Goal: Obtain resource: Download file/media

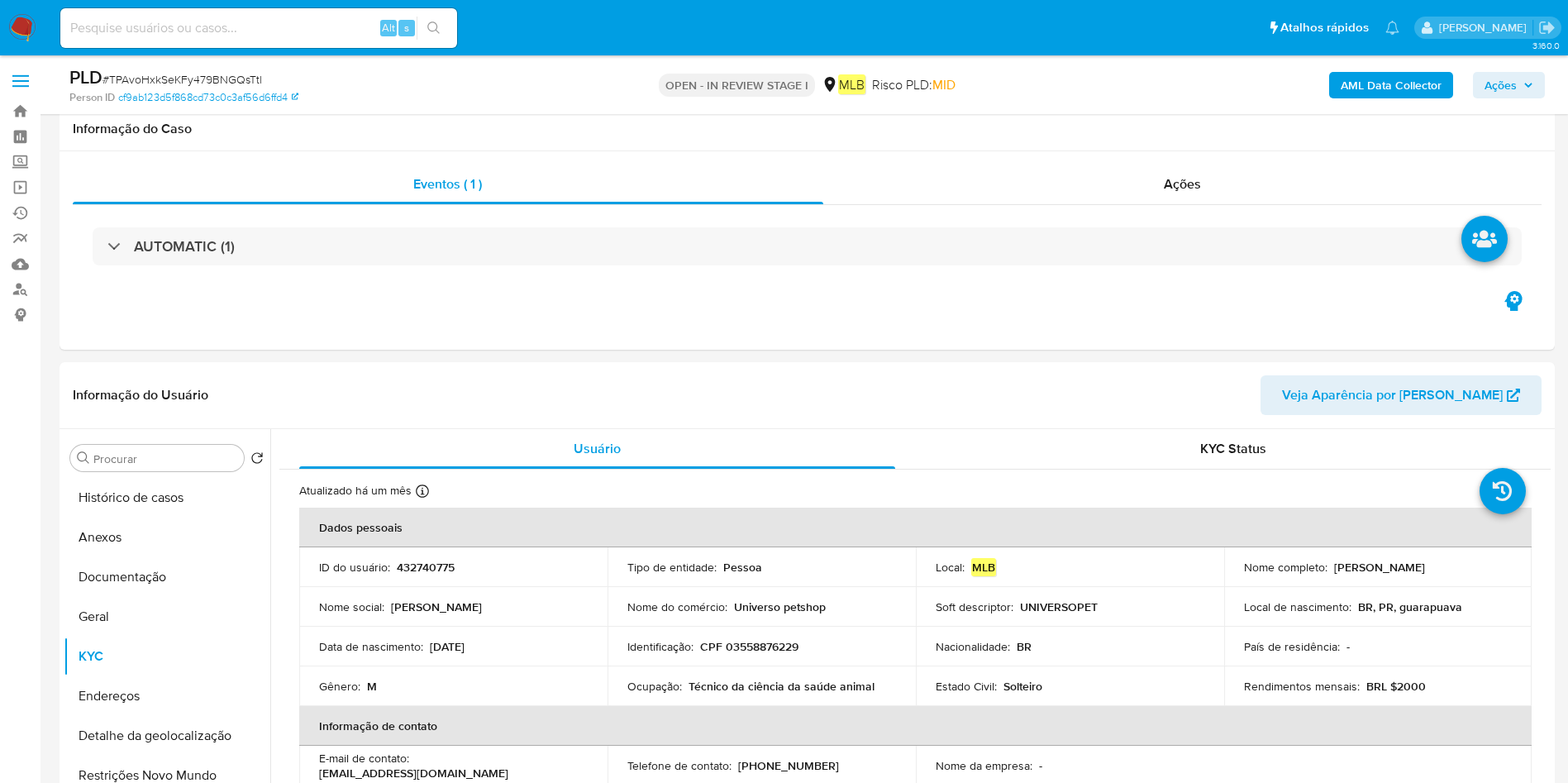
select select "10"
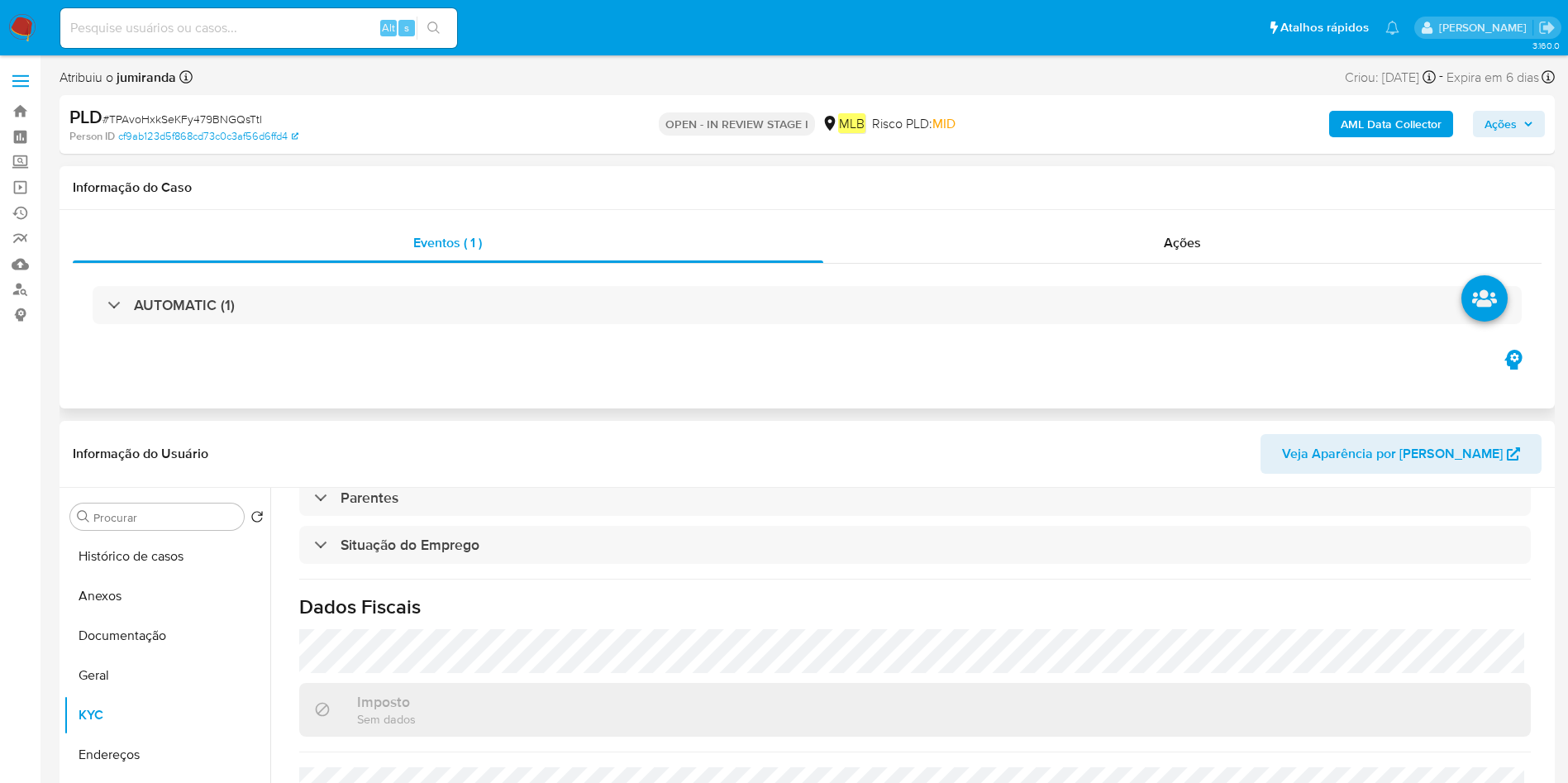
drag, startPoint x: 166, startPoint y: 568, endPoint x: 456, endPoint y: 401, distance: 334.6
click at [167, 566] on button "Histórico de casos" at bounding box center [166, 556] width 206 height 39
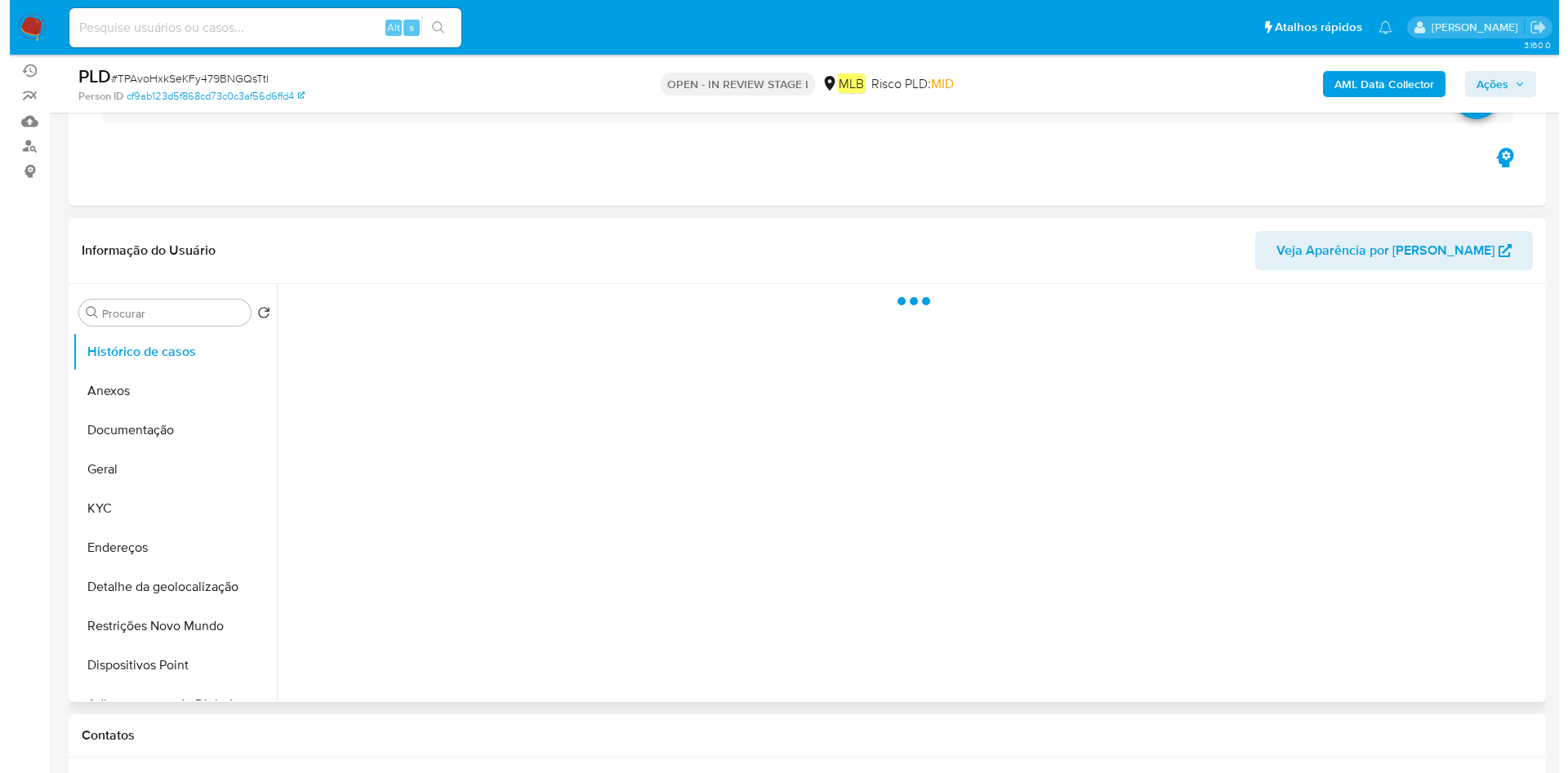
scroll to position [245, 0]
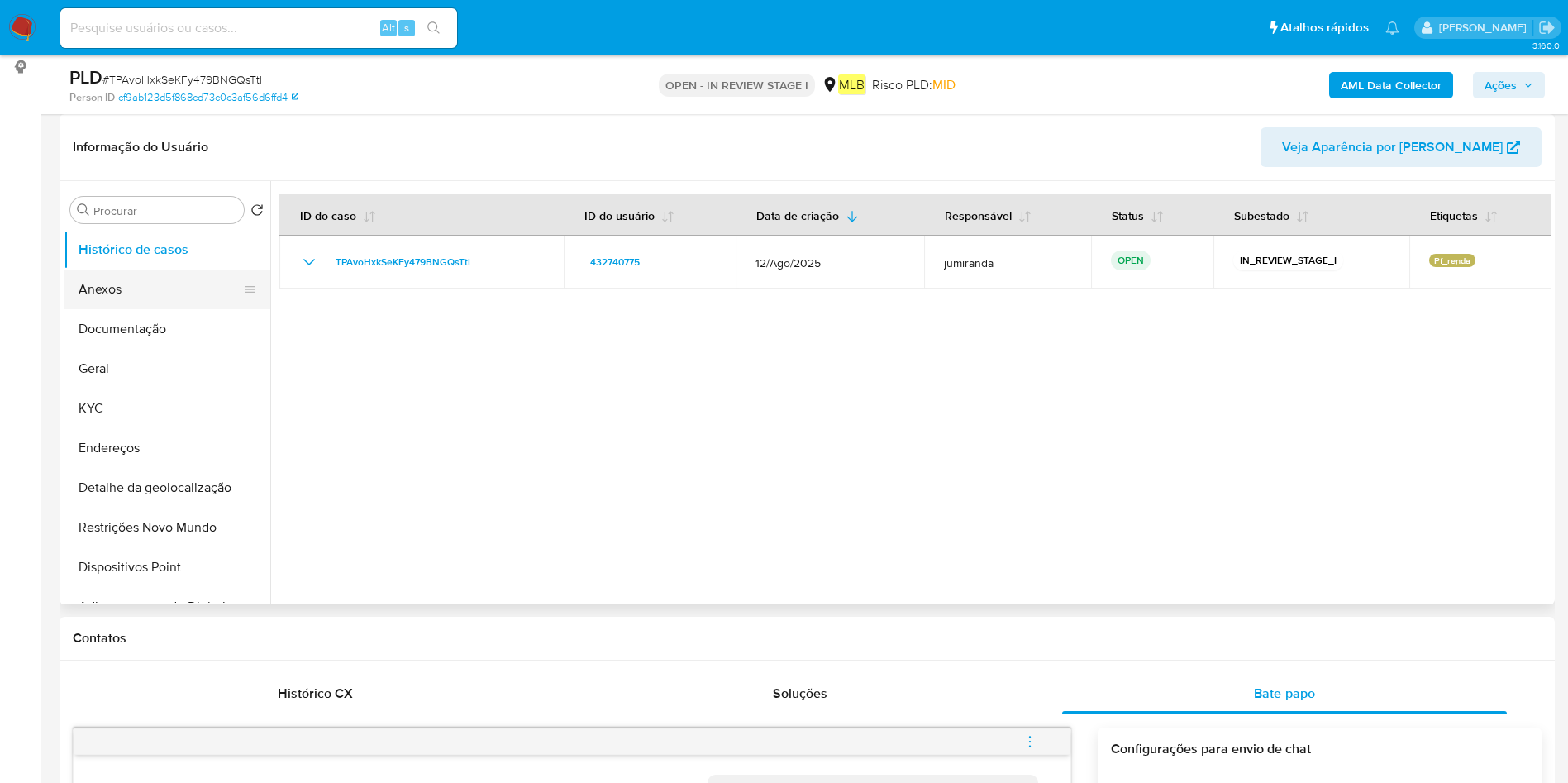
drag, startPoint x: 148, startPoint y: 297, endPoint x: 255, endPoint y: 297, distance: 107.0
click at [148, 297] on button "Anexos" at bounding box center [159, 289] width 193 height 39
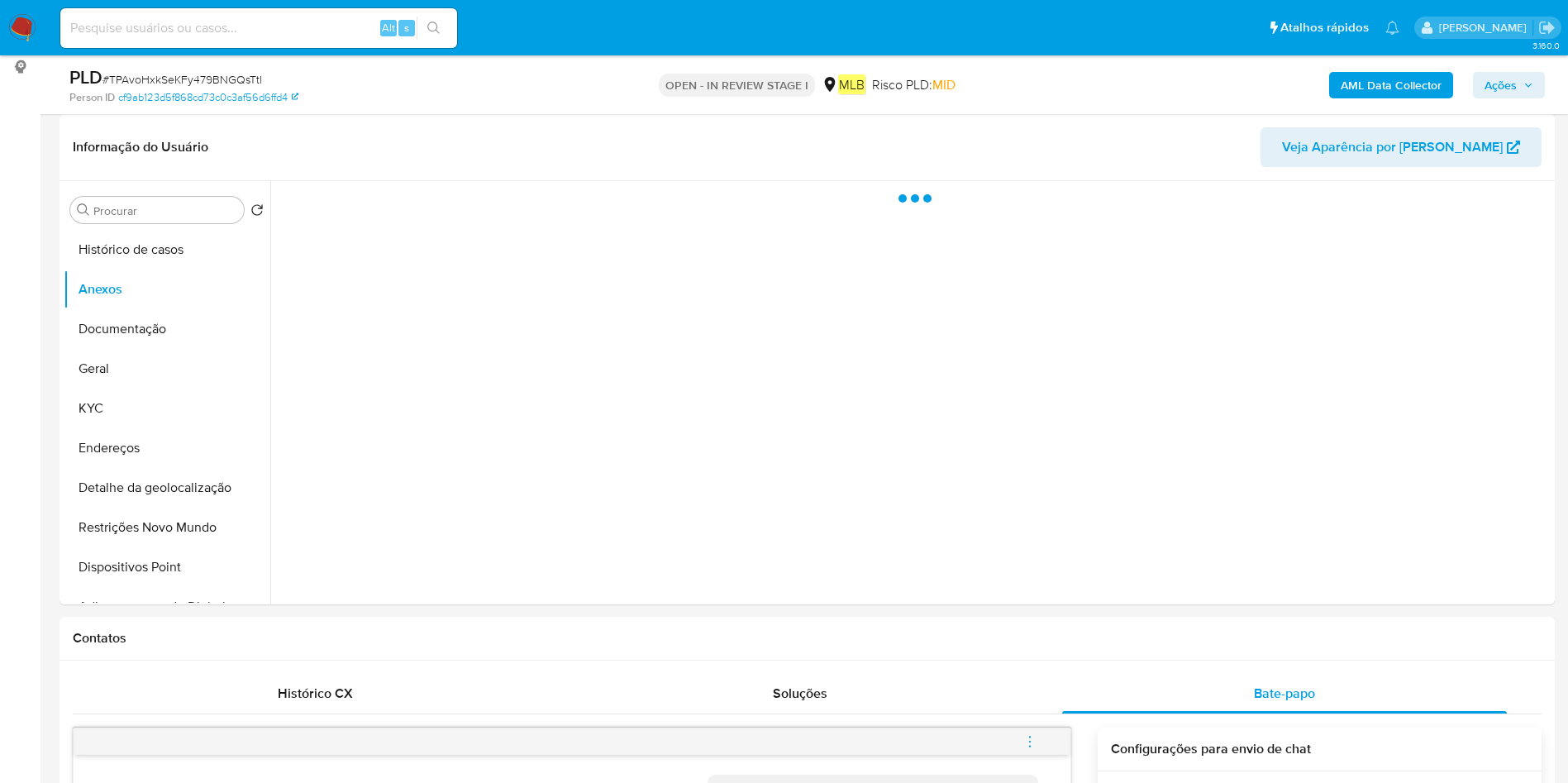
click at [1391, 76] on b "AML Data Collector" at bounding box center [1391, 84] width 101 height 27
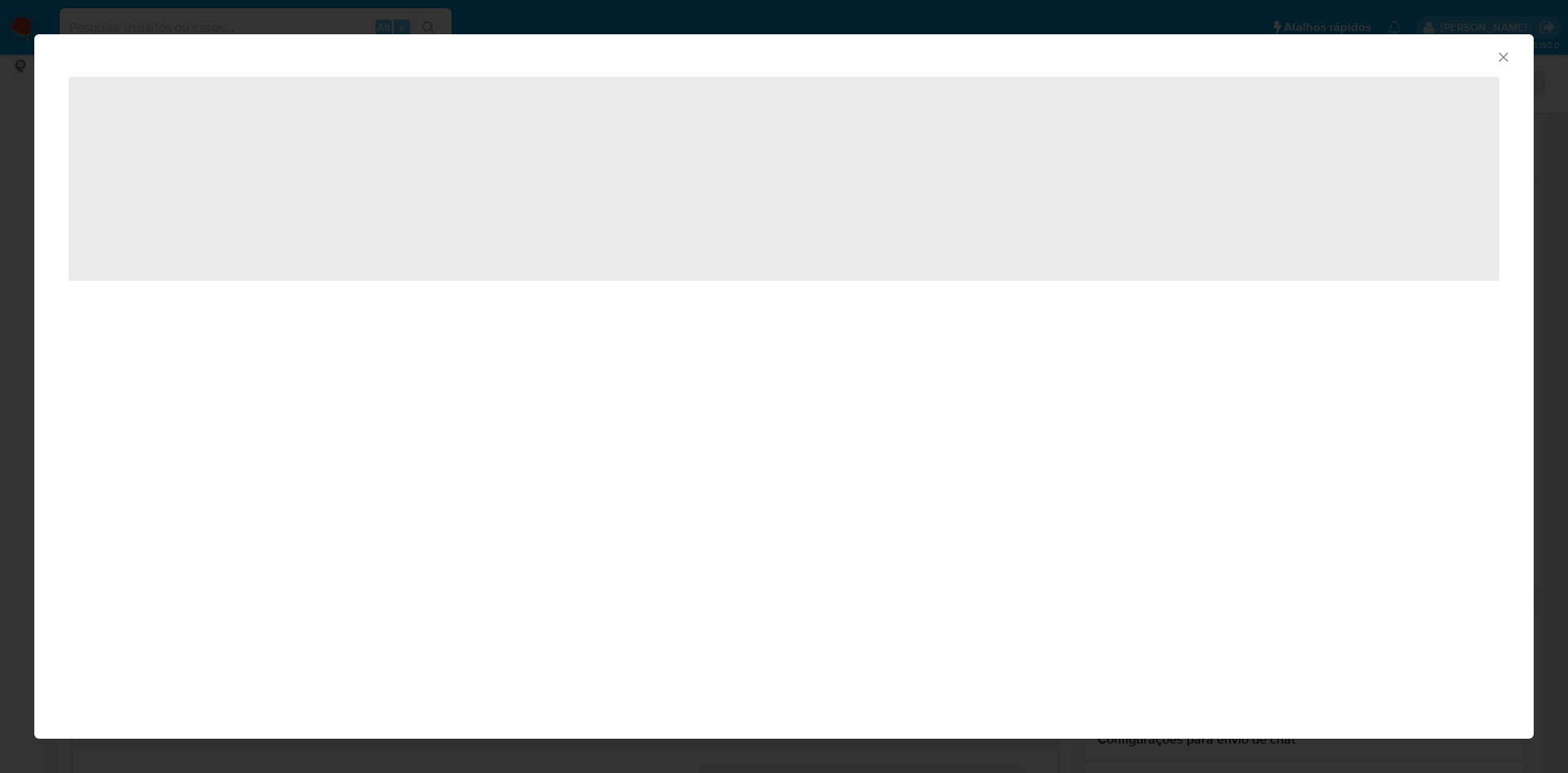
click at [215, 176] on span "‌" at bounding box center [784, 178] width 1430 height 204
click at [186, 199] on span "‌" at bounding box center [784, 178] width 1430 height 204
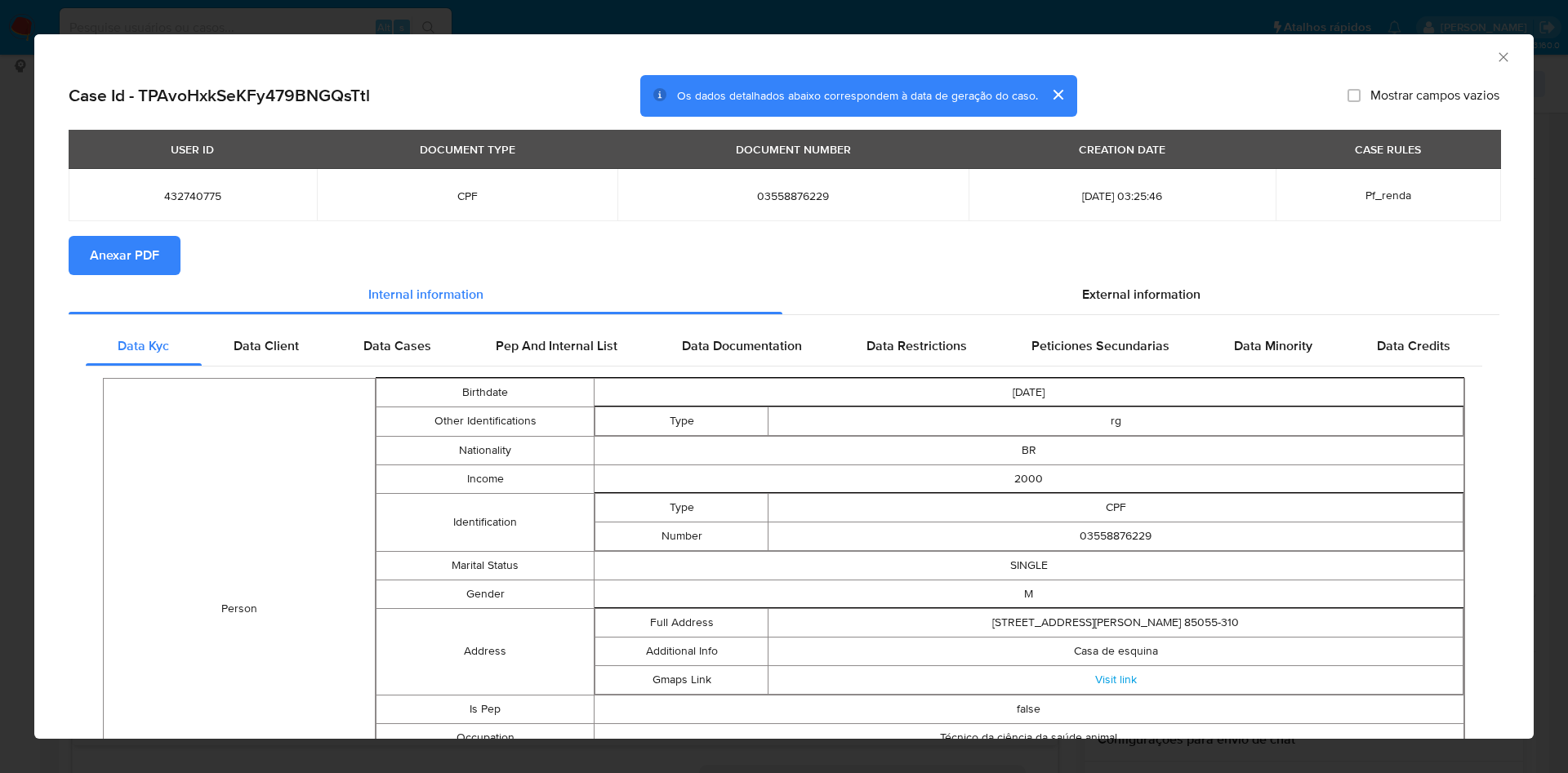
click at [107, 261] on span "Anexar PDF" at bounding box center [124, 255] width 70 height 36
click at [1495, 54] on icon "Fechar a janela" at bounding box center [1503, 57] width 16 height 16
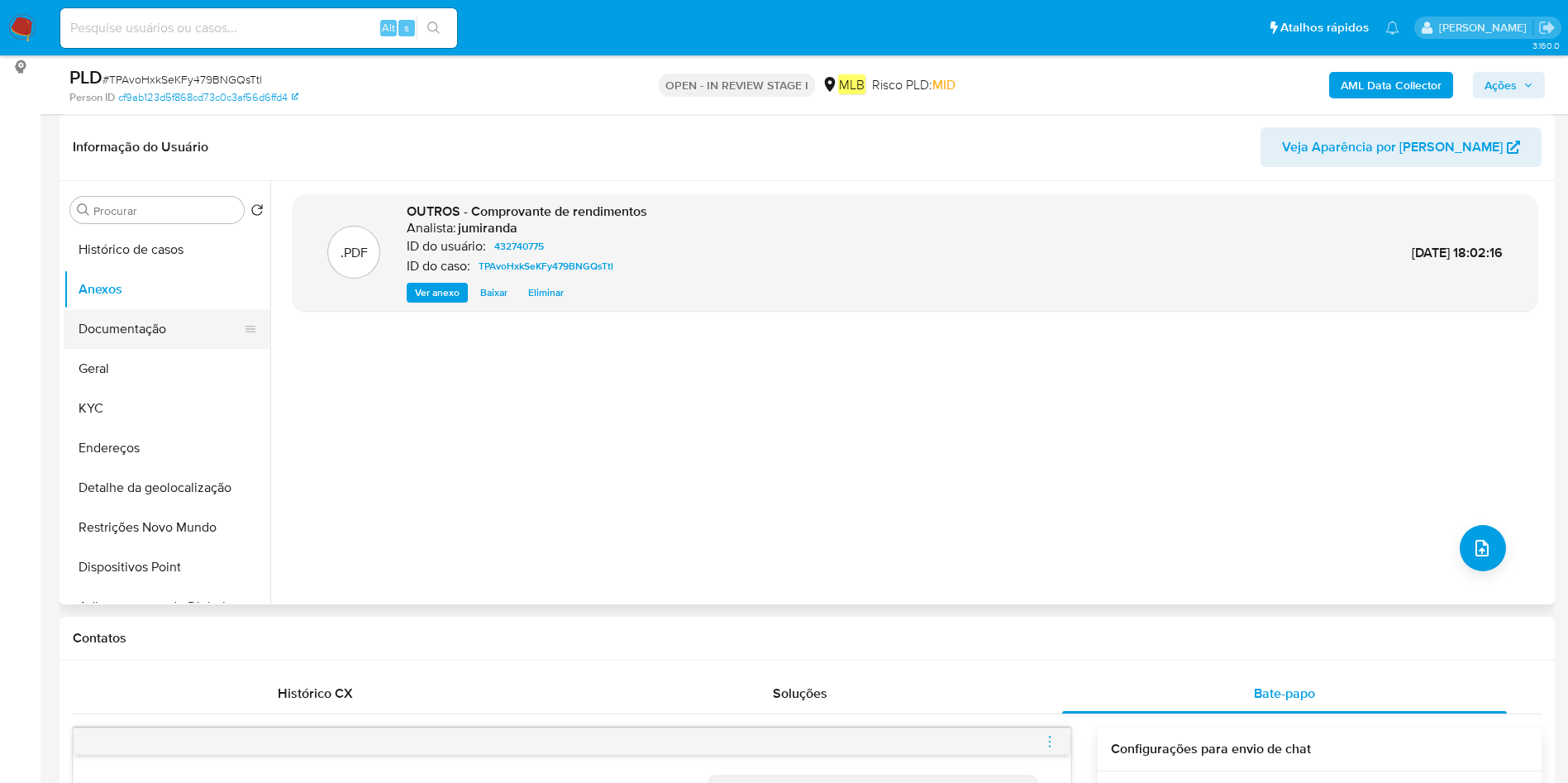
click at [184, 325] on button "Documentação" at bounding box center [159, 328] width 193 height 39
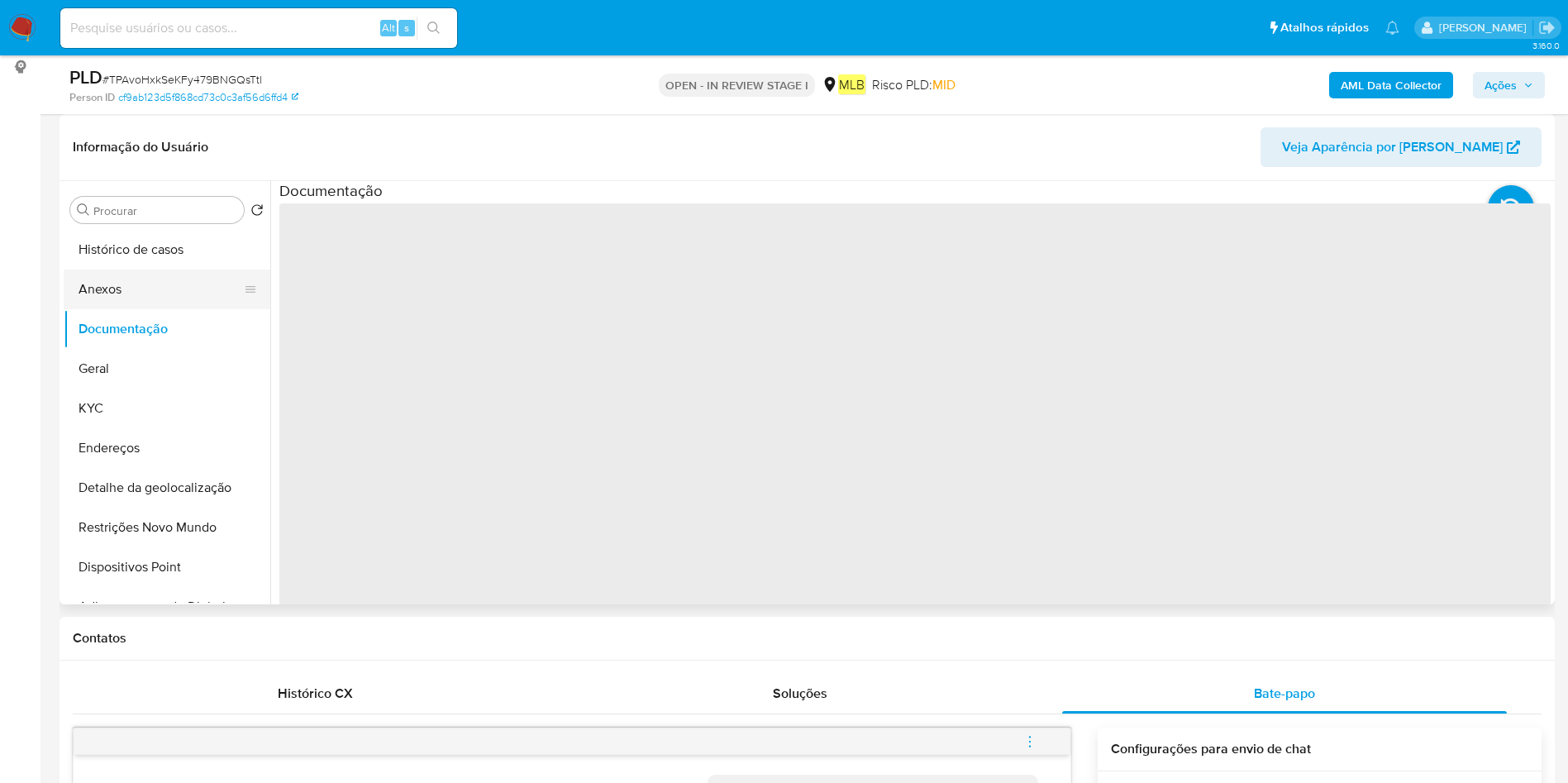
click at [190, 277] on button "Anexos" at bounding box center [159, 289] width 193 height 39
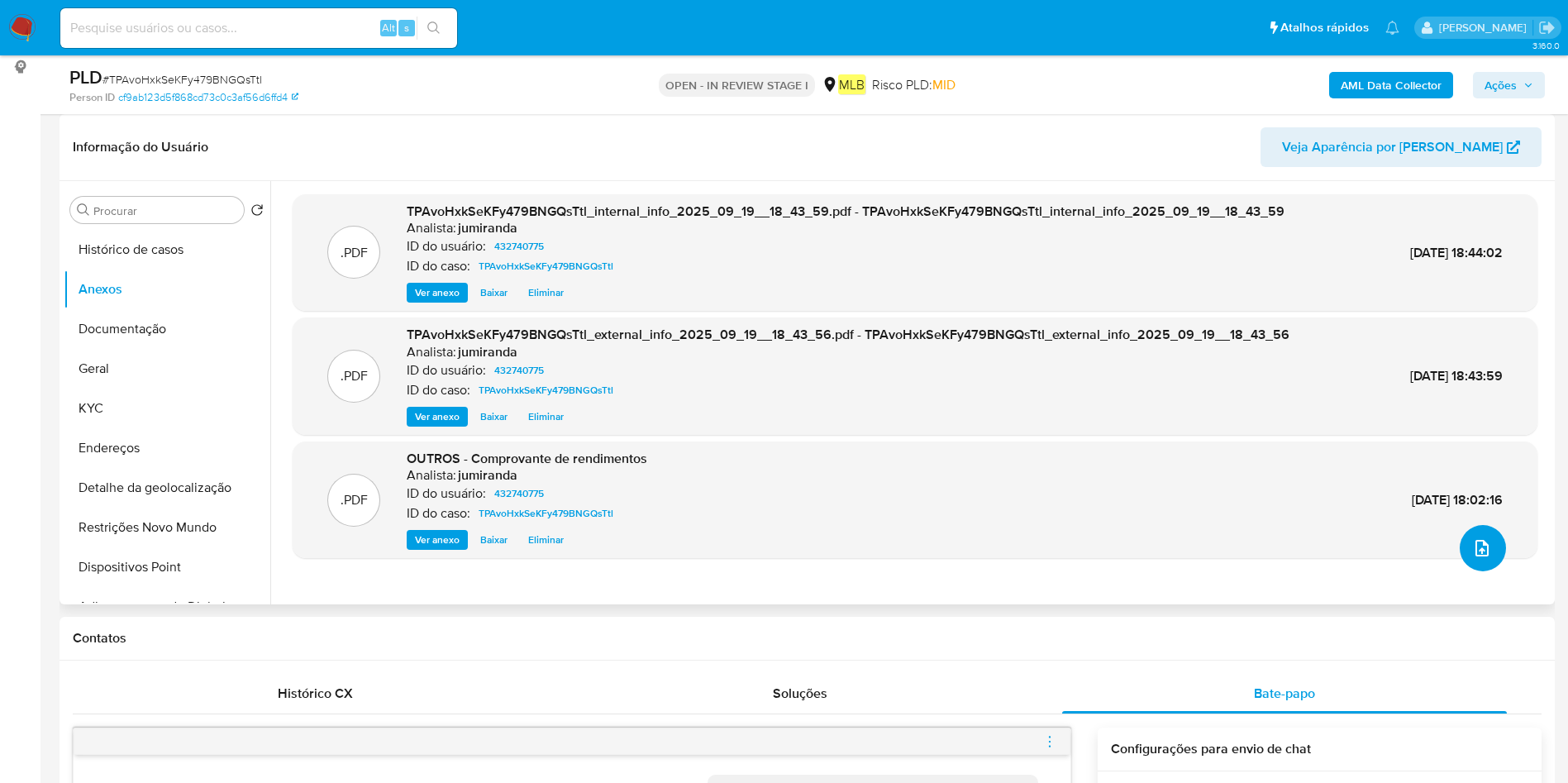
click at [1476, 538] on icon "upload-file" at bounding box center [1482, 548] width 20 height 20
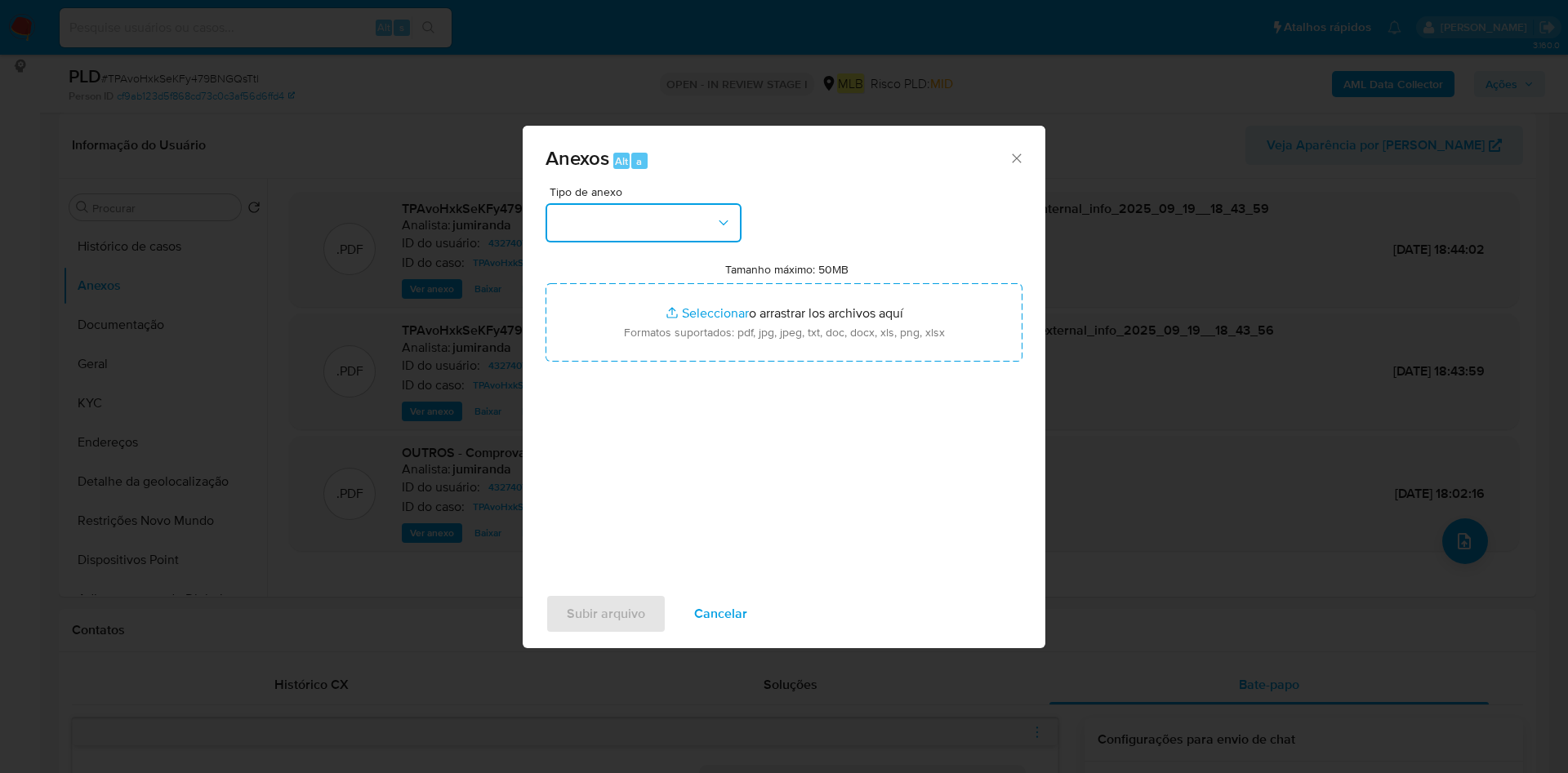
click at [671, 234] on button "button" at bounding box center [644, 223] width 196 height 39
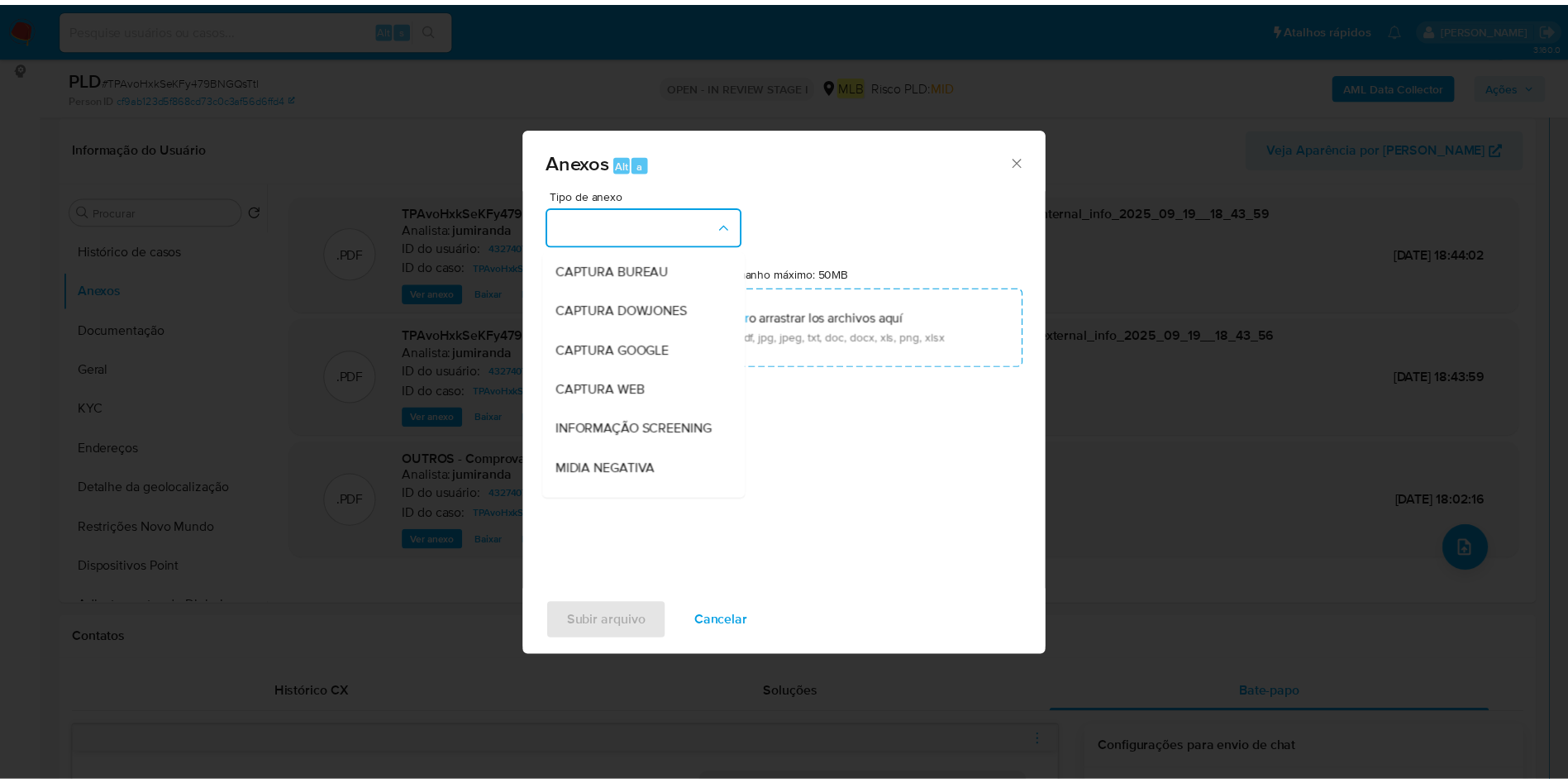
scroll to position [255, 0]
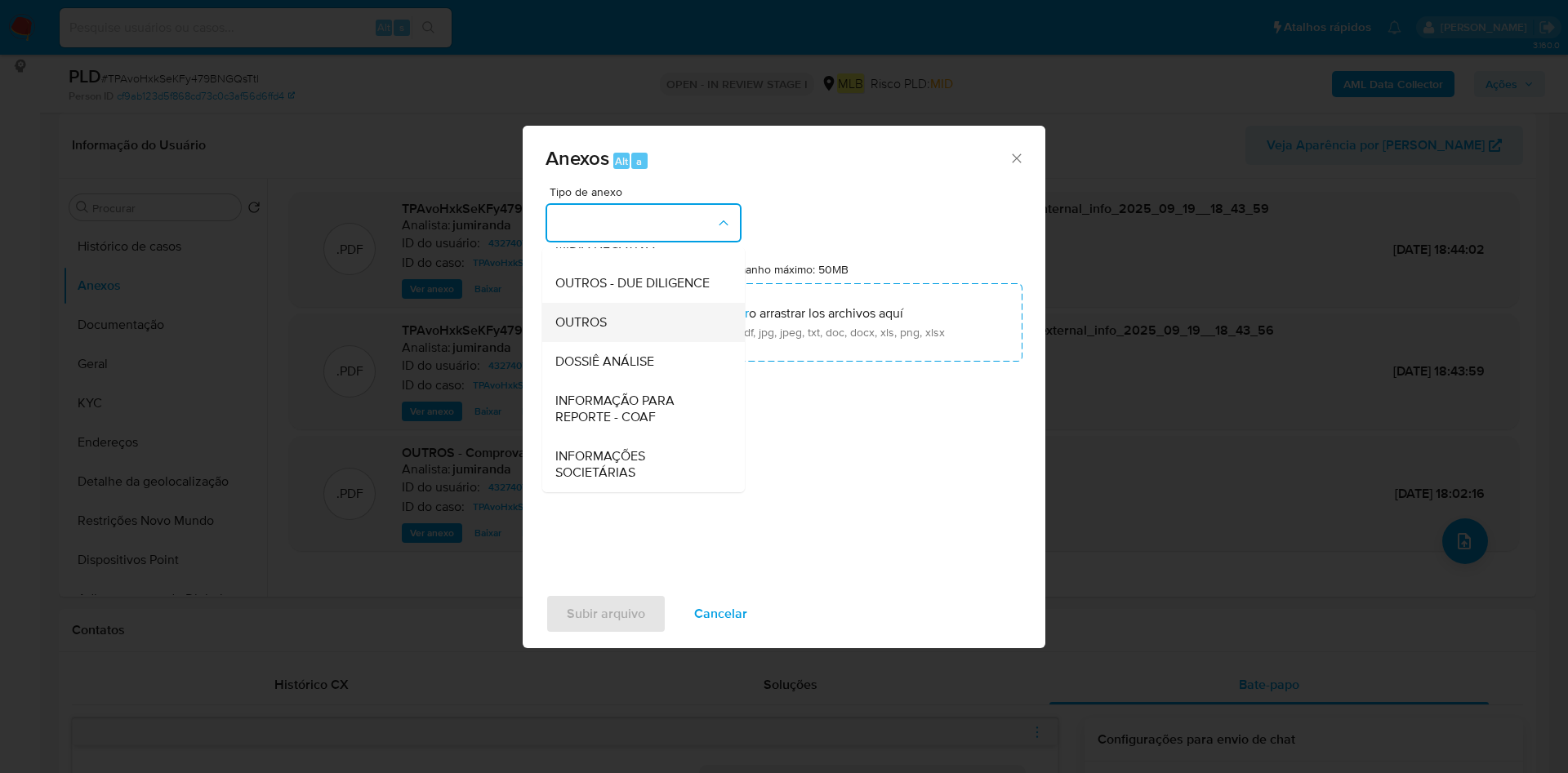
click at [636, 321] on div "OUTROS" at bounding box center [638, 322] width 167 height 39
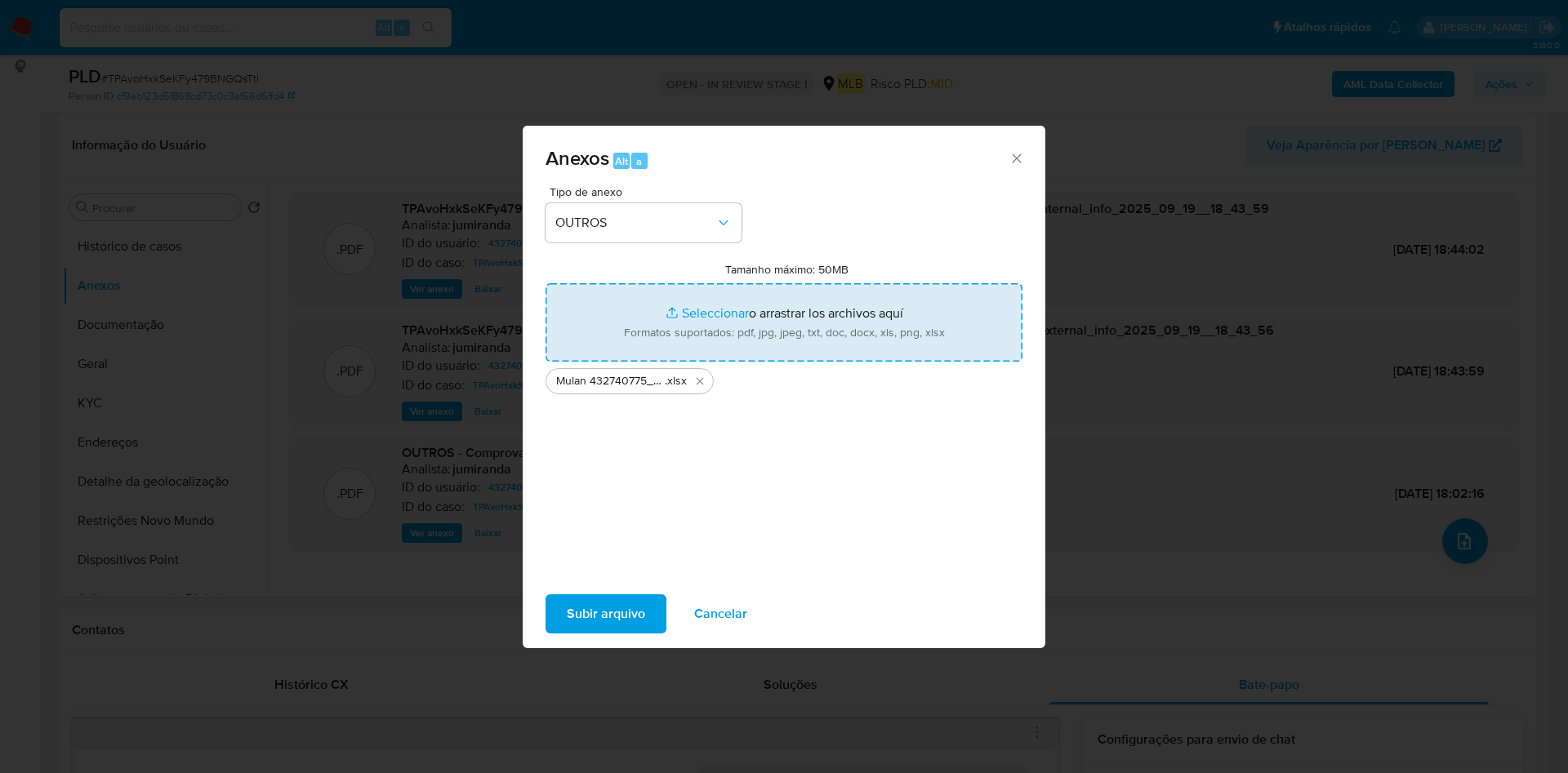
type input "C:\fakepath\SAR - XXX - CPF 03558876229 - MATHEUS ASSIS FOGACA.pdf"
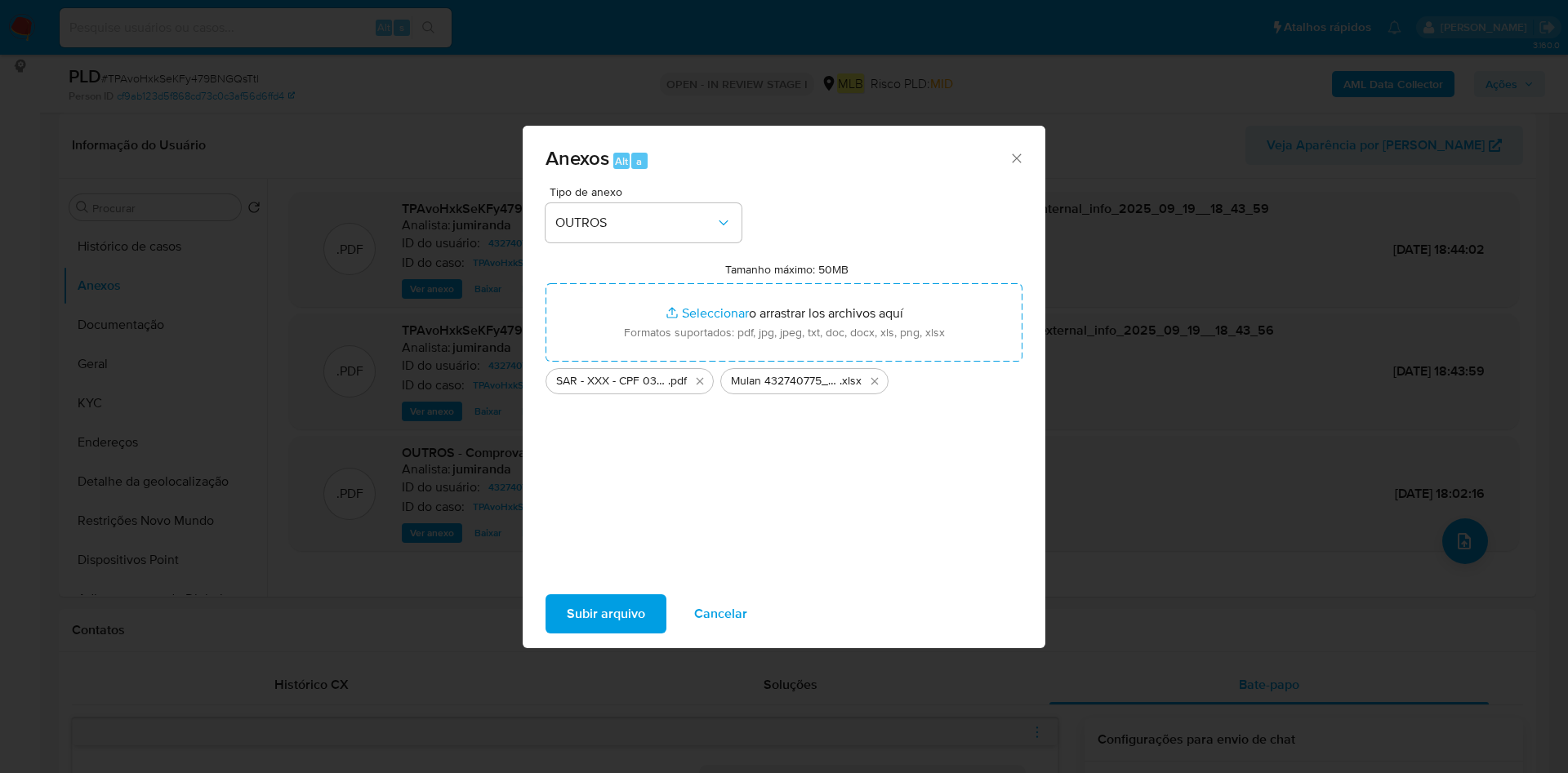
click at [630, 605] on span "Subir arquivo" at bounding box center [606, 614] width 79 height 36
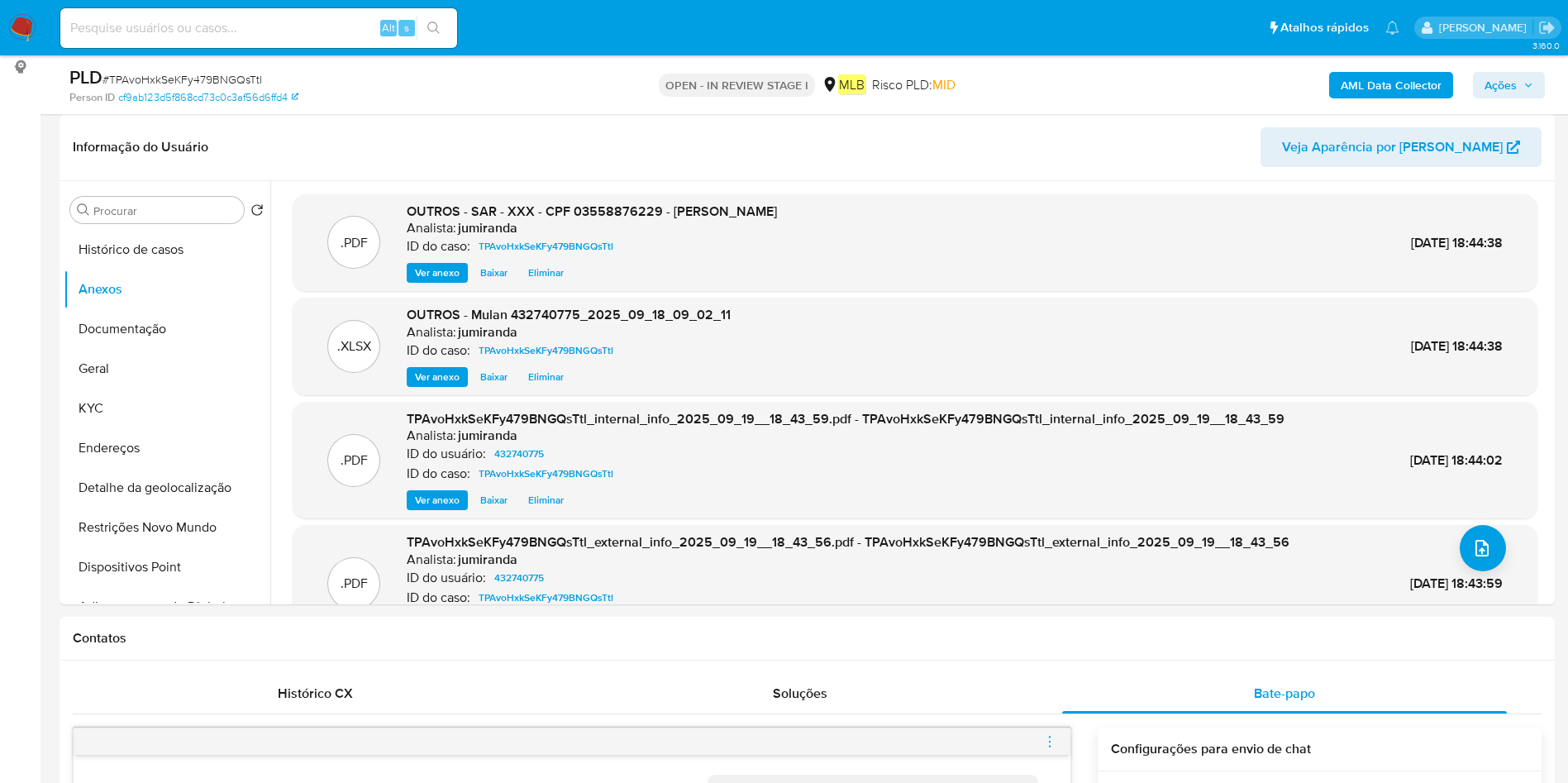
drag, startPoint x: 1498, startPoint y: 83, endPoint x: 1489, endPoint y: 86, distance: 9.5
click at [1497, 80] on span "Ações" at bounding box center [1500, 84] width 32 height 27
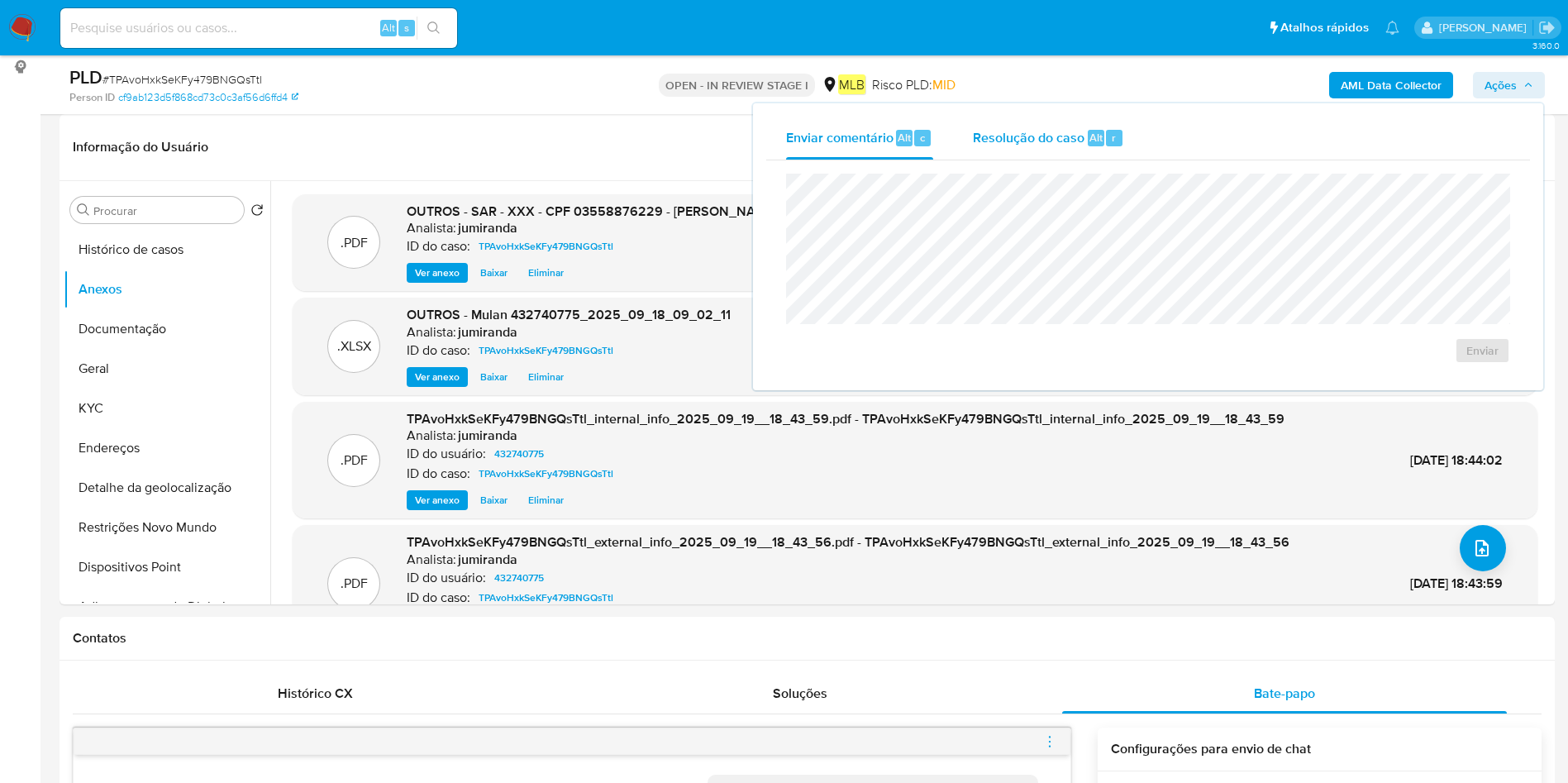
click at [1069, 122] on div "Resolução do caso Alt r" at bounding box center [1048, 138] width 151 height 43
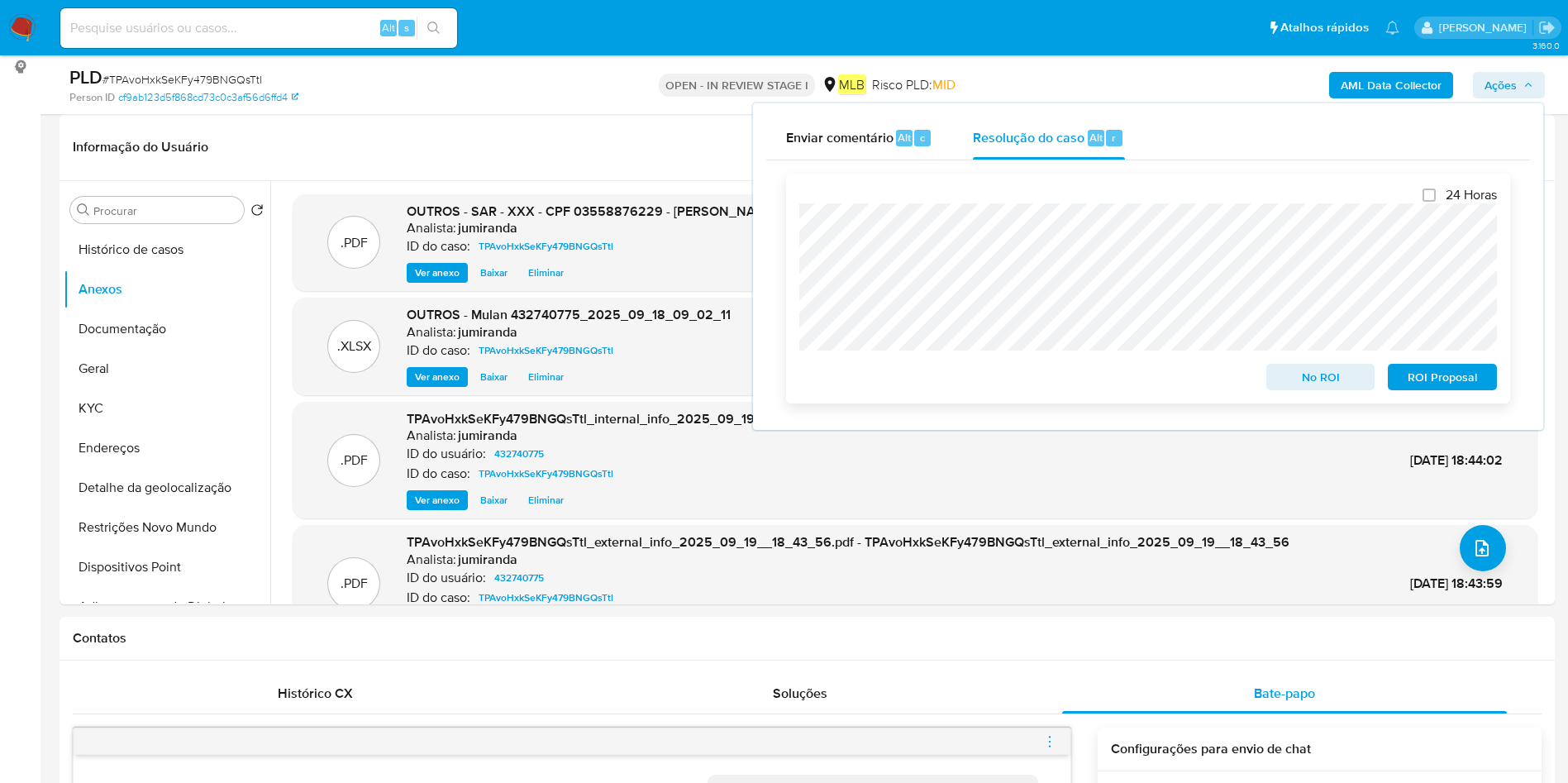
click at [1426, 380] on span "ROI Proposal" at bounding box center [1442, 377] width 86 height 23
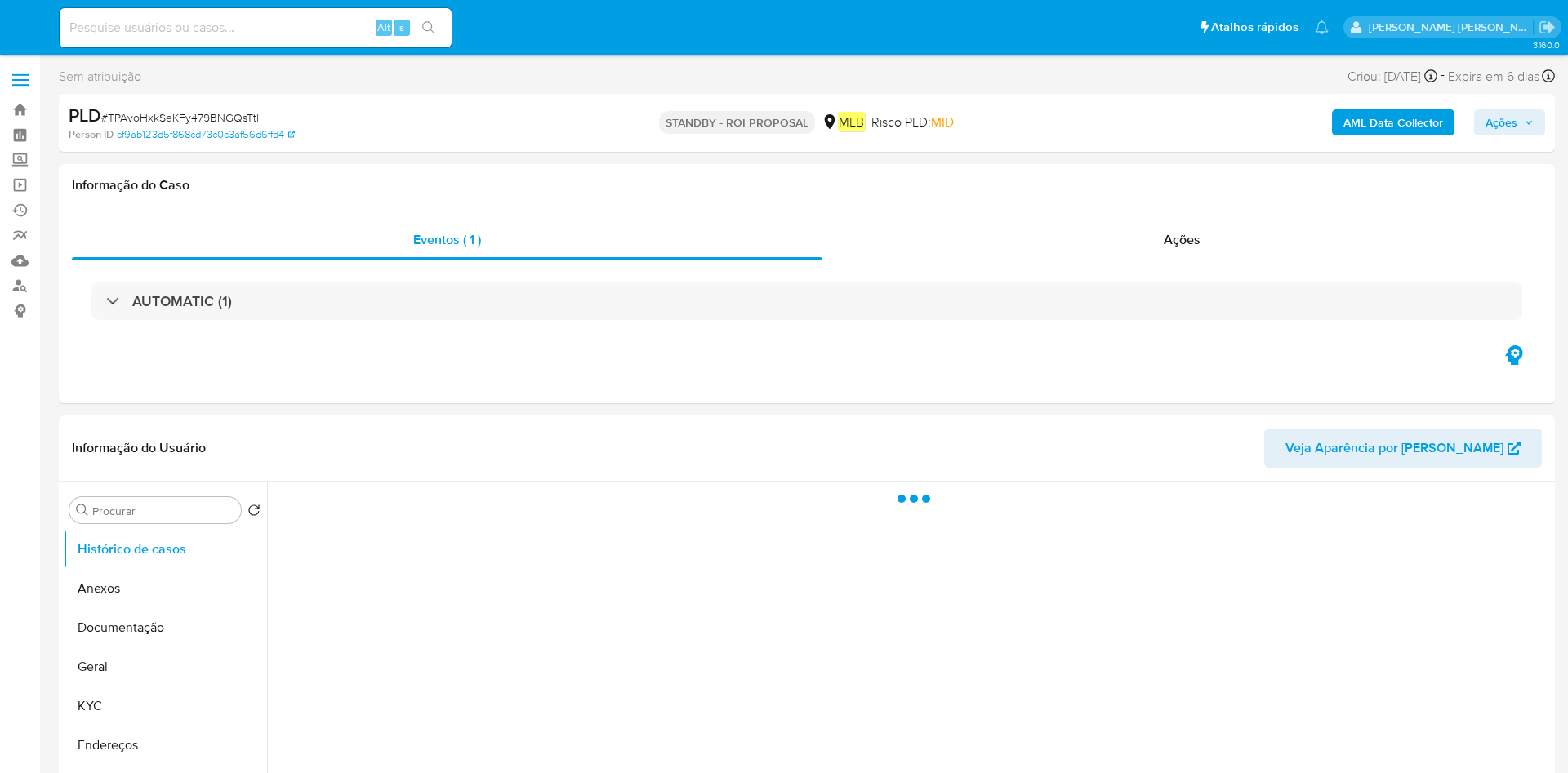
select select "10"
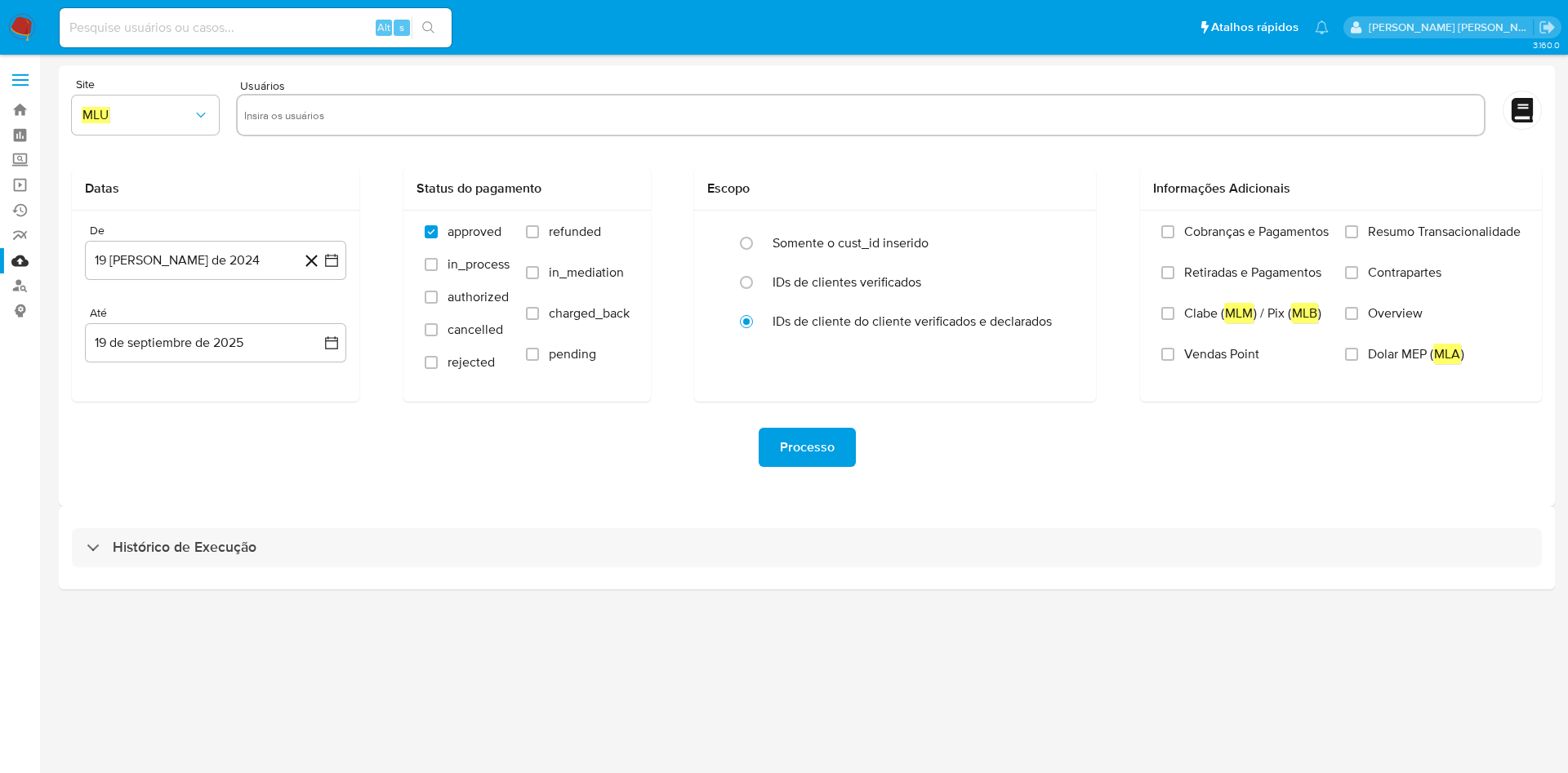
click at [268, 29] on input at bounding box center [255, 27] width 392 height 21
paste input "H7TiMUsZANXnKJJ8BJ82jM0d"
type input "H7TiMUsZANXnKJJ8BJ82jM0d"
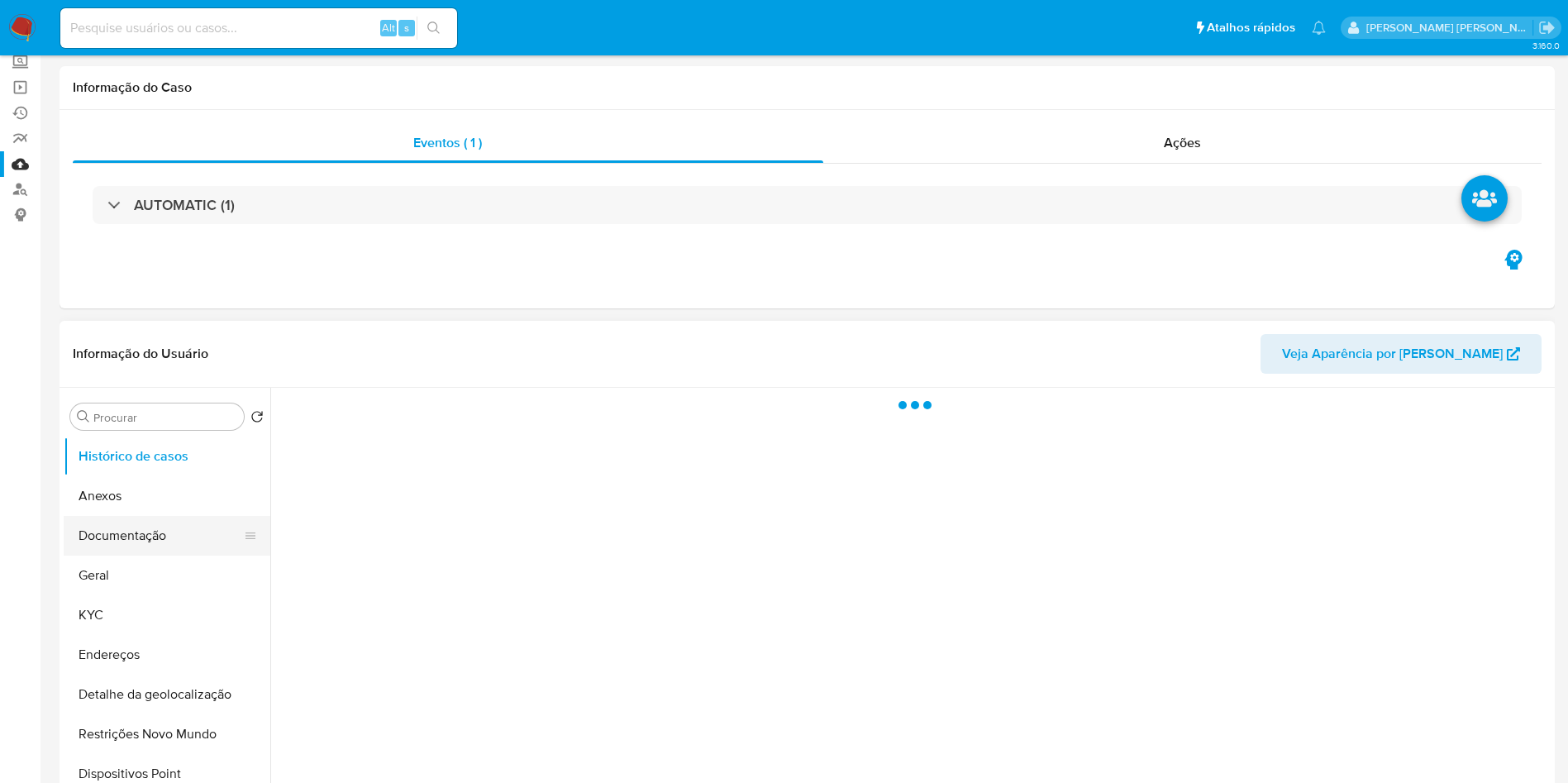
select select "10"
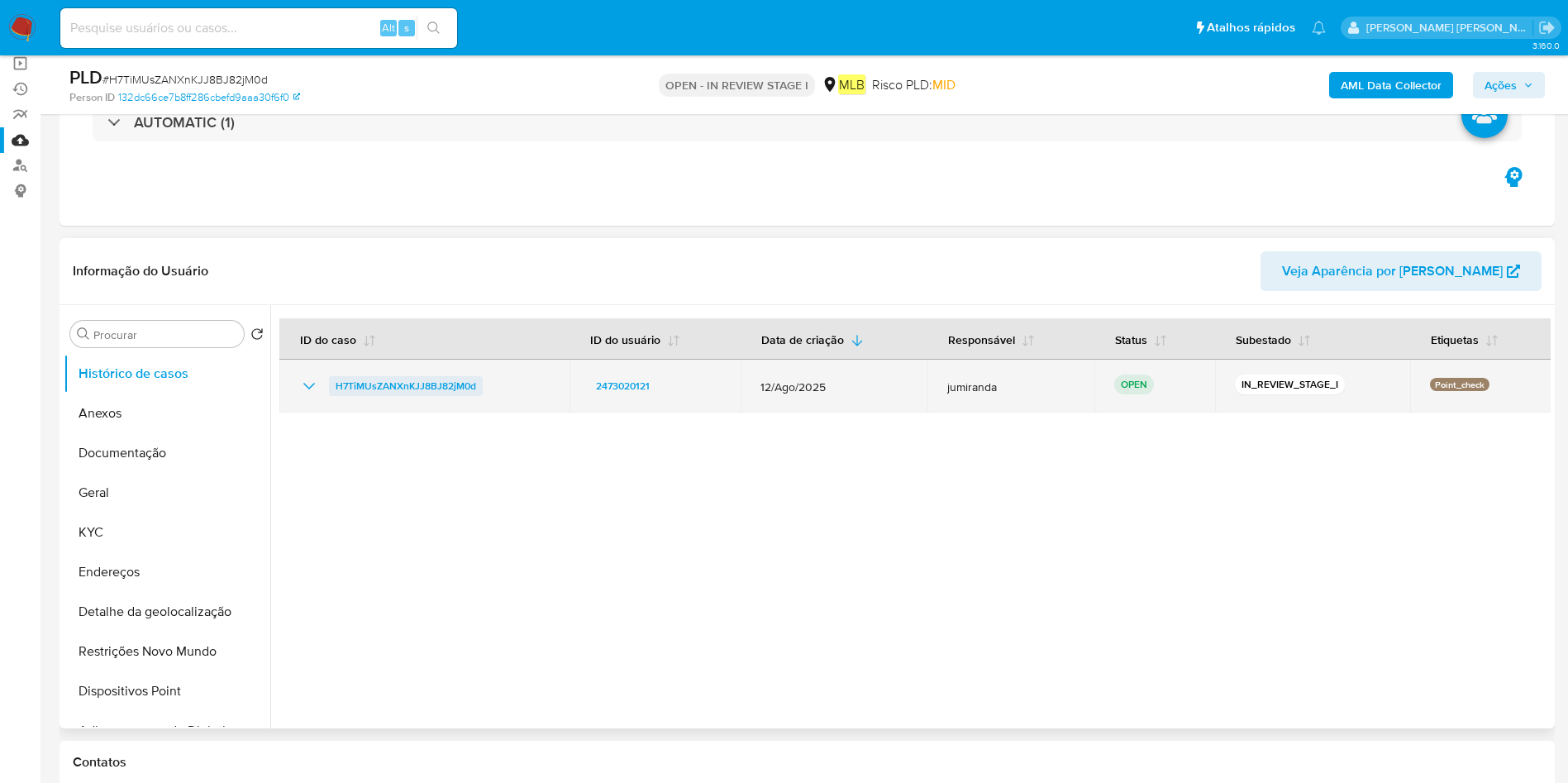
click at [410, 388] on span "H7TiMUsZANXnKJJ8BJ82jM0d" at bounding box center [405, 386] width 140 height 20
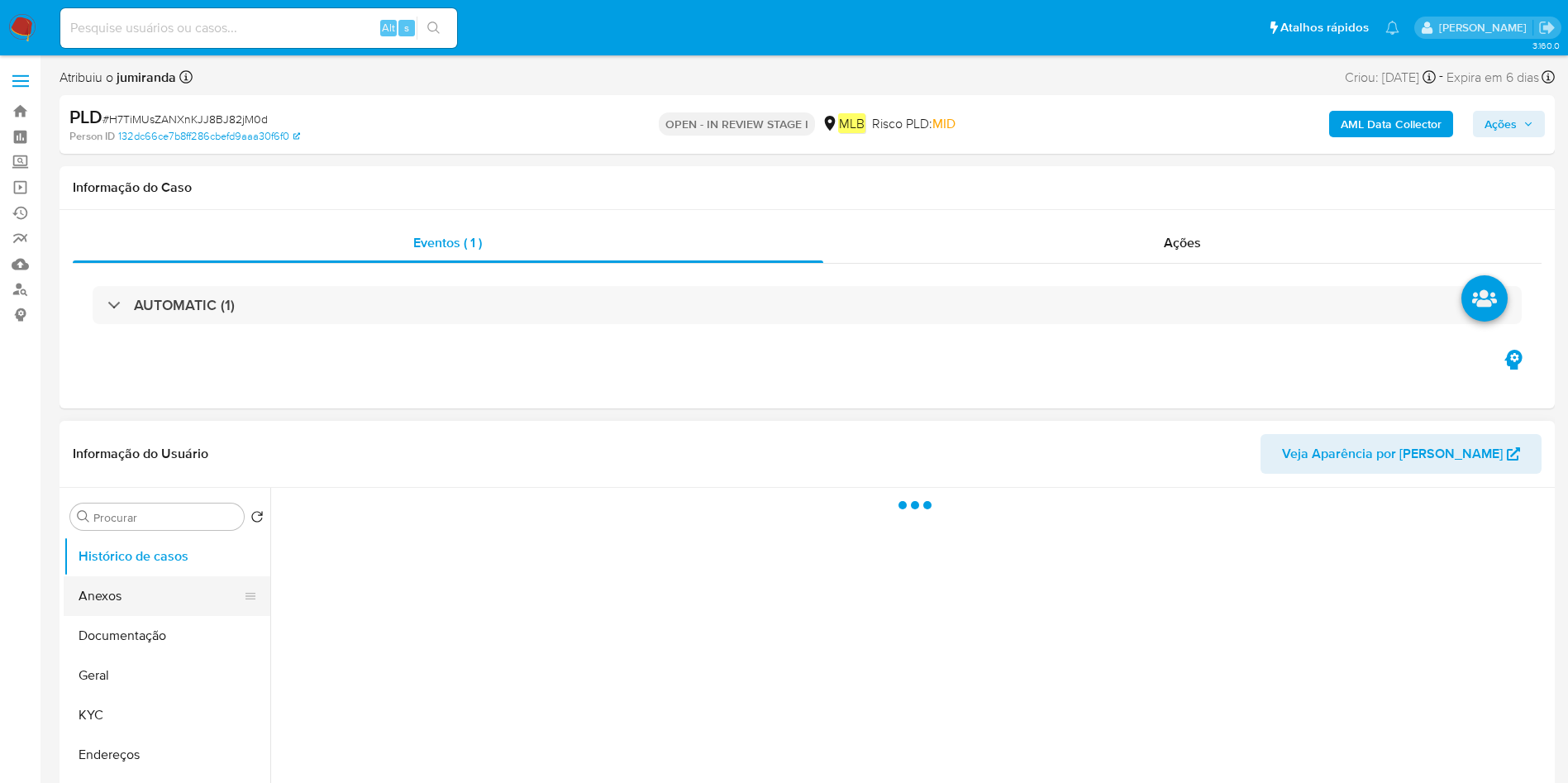
click at [116, 608] on button "Anexos" at bounding box center [159, 596] width 193 height 39
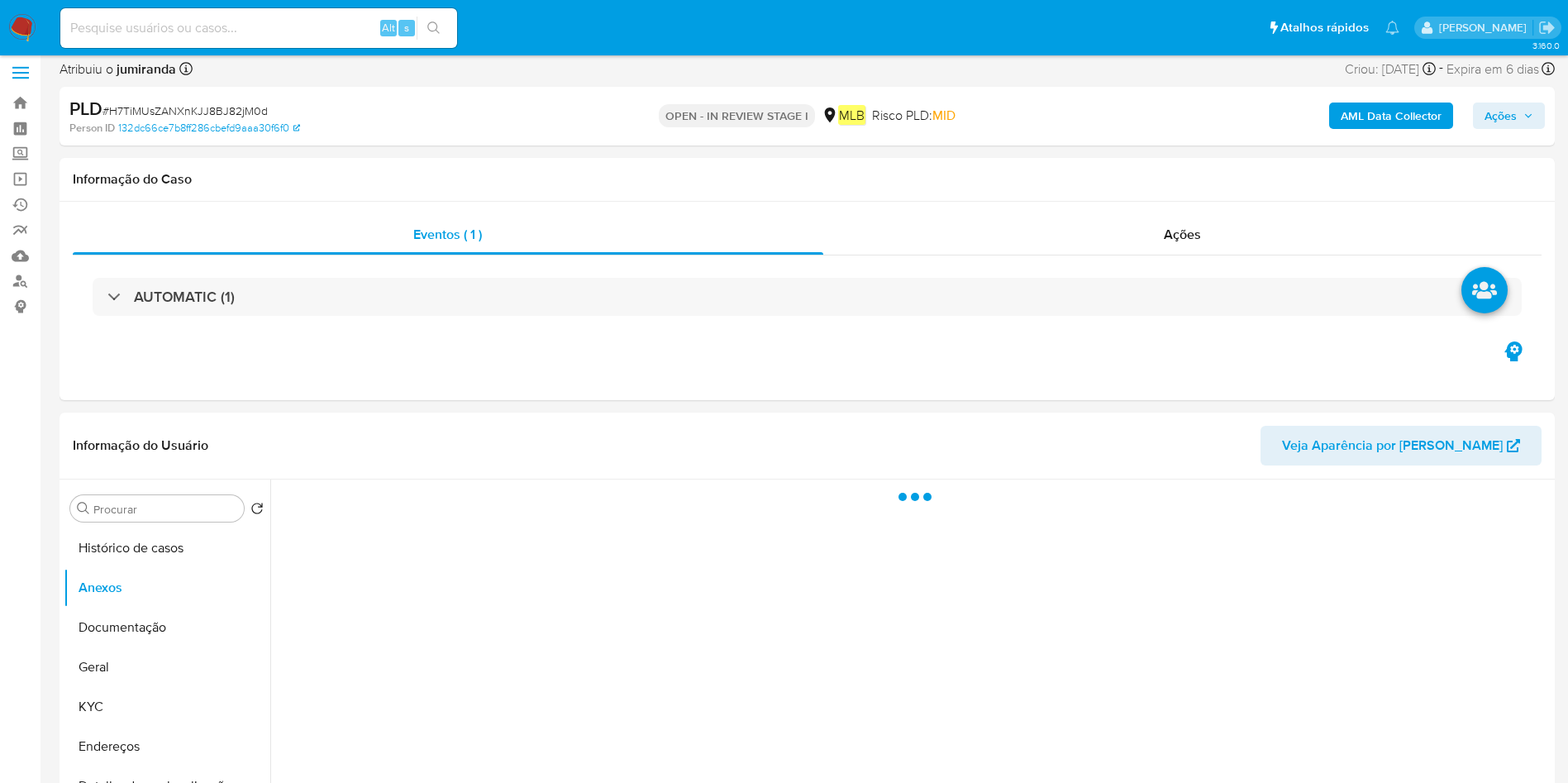
select select "10"
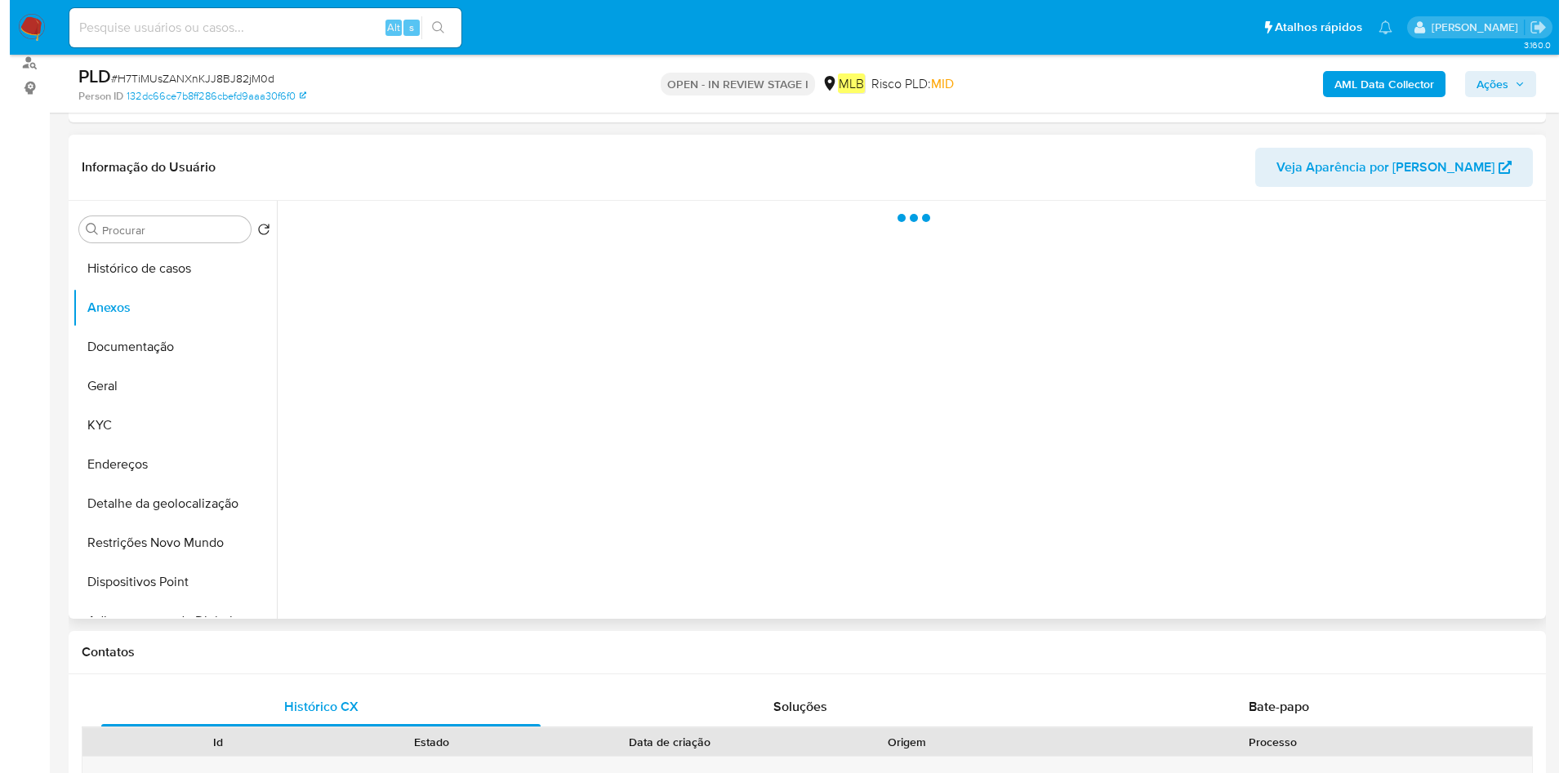
scroll to position [245, 0]
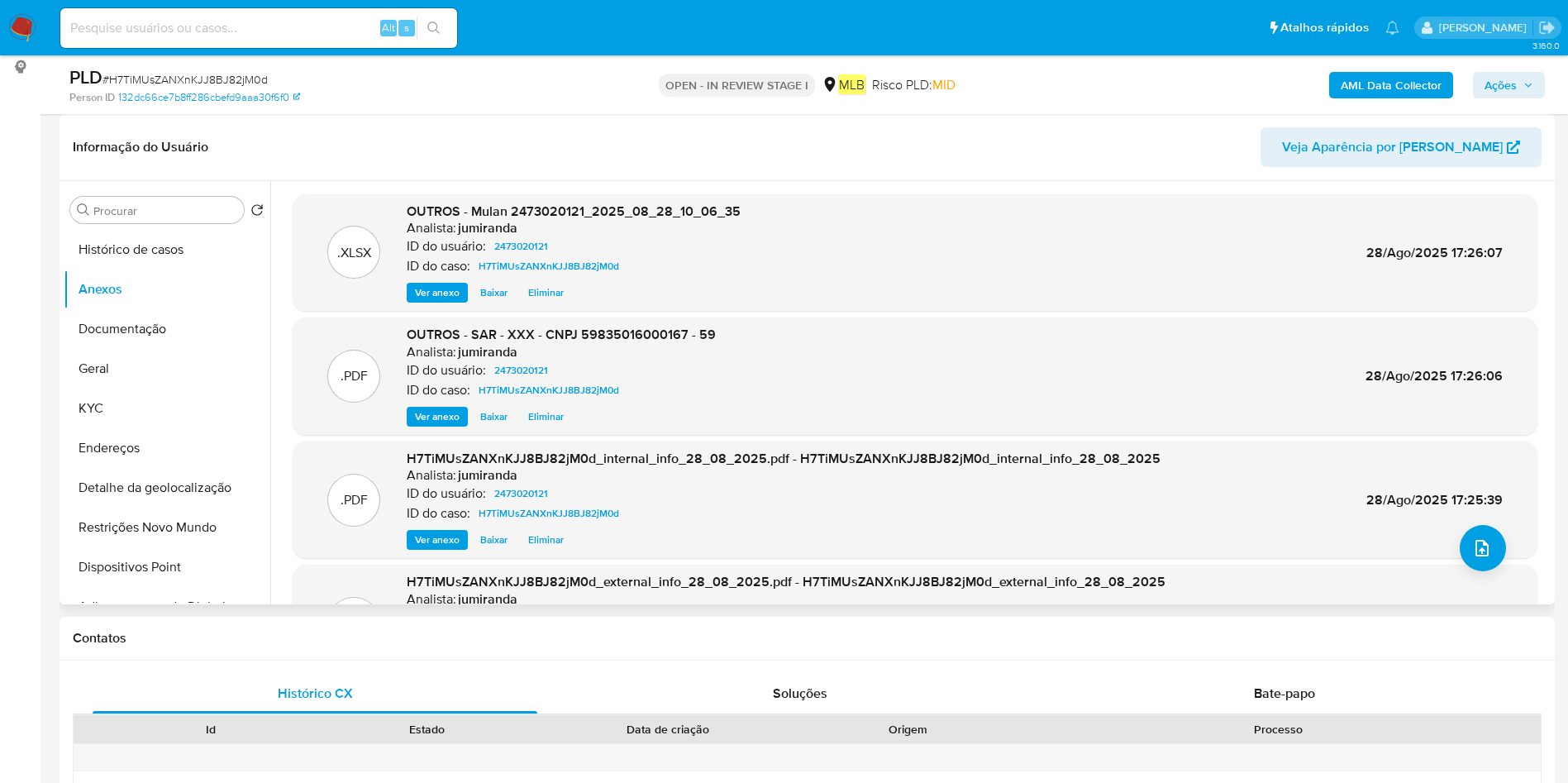
click at [1489, 99] on div "AML Data Collector Ações" at bounding box center [1301, 84] width 488 height 39
click at [1502, 79] on span "Ações" at bounding box center [1500, 84] width 32 height 27
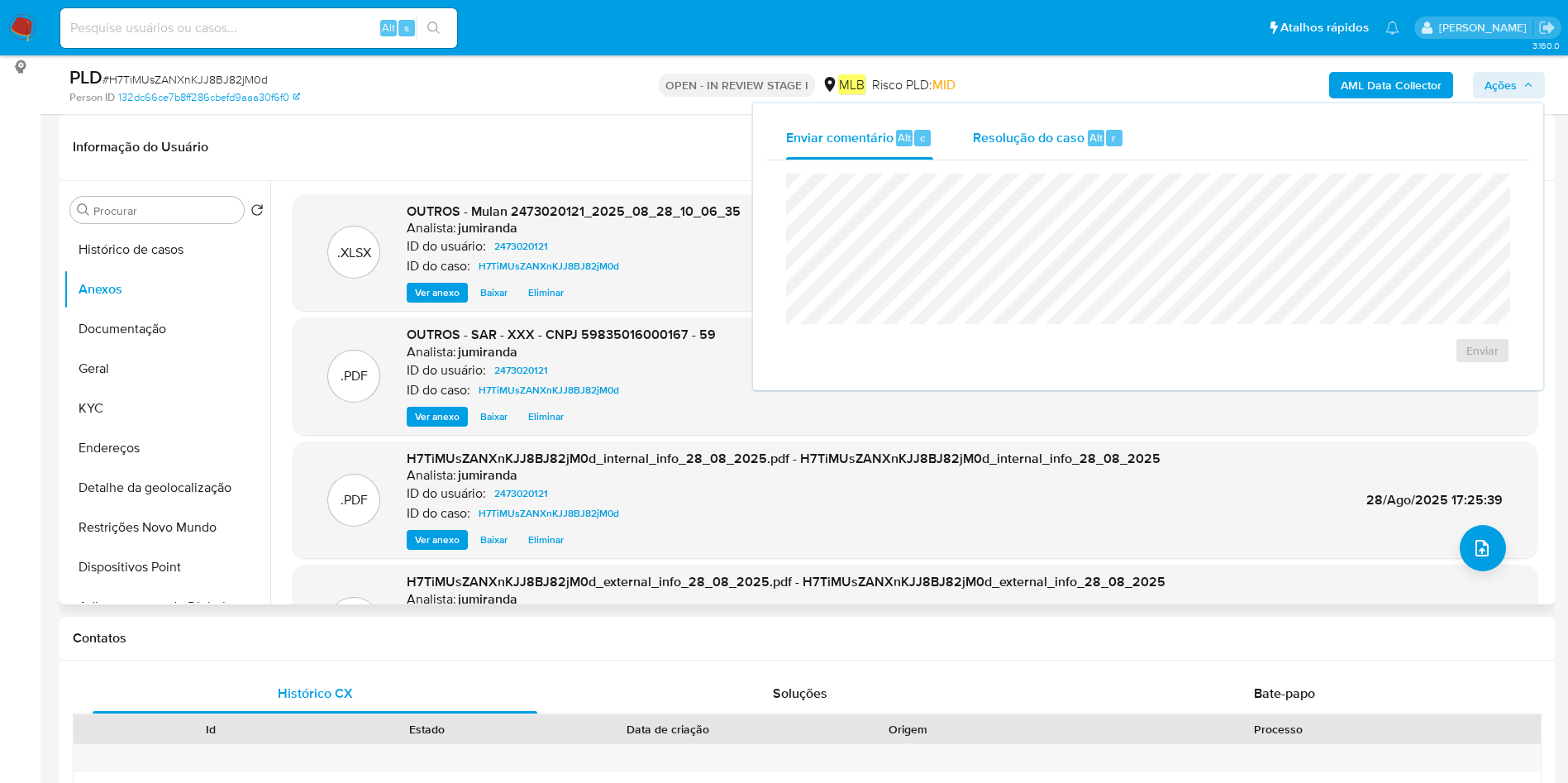
click at [1023, 139] on span "Resolução do caso" at bounding box center [1029, 137] width 112 height 19
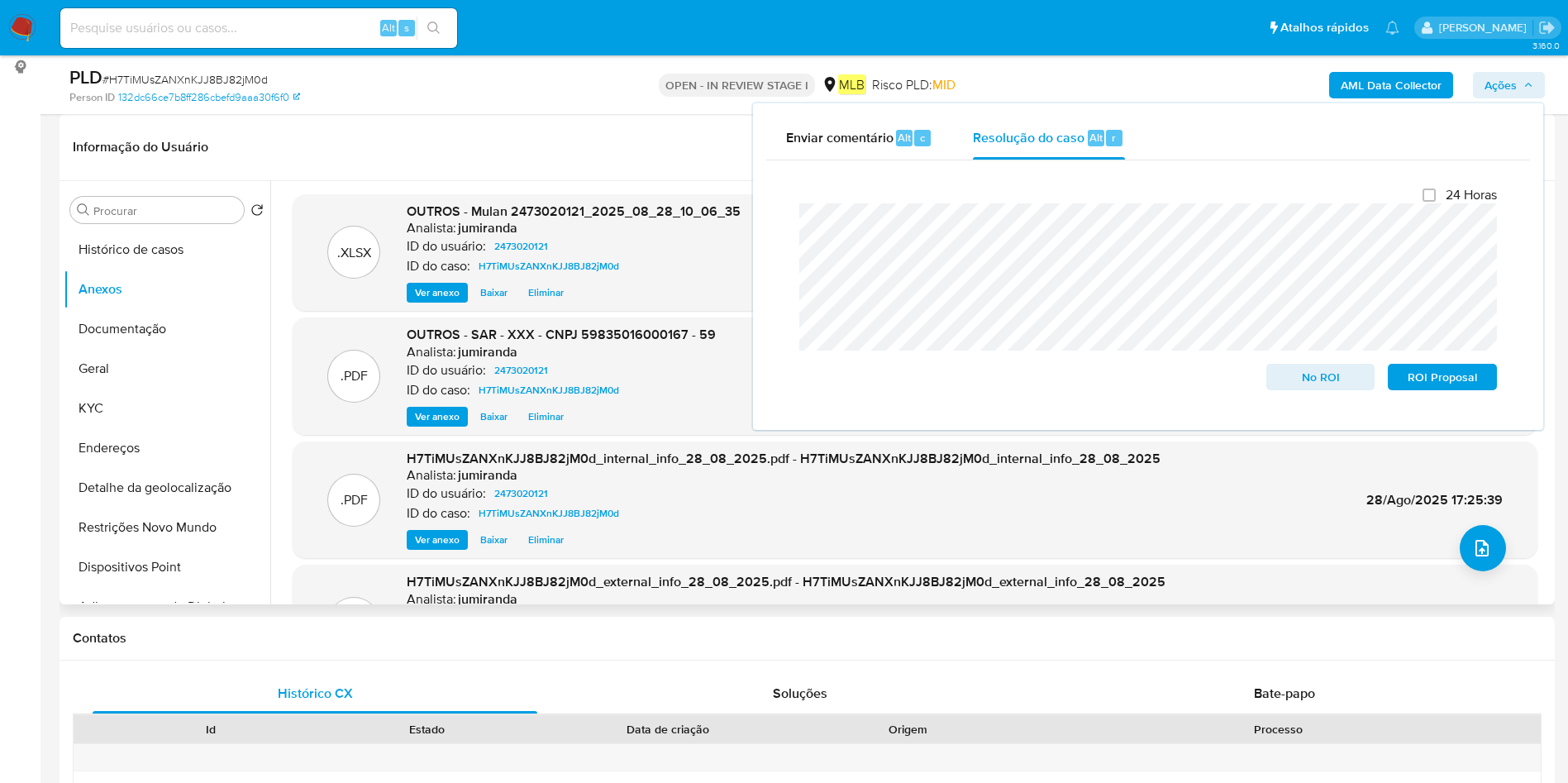
click at [543, 415] on span "Eliminar" at bounding box center [545, 417] width 36 height 17
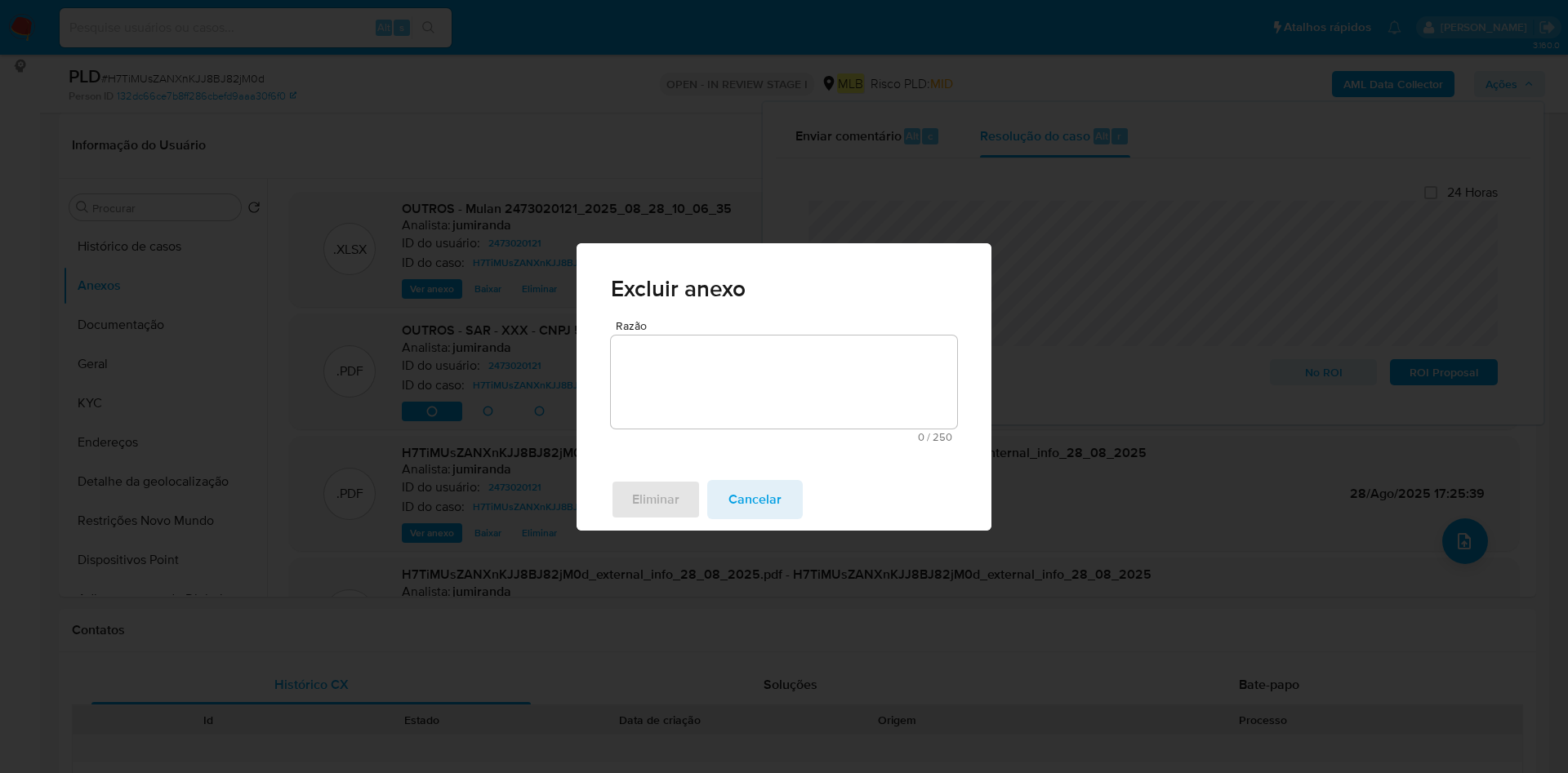
drag, startPoint x: 691, startPoint y: 359, endPoint x: 712, endPoint y: 384, distance: 32.6
click at [690, 362] on textarea "Razão" at bounding box center [784, 382] width 346 height 93
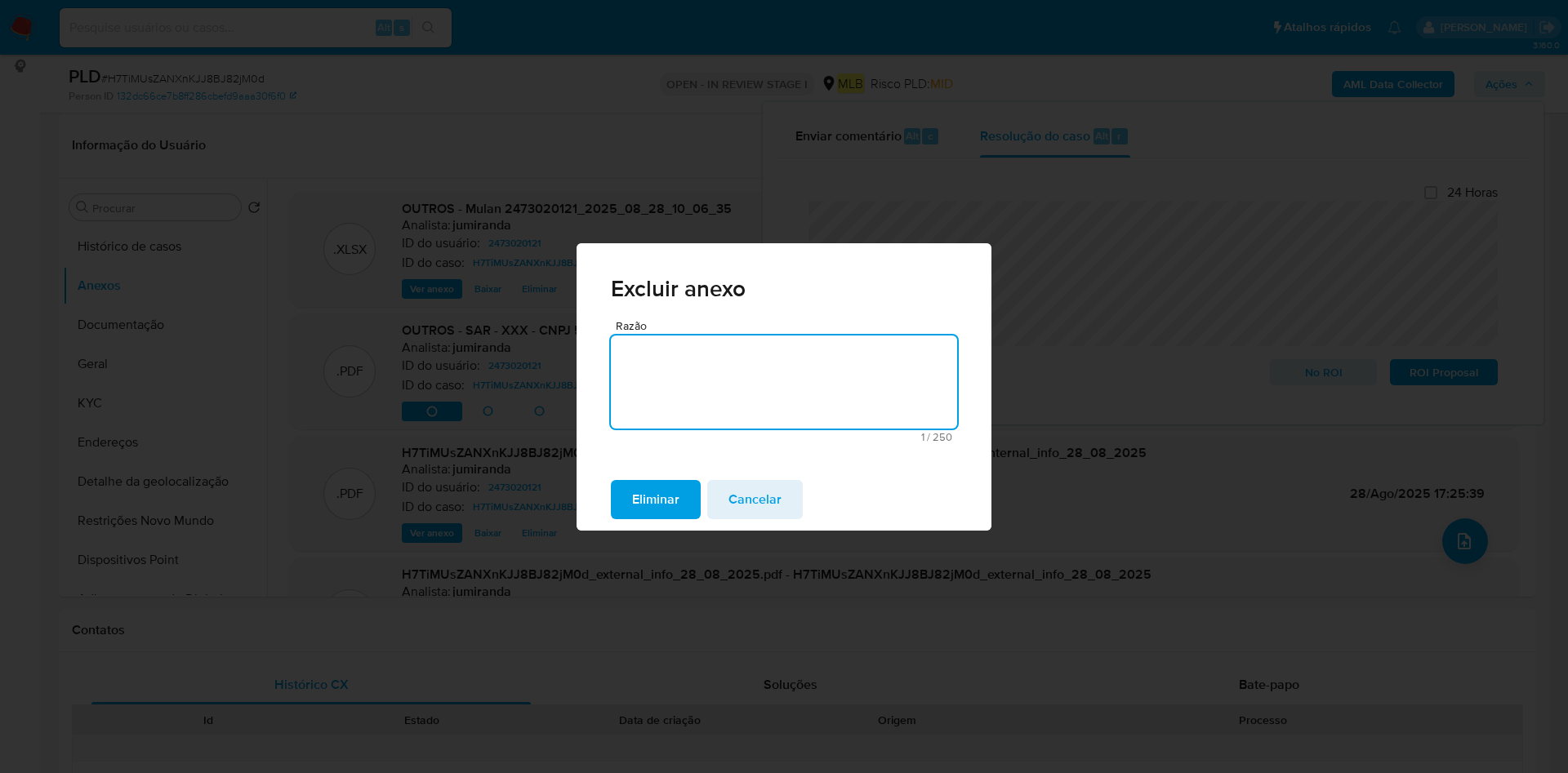
click at [687, 496] on button "Eliminar" at bounding box center [655, 499] width 90 height 39
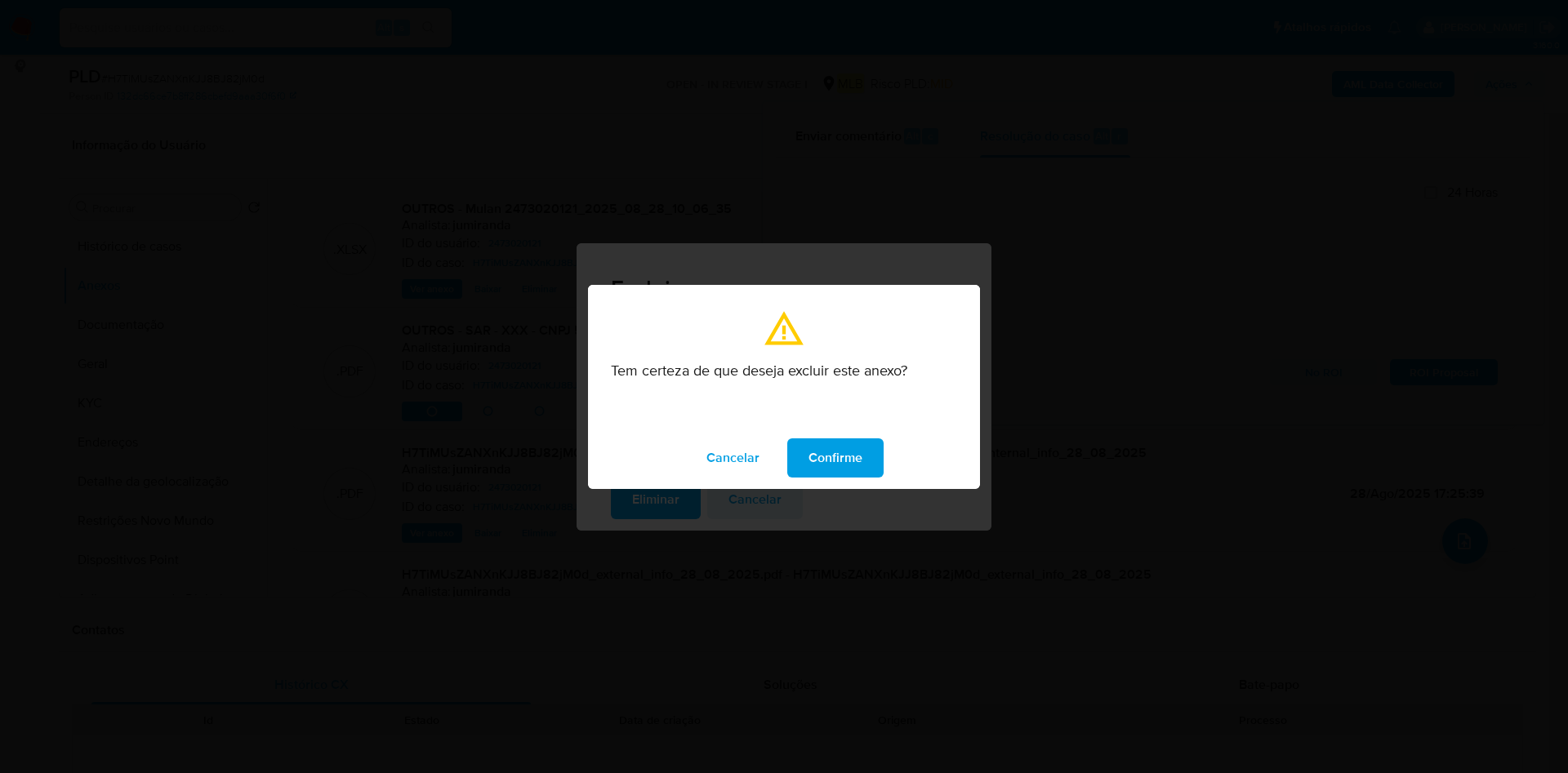
click at [808, 457] on span "Confirme" at bounding box center [836, 458] width 54 height 36
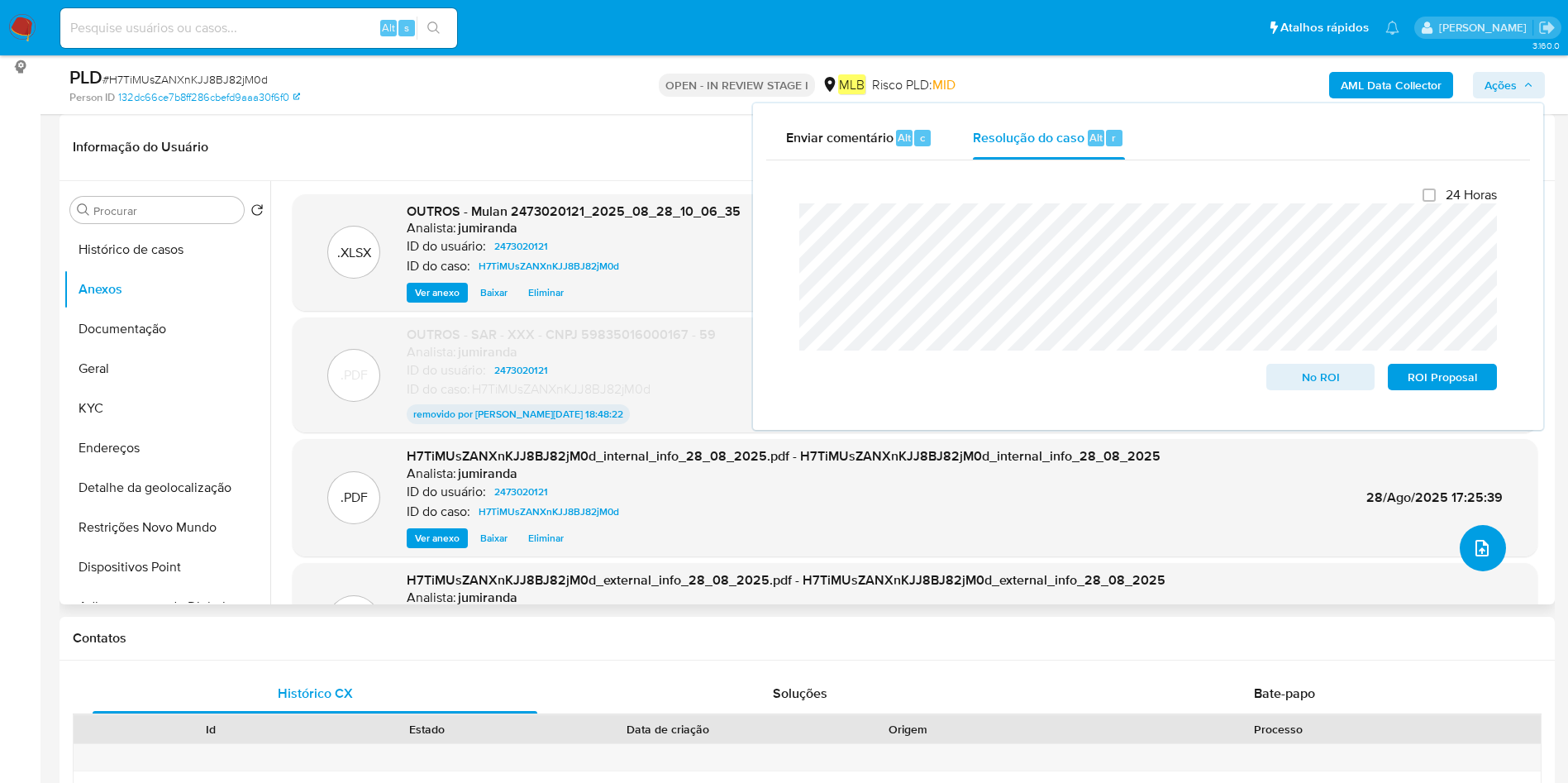
click at [1478, 552] on icon "upload-file" at bounding box center [1482, 548] width 20 height 20
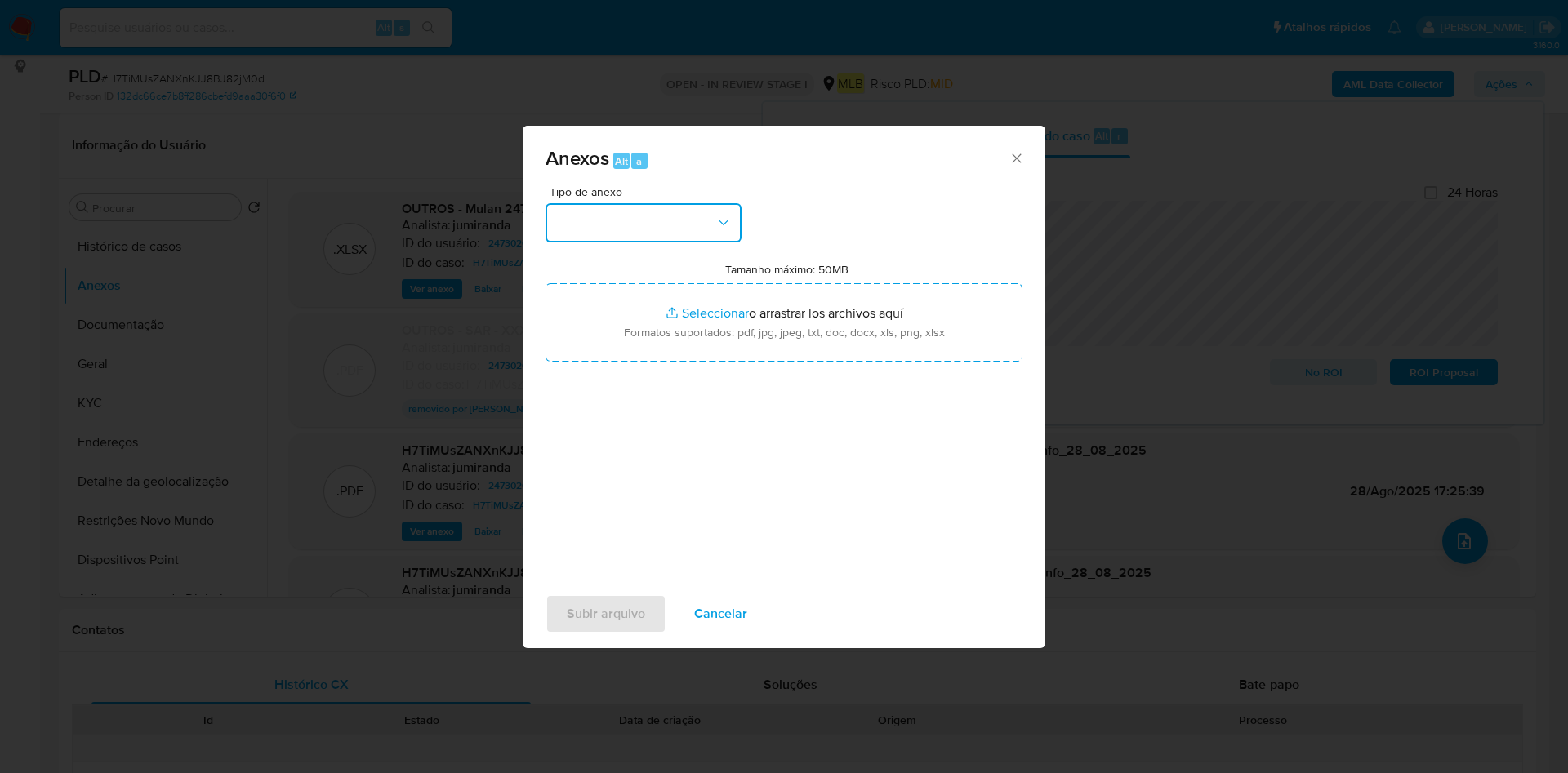
click at [689, 233] on button "button" at bounding box center [644, 223] width 196 height 39
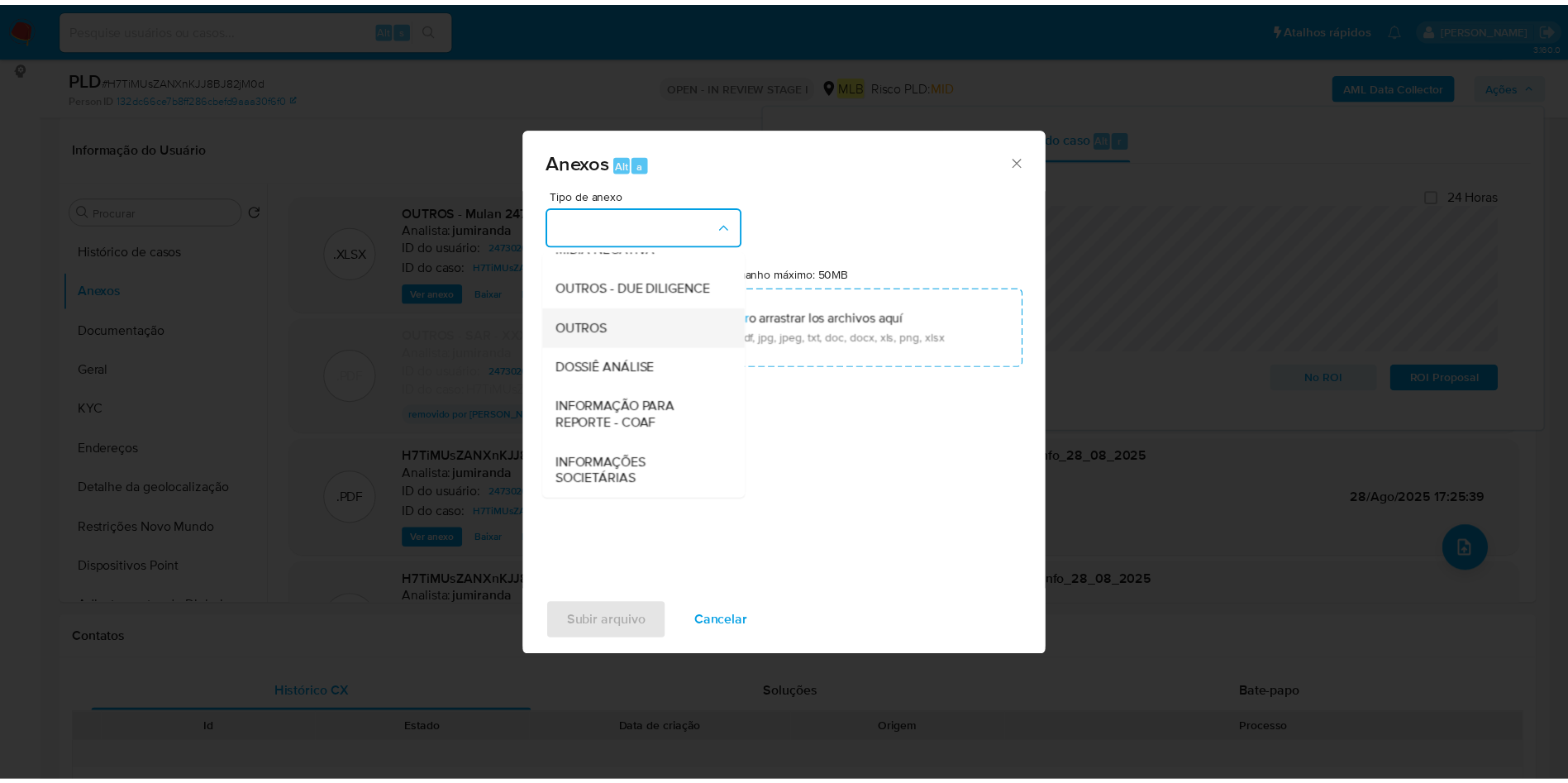
scroll to position [255, 0]
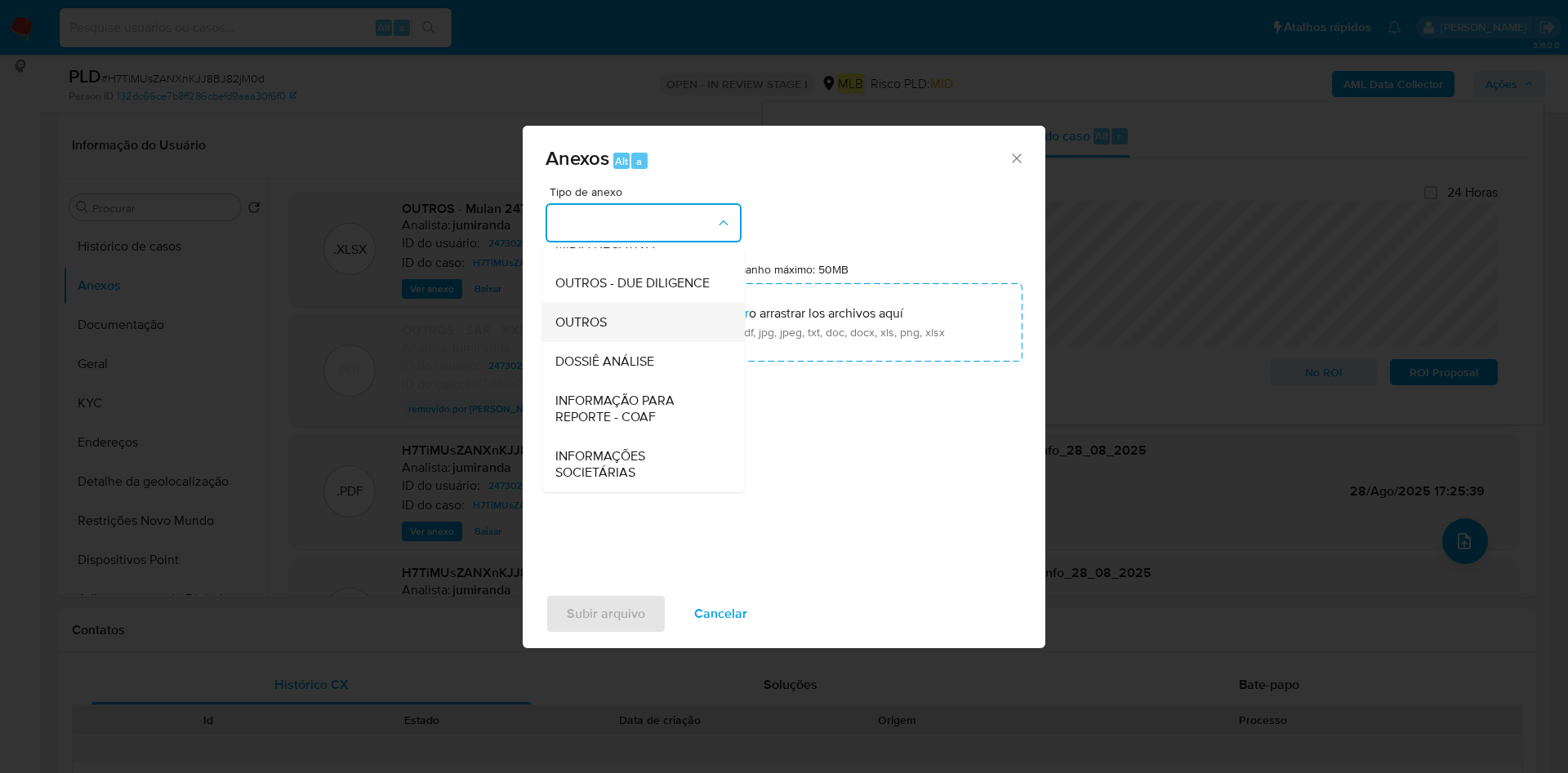
click at [632, 318] on div "OUTROS" at bounding box center [638, 322] width 167 height 39
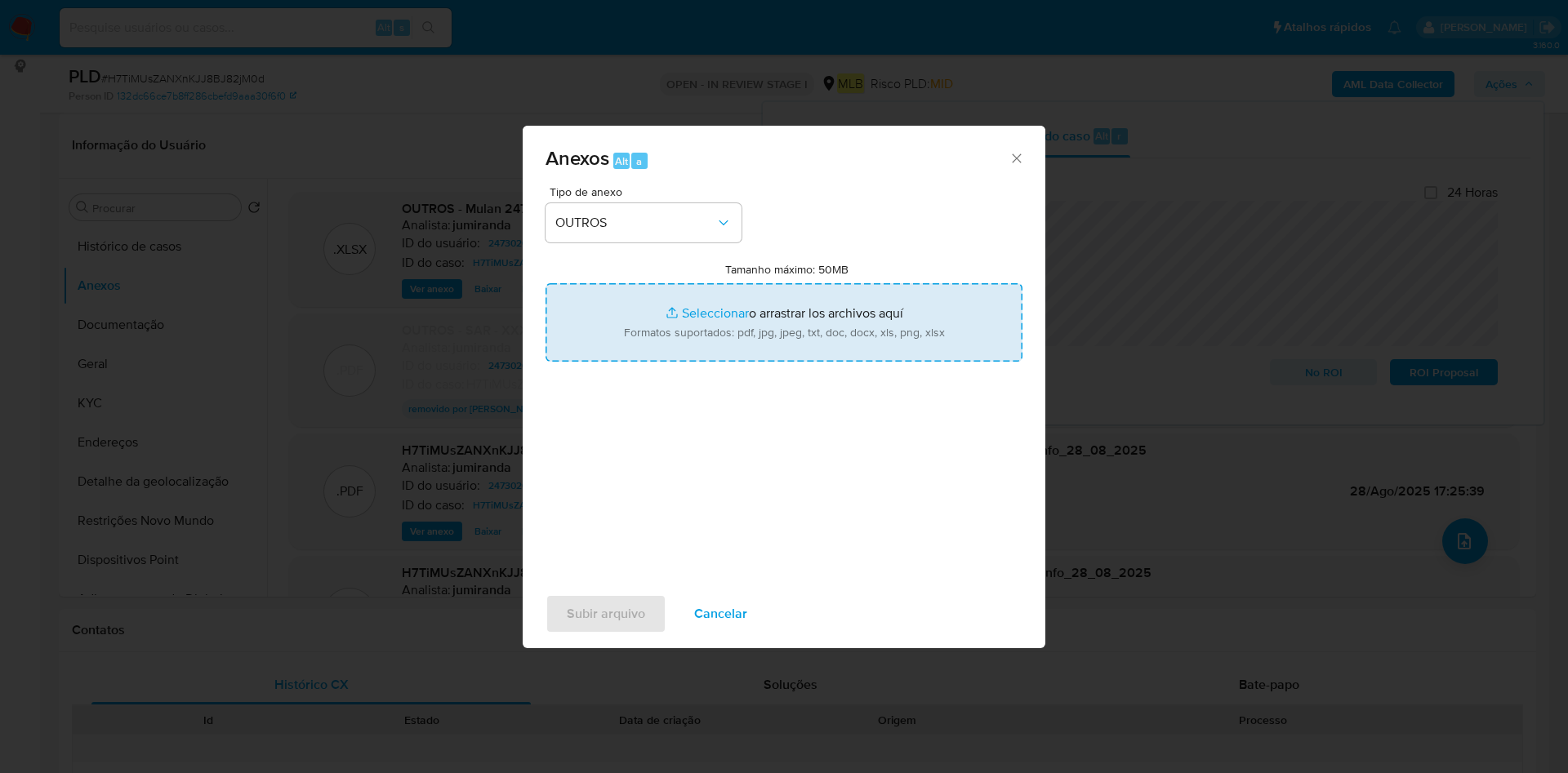
type input "C:\fakepath\SAR - XXXX - CNPJ 59835016000167 - 59.835.016 LUCAS RIBEIRO DOS SAN…"
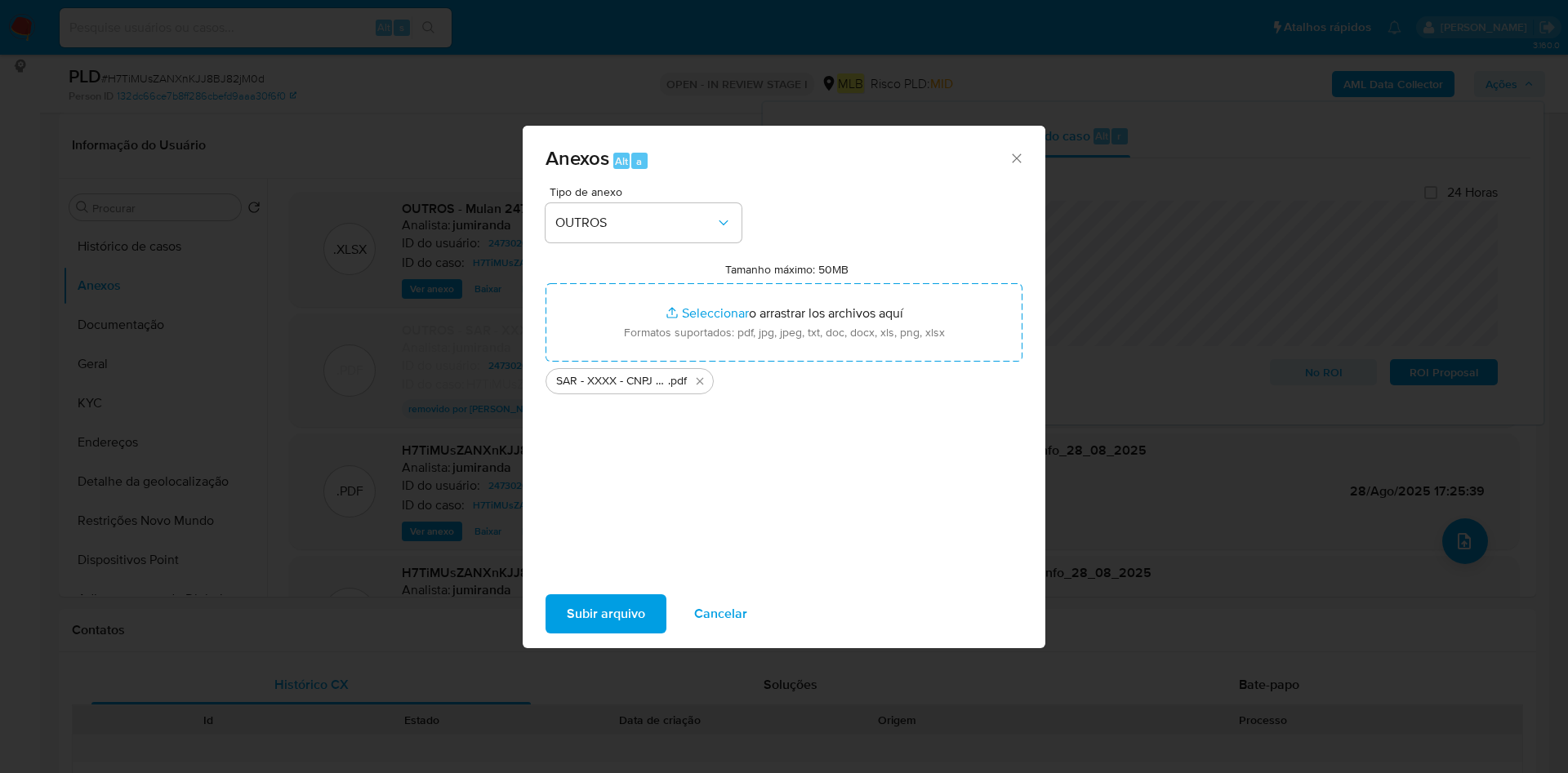
click at [624, 618] on span "Subir arquivo" at bounding box center [606, 614] width 79 height 36
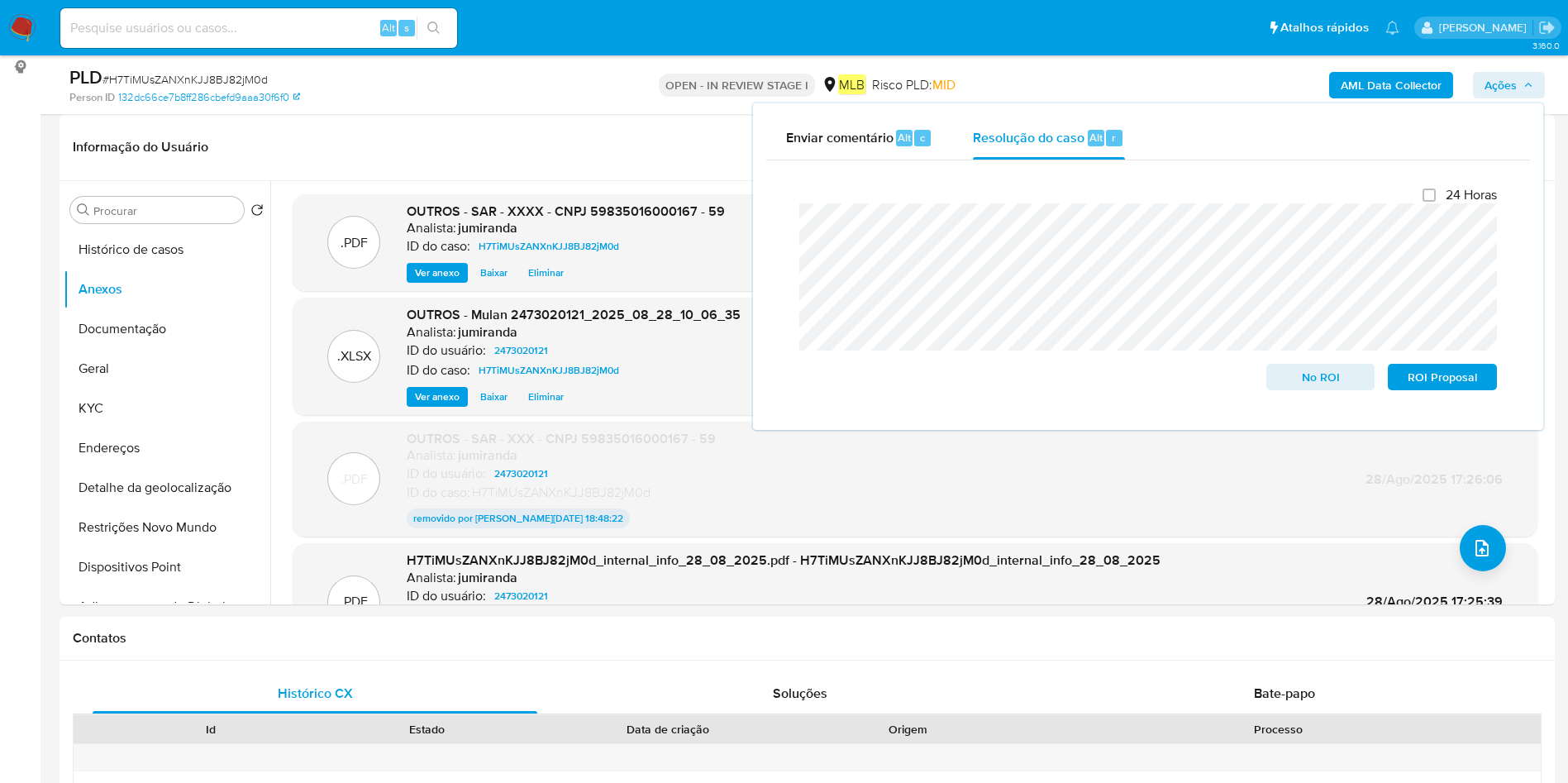
click at [1512, 81] on span "Ações" at bounding box center [1500, 84] width 32 height 27
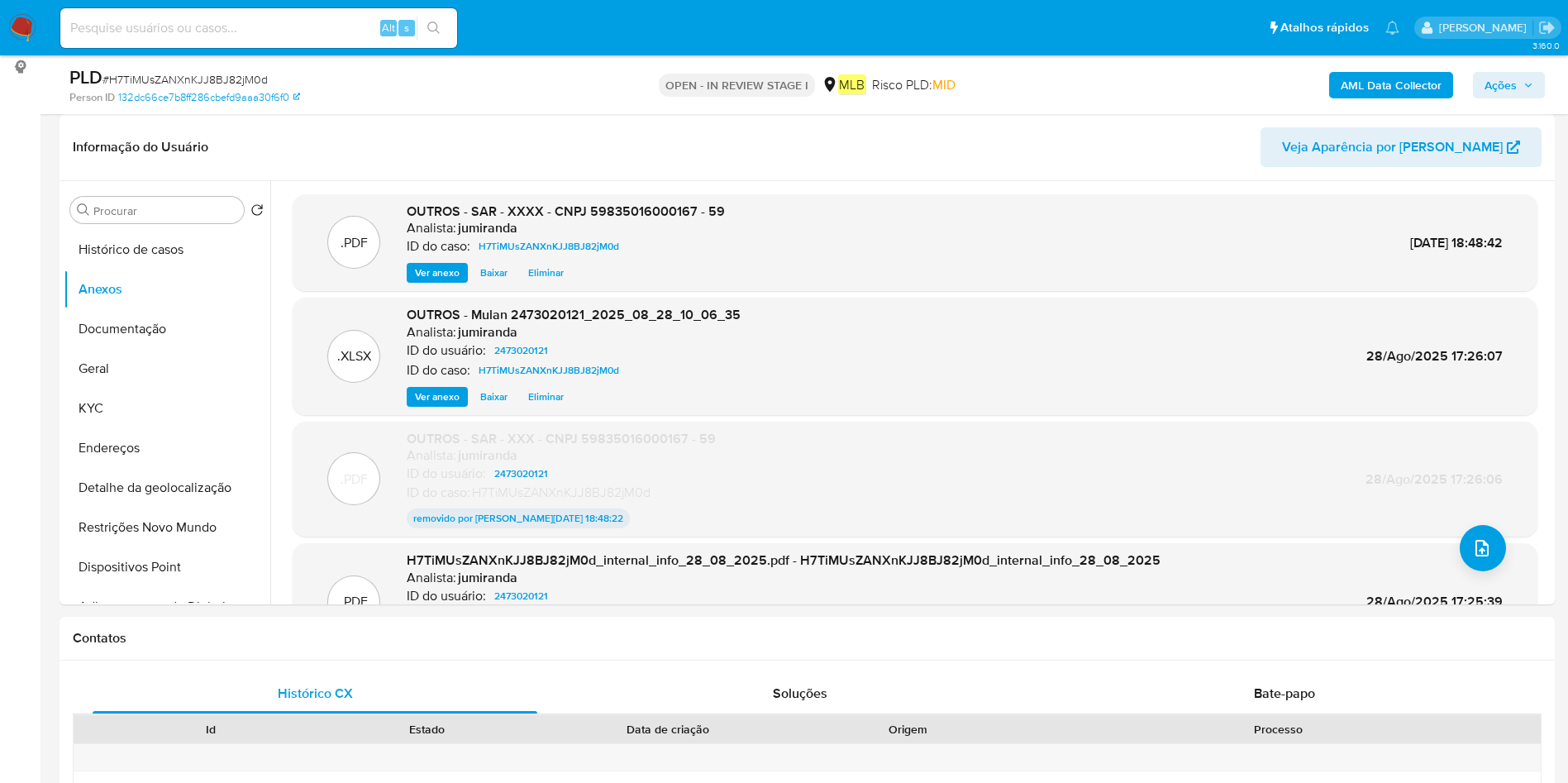
click at [1506, 94] on span "Ações" at bounding box center [1500, 84] width 32 height 27
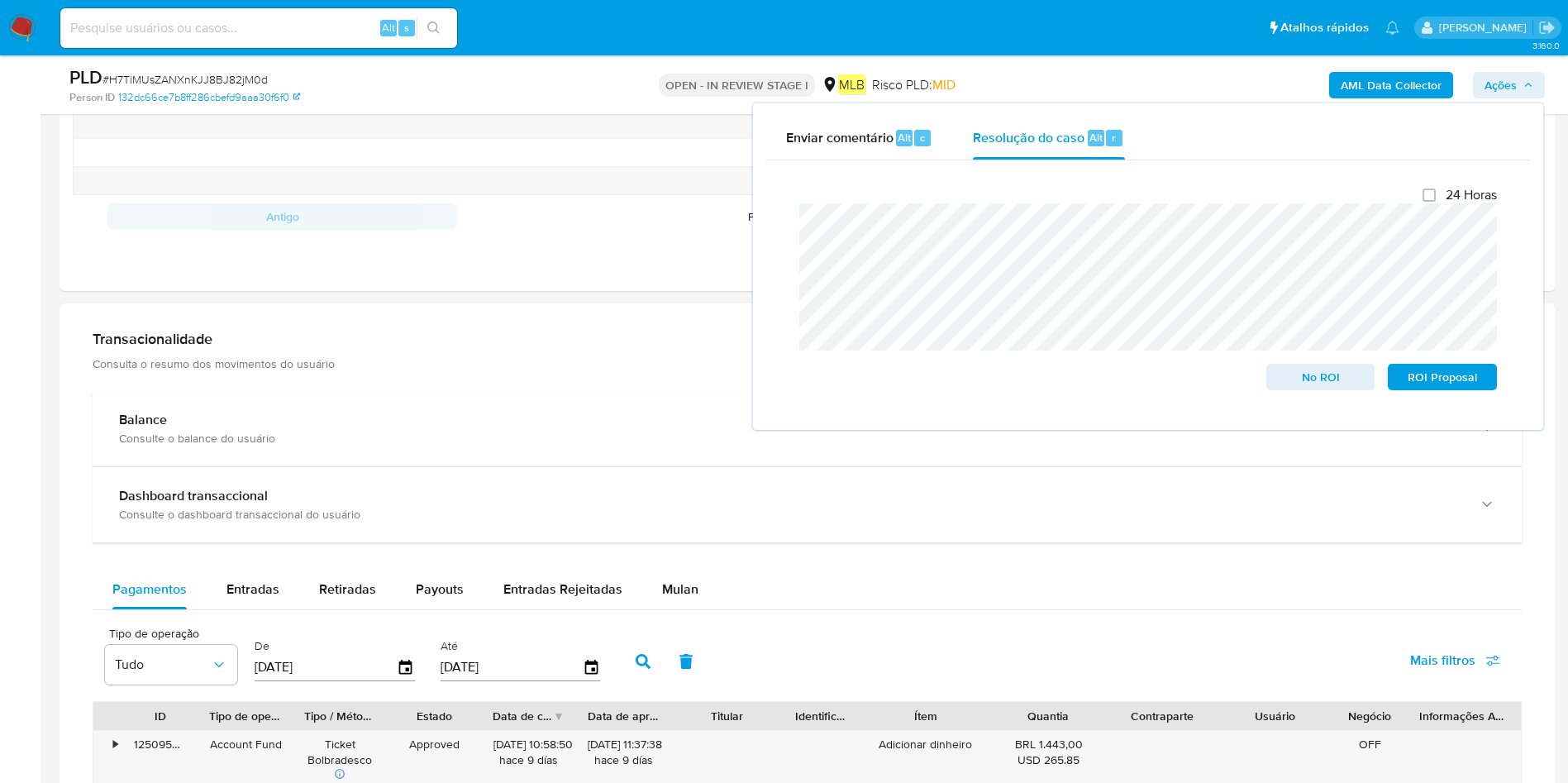
scroll to position [1924, 0]
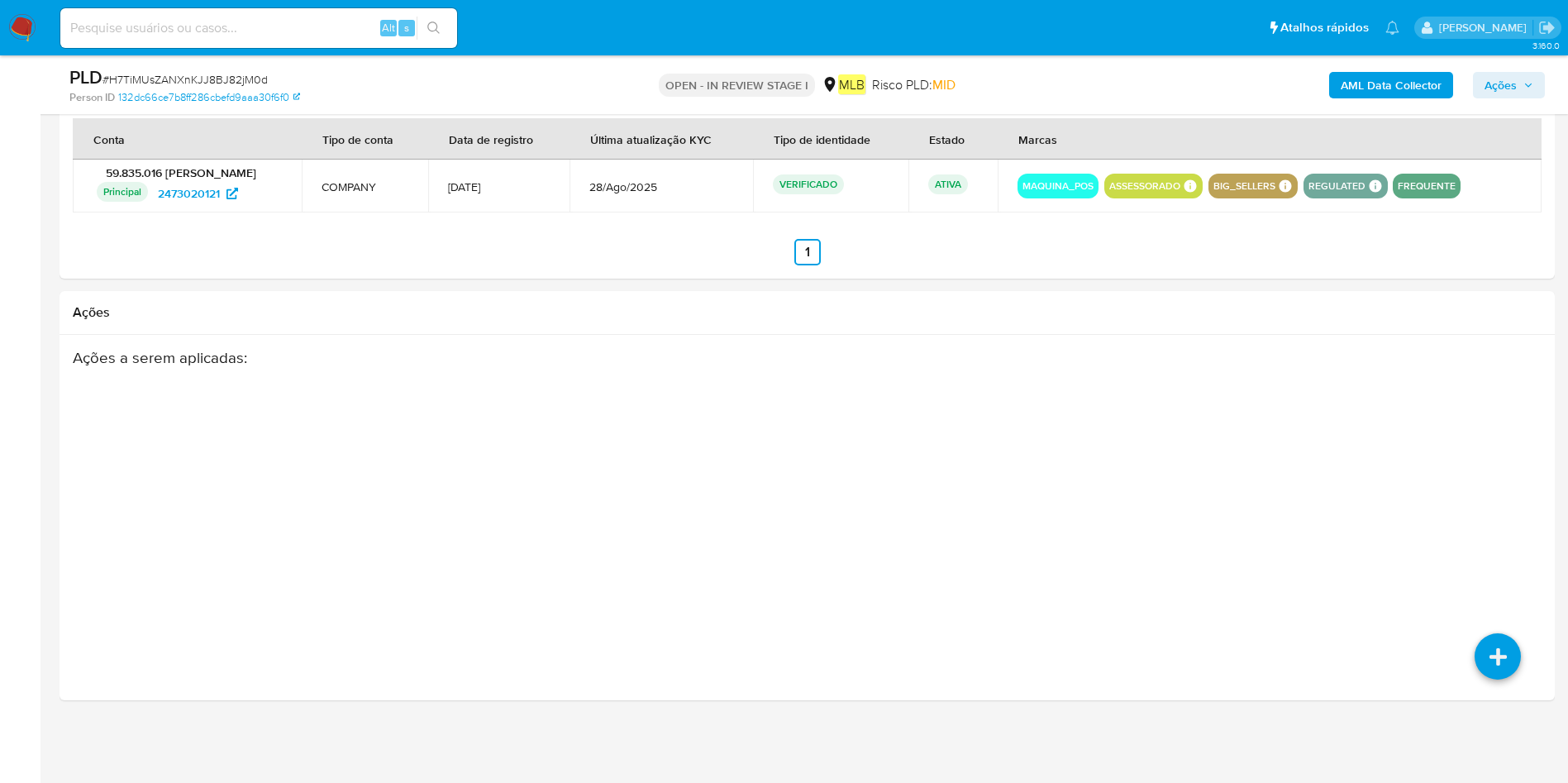
click at [1497, 88] on span "Ações" at bounding box center [1500, 84] width 32 height 27
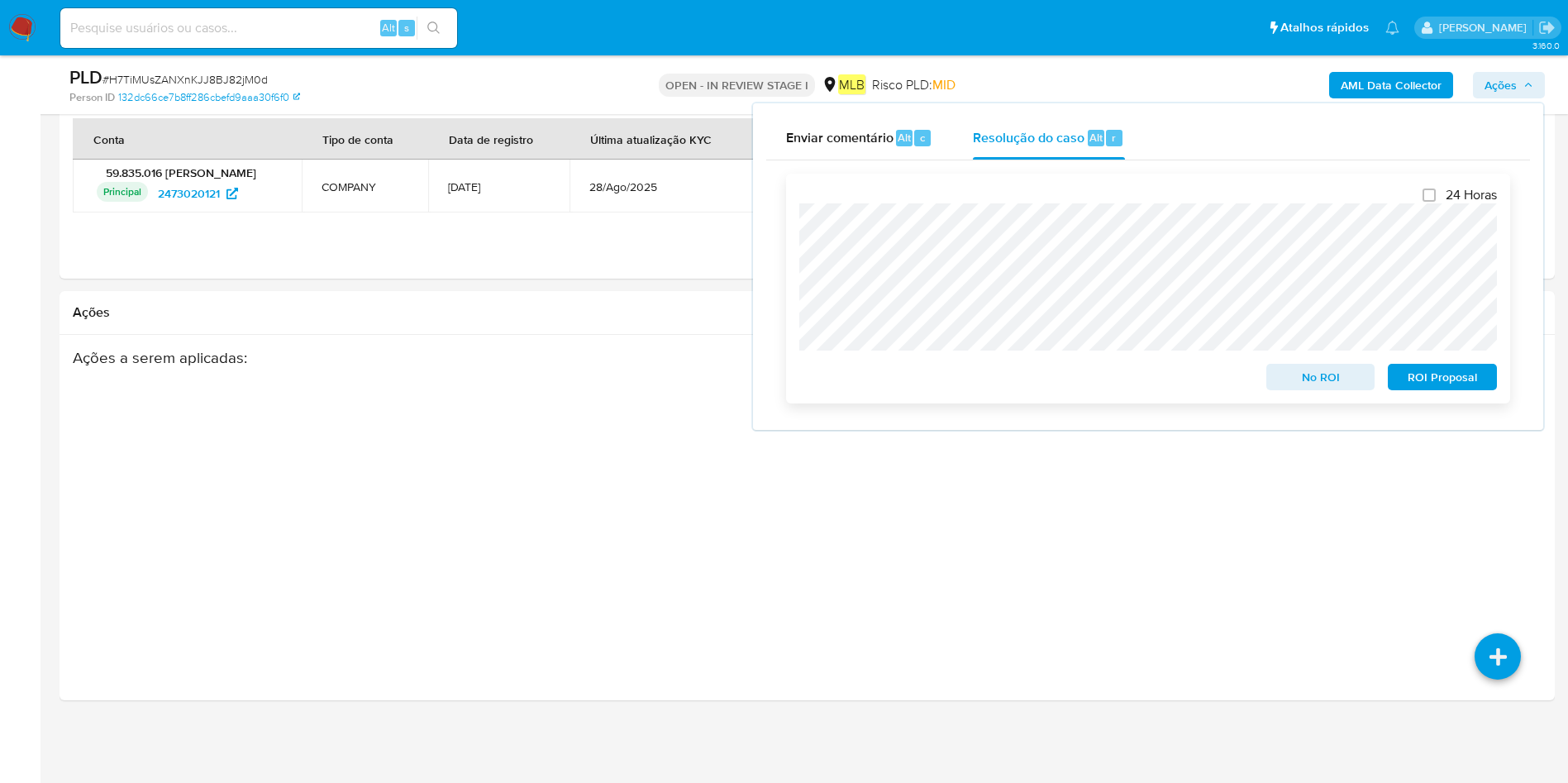
click at [1455, 379] on span "ROI Proposal" at bounding box center [1442, 377] width 86 height 23
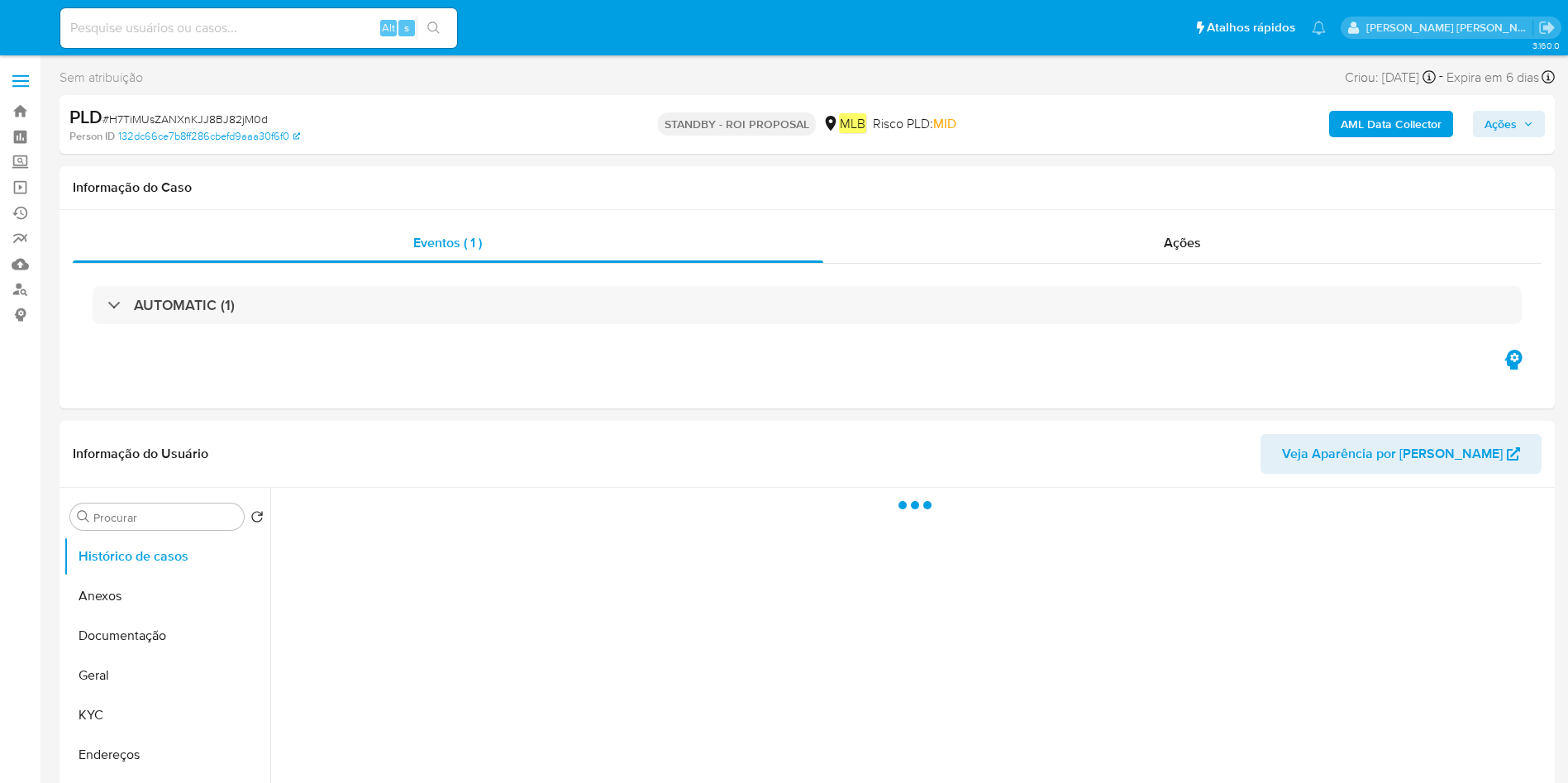
select select "10"
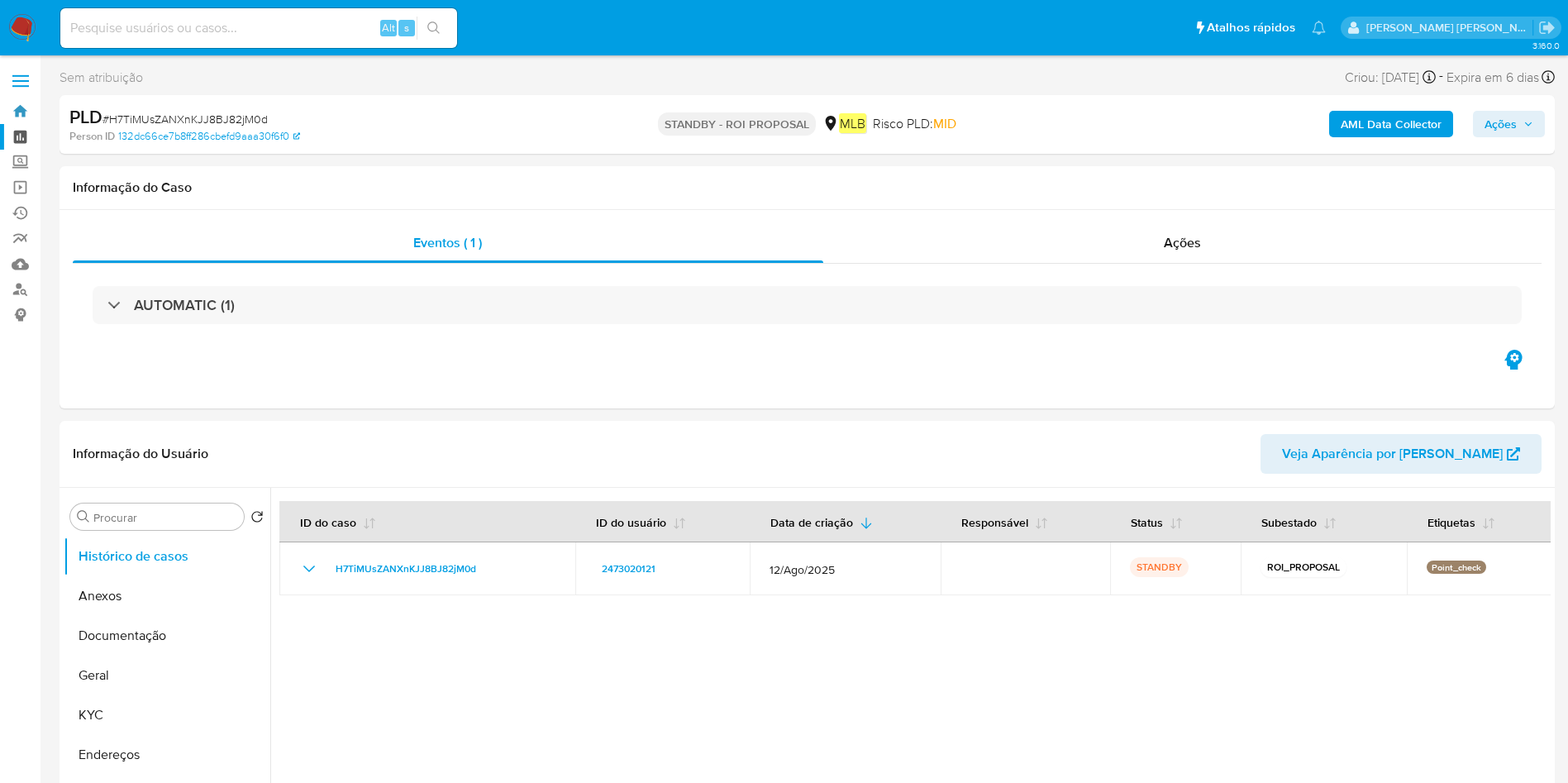
drag, startPoint x: 21, startPoint y: 112, endPoint x: 27, endPoint y: 127, distance: 16.2
click at [20, 112] on link "Bandeja" at bounding box center [98, 111] width 197 height 26
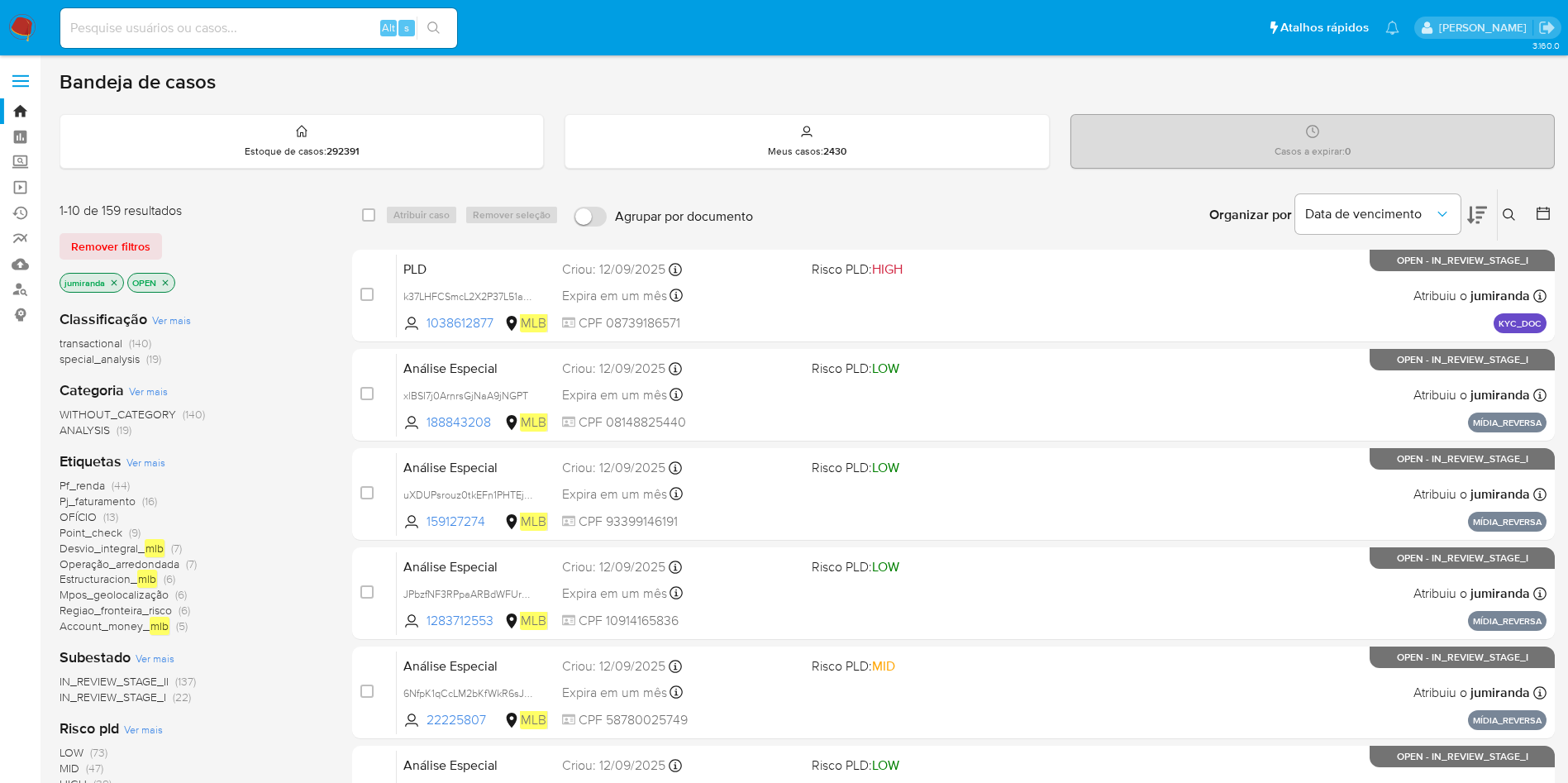
click at [82, 482] on span "Pf_renda" at bounding box center [82, 485] width 46 height 17
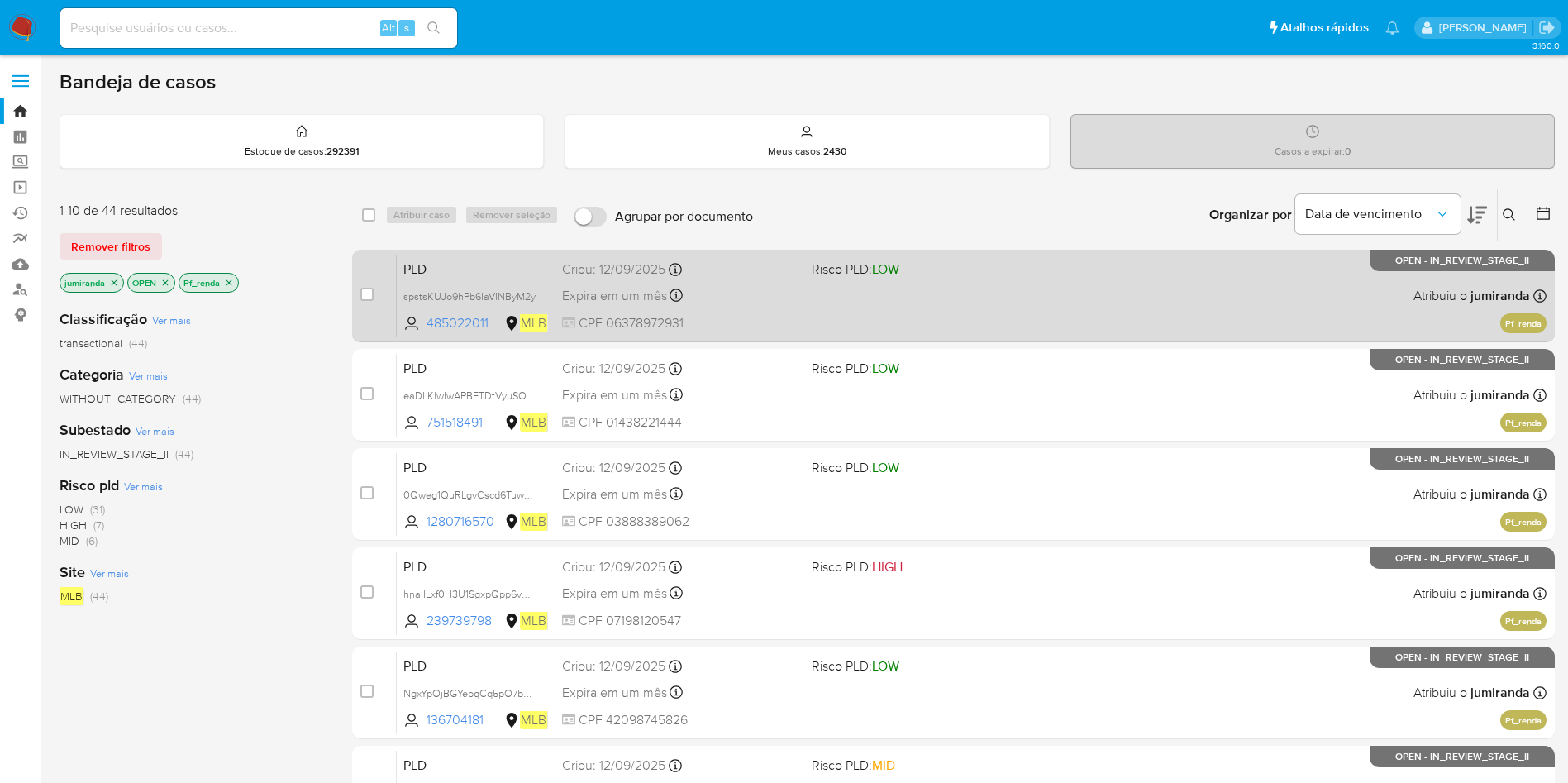
click at [1065, 285] on div "PLD spstsKUJo9hPb6IaVINByM2y 485022011 MLB Risco PLD: LOW Criou: [DATE] Criou: …" at bounding box center [971, 295] width 1150 height 83
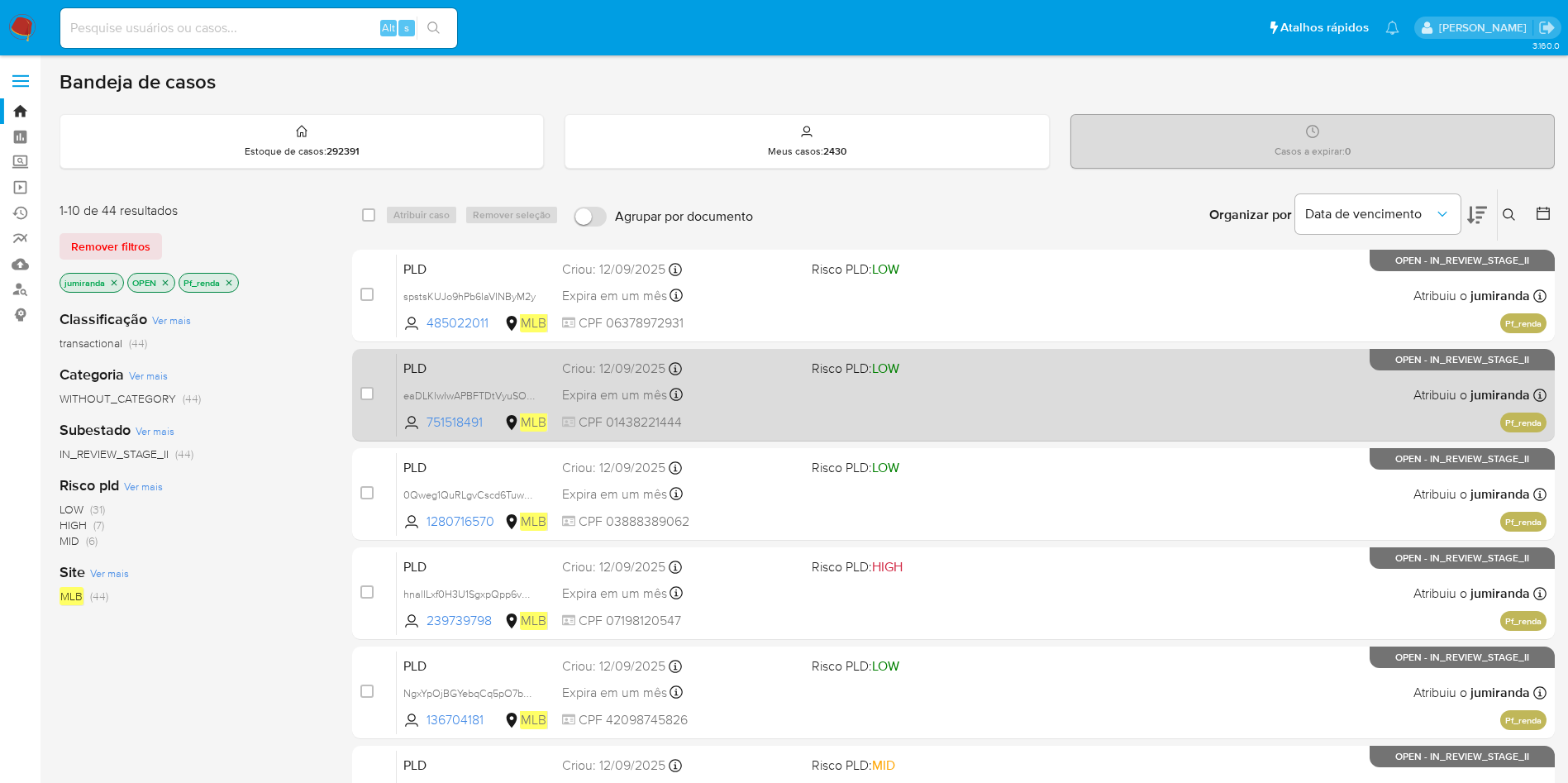
click at [1046, 376] on span "Risco PLD: LOW" at bounding box center [930, 367] width 236 height 21
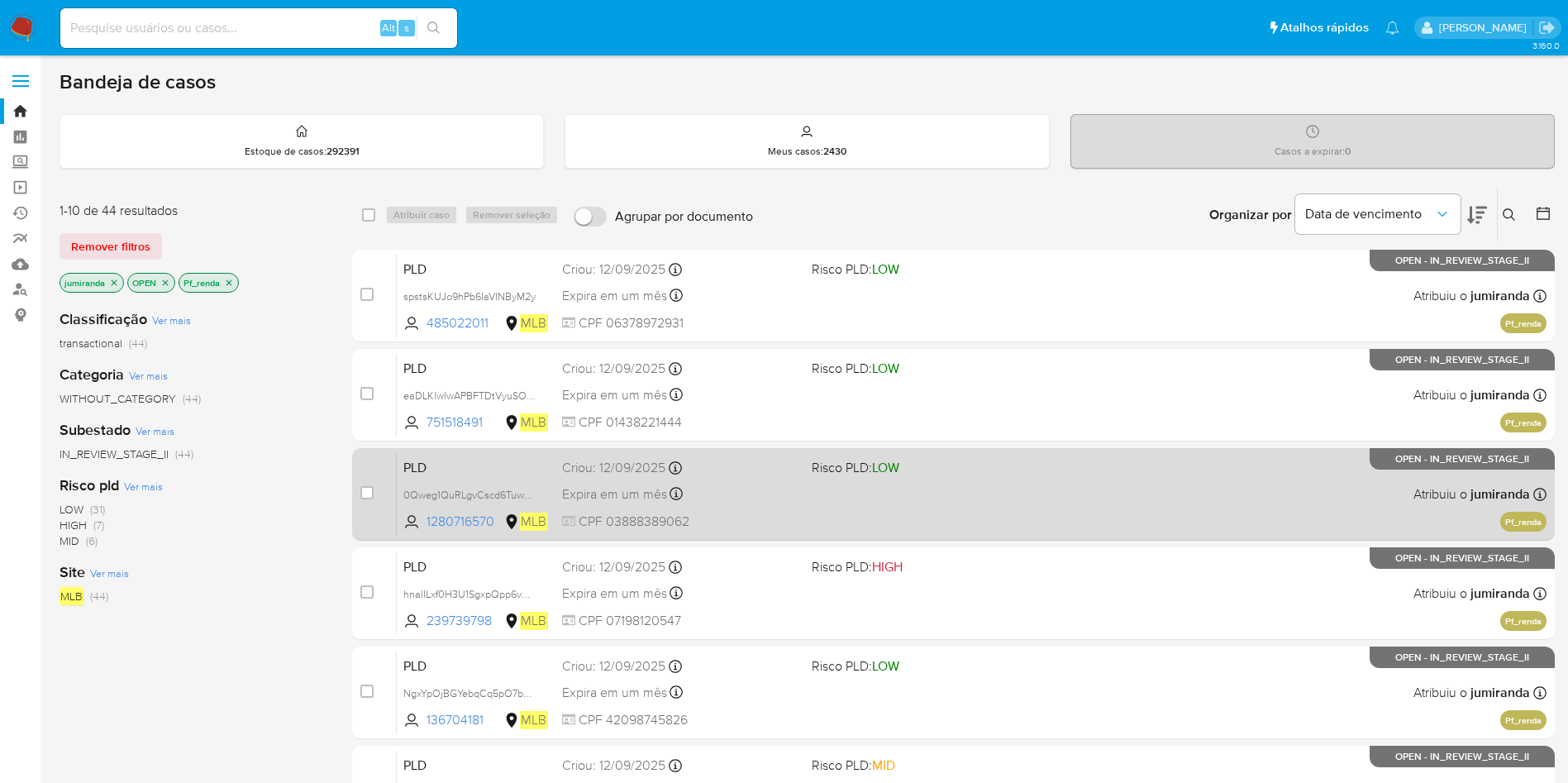
click at [1033, 468] on span "Risco PLD: LOW" at bounding box center [930, 466] width 236 height 21
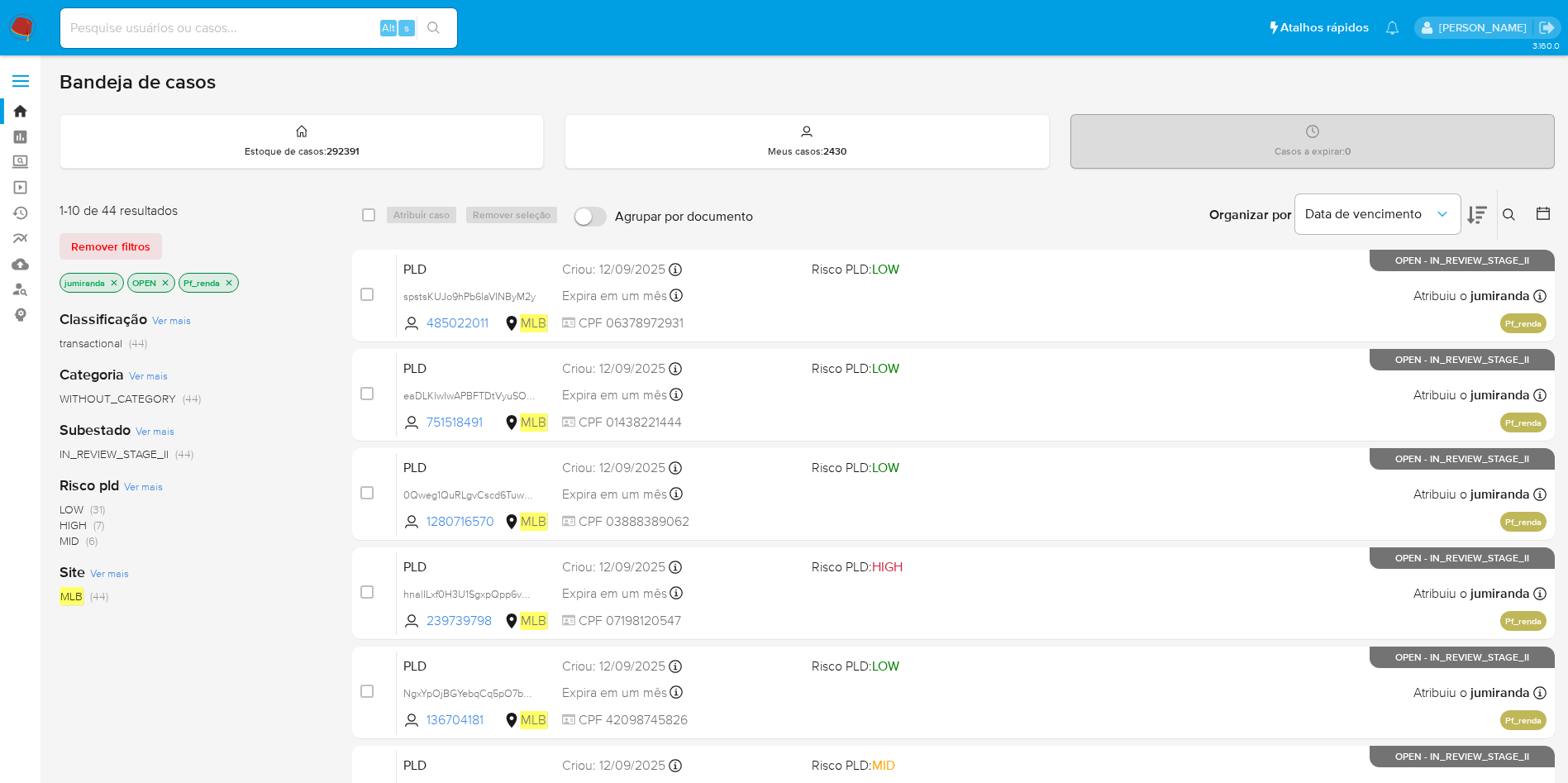
click at [1005, 542] on div "case-item-checkbox Incapaz de atribuir o caso PLD spstsKUJo9hPb6IaVINByM2y 4850…" at bounding box center [953, 742] width 1202 height 986
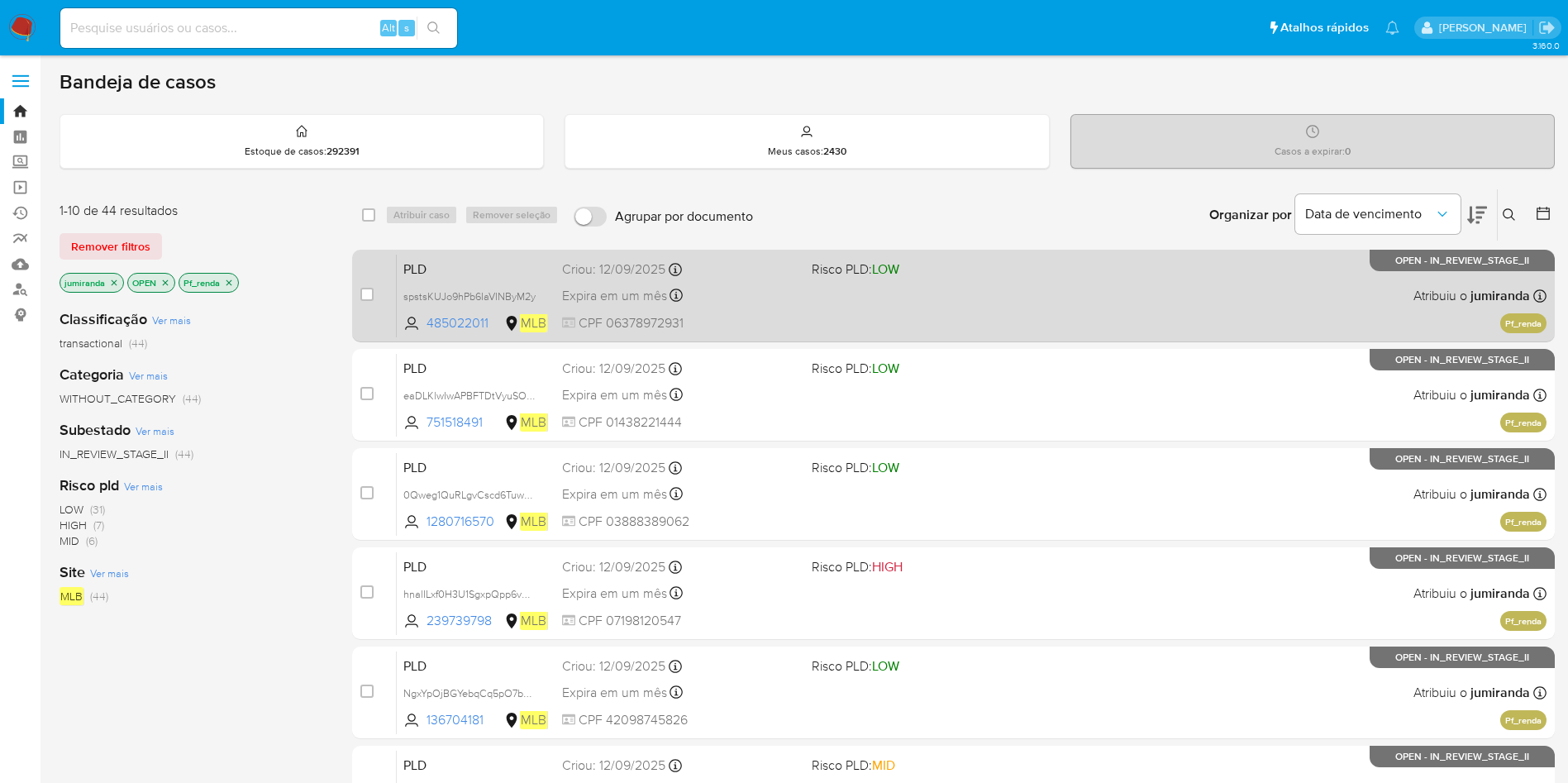
drag, startPoint x: 881, startPoint y: 292, endPoint x: 899, endPoint y: 342, distance: 53.1
click at [881, 292] on div "PLD spstsKUJo9hPb6IaVINByM2y 485022011 MLB Risco PLD: LOW Criou: [DATE] Criou: …" at bounding box center [971, 295] width 1150 height 83
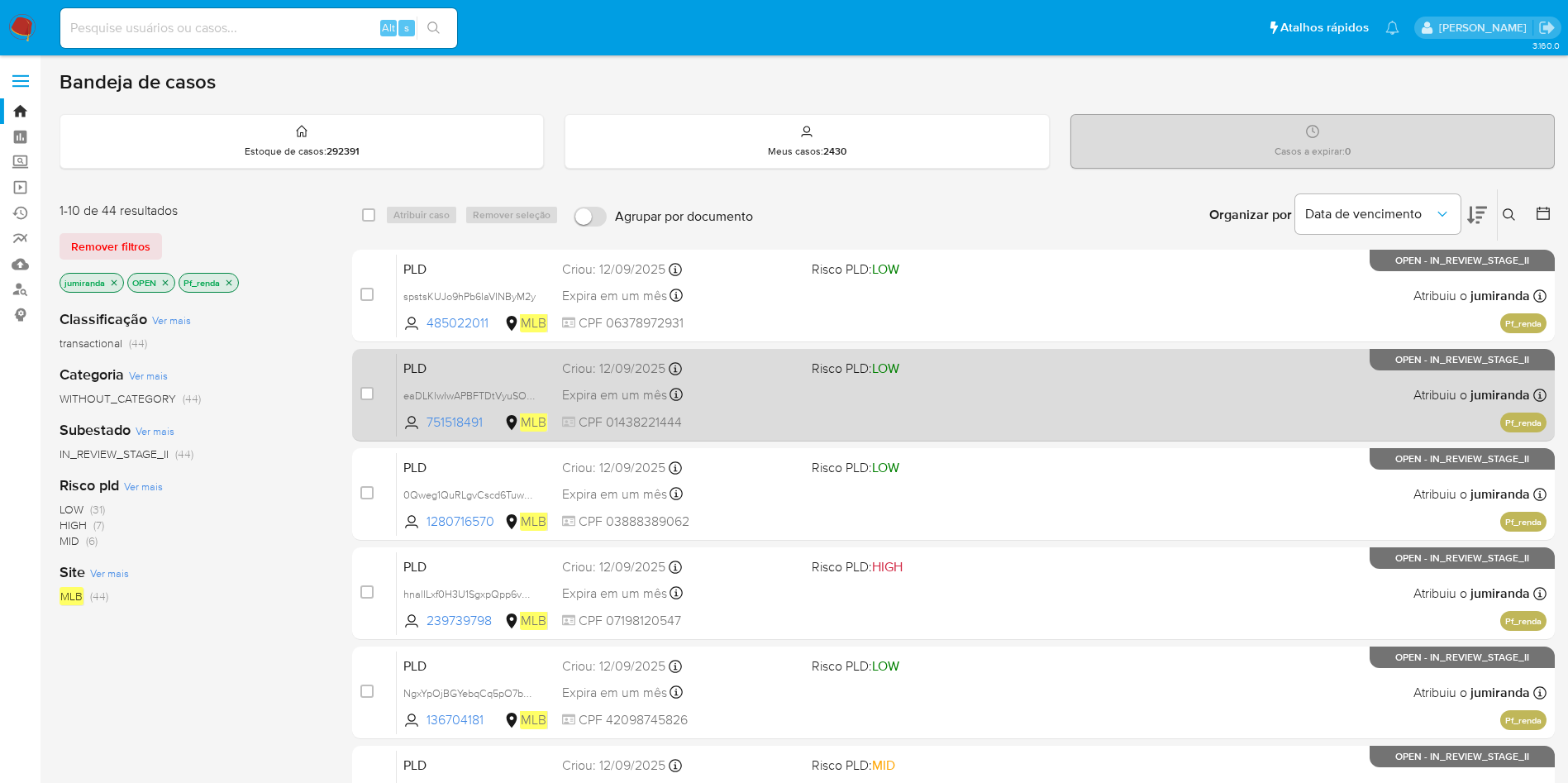
click at [927, 399] on div "PLD eaDLKlwIwAPBFTDtVyuSOdqi 751518491 MLB Risco PLD: LOW Criou: 12/09/2025 Cri…" at bounding box center [971, 394] width 1150 height 83
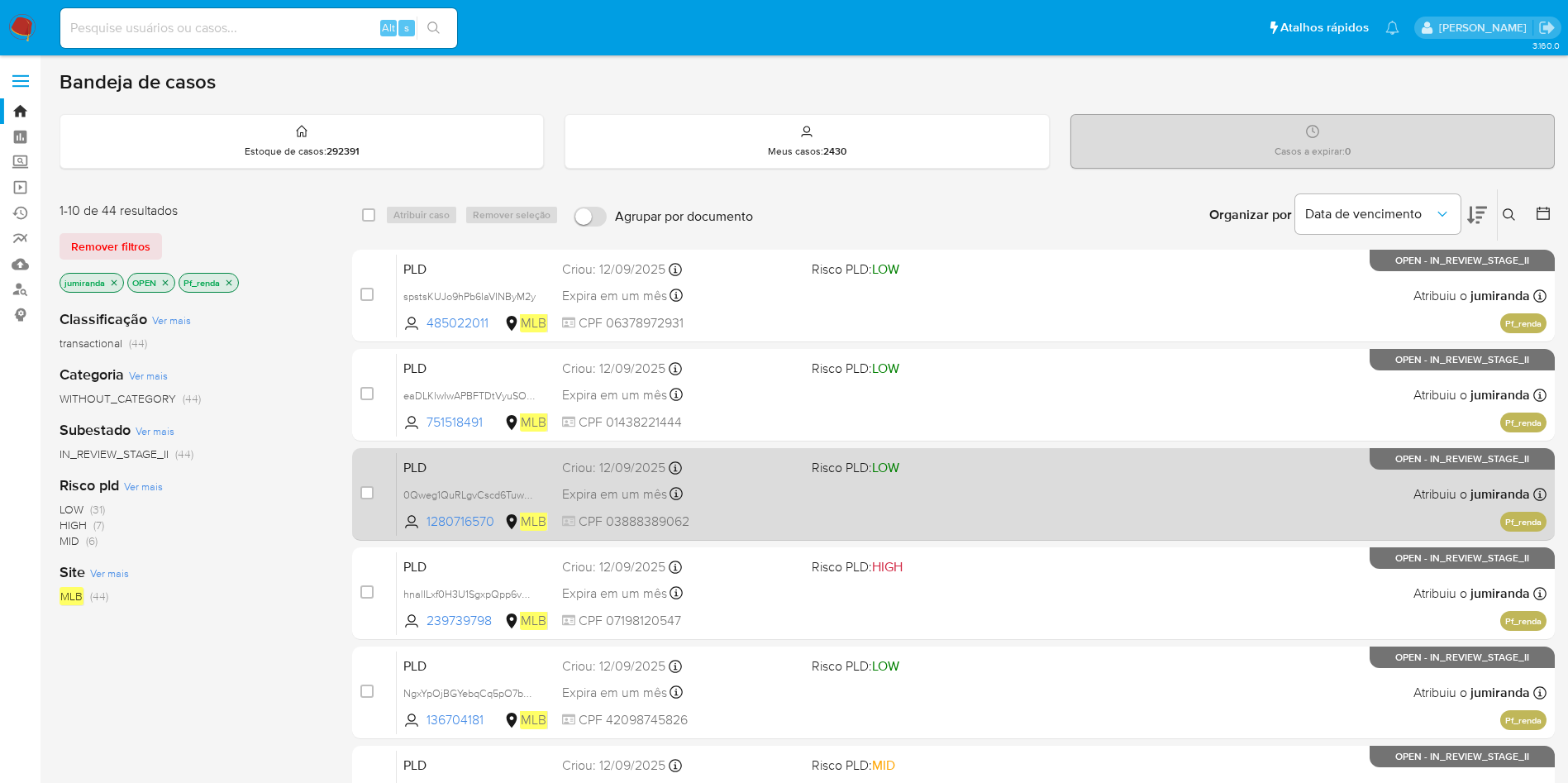
click at [929, 498] on div "PLD 0Qweg1QuRLgvCscd6Tuwpwep 1280716570 MLB Risco PLD: LOW Criou: 12/09/2025 Cr…" at bounding box center [971, 493] width 1150 height 83
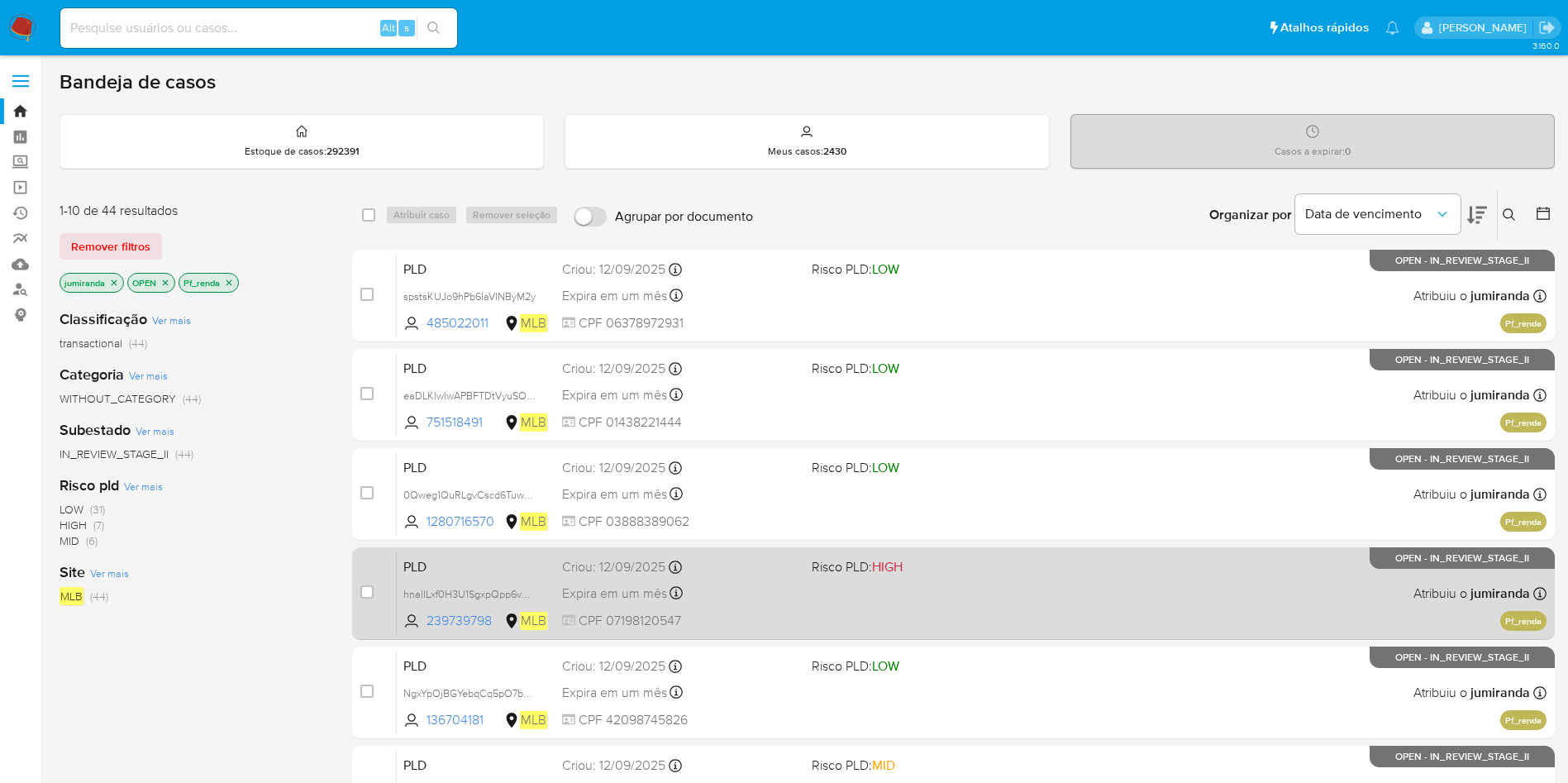
click at [940, 612] on div "PLD hnalILxf0H3U1SgxpQpp6vUN 239739798 MLB Risco PLD: HIGH Criou: 12/09/2025 Cr…" at bounding box center [971, 593] width 1150 height 83
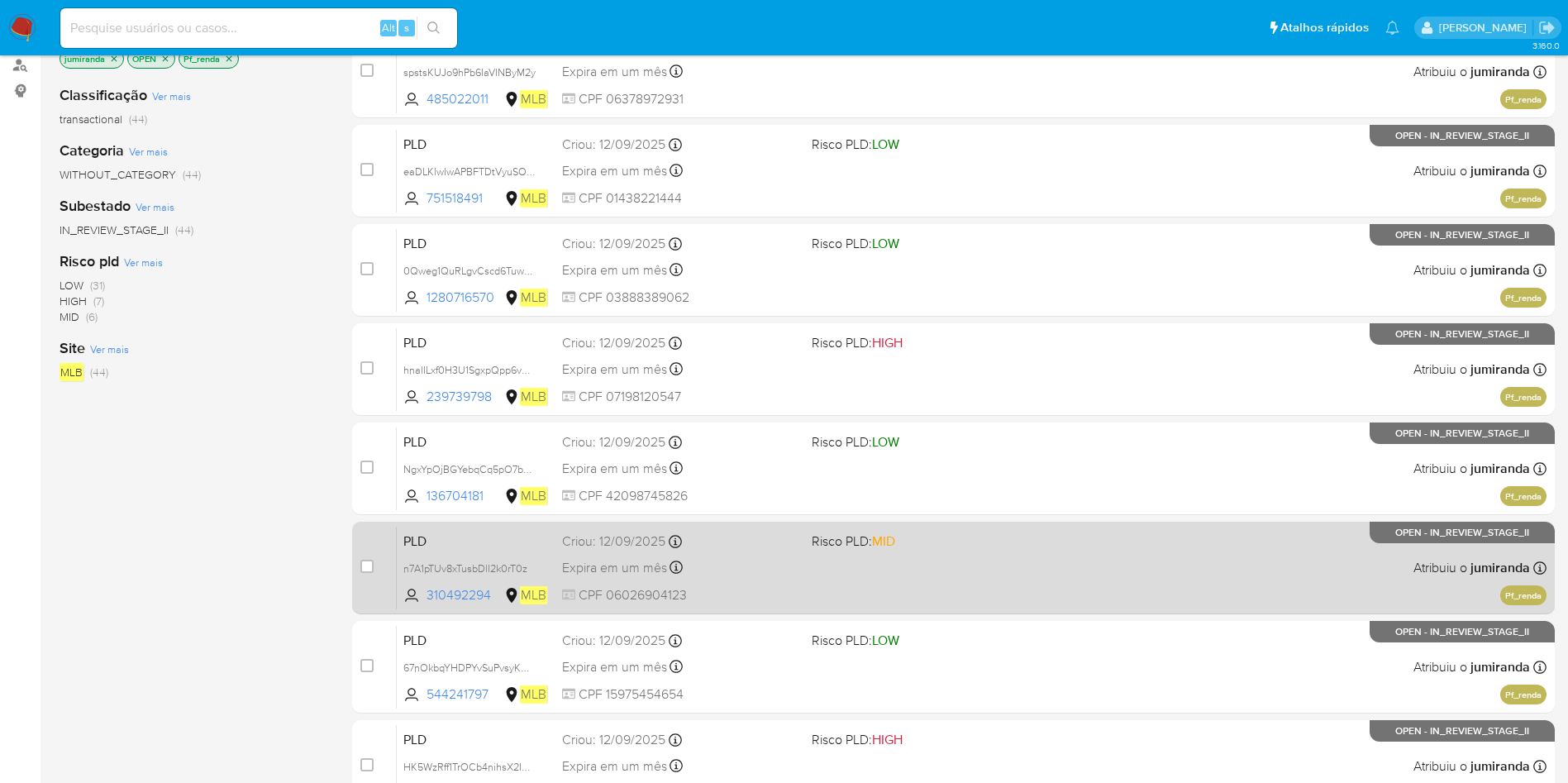
scroll to position [248, 0]
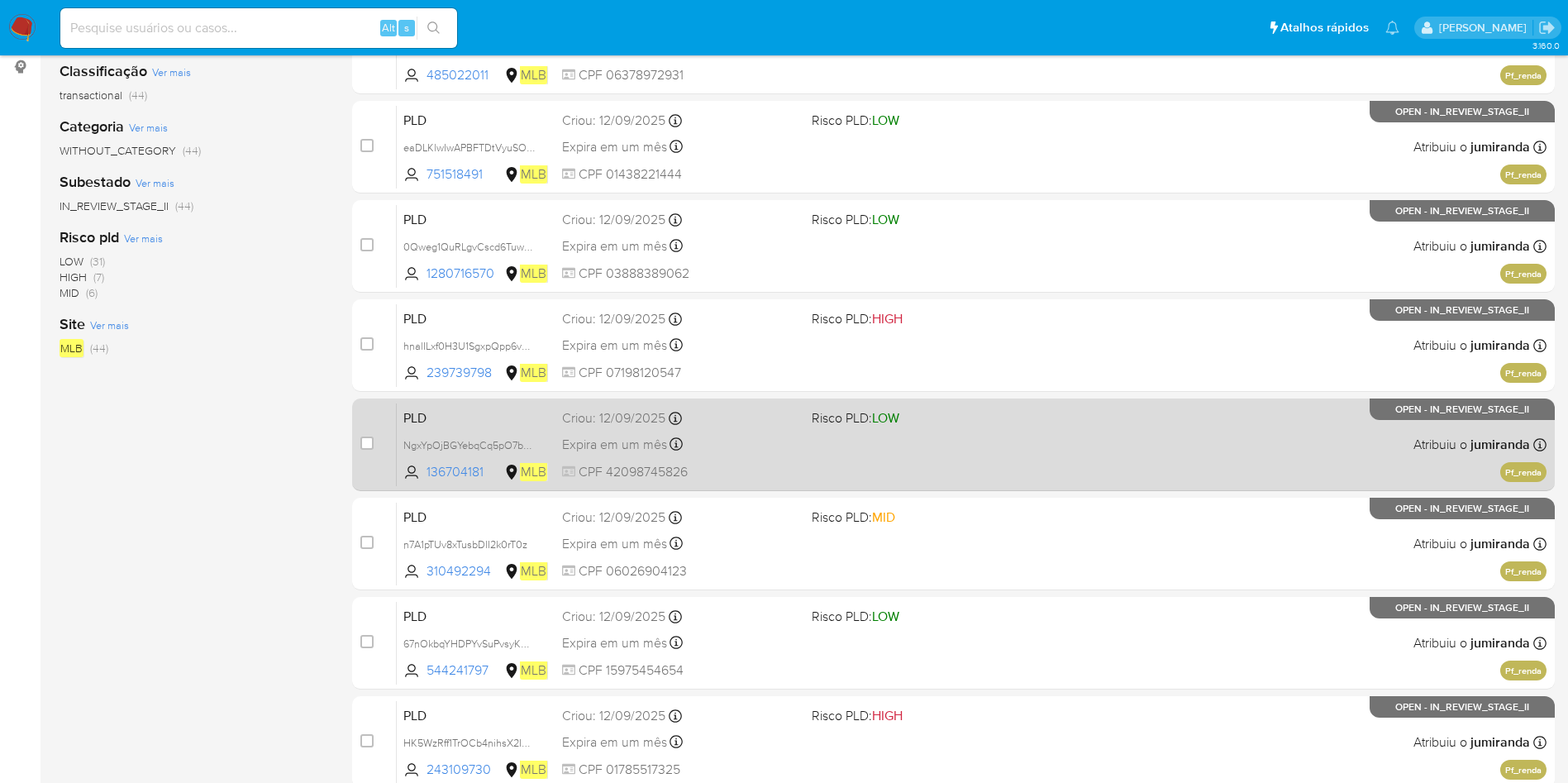
click at [970, 464] on div "PLD NgxYpOjBGYebqCq5pO7bEwUc 136704181 MLB Risco PLD: LOW Criou: 12/09/2025 Cri…" at bounding box center [971, 444] width 1150 height 83
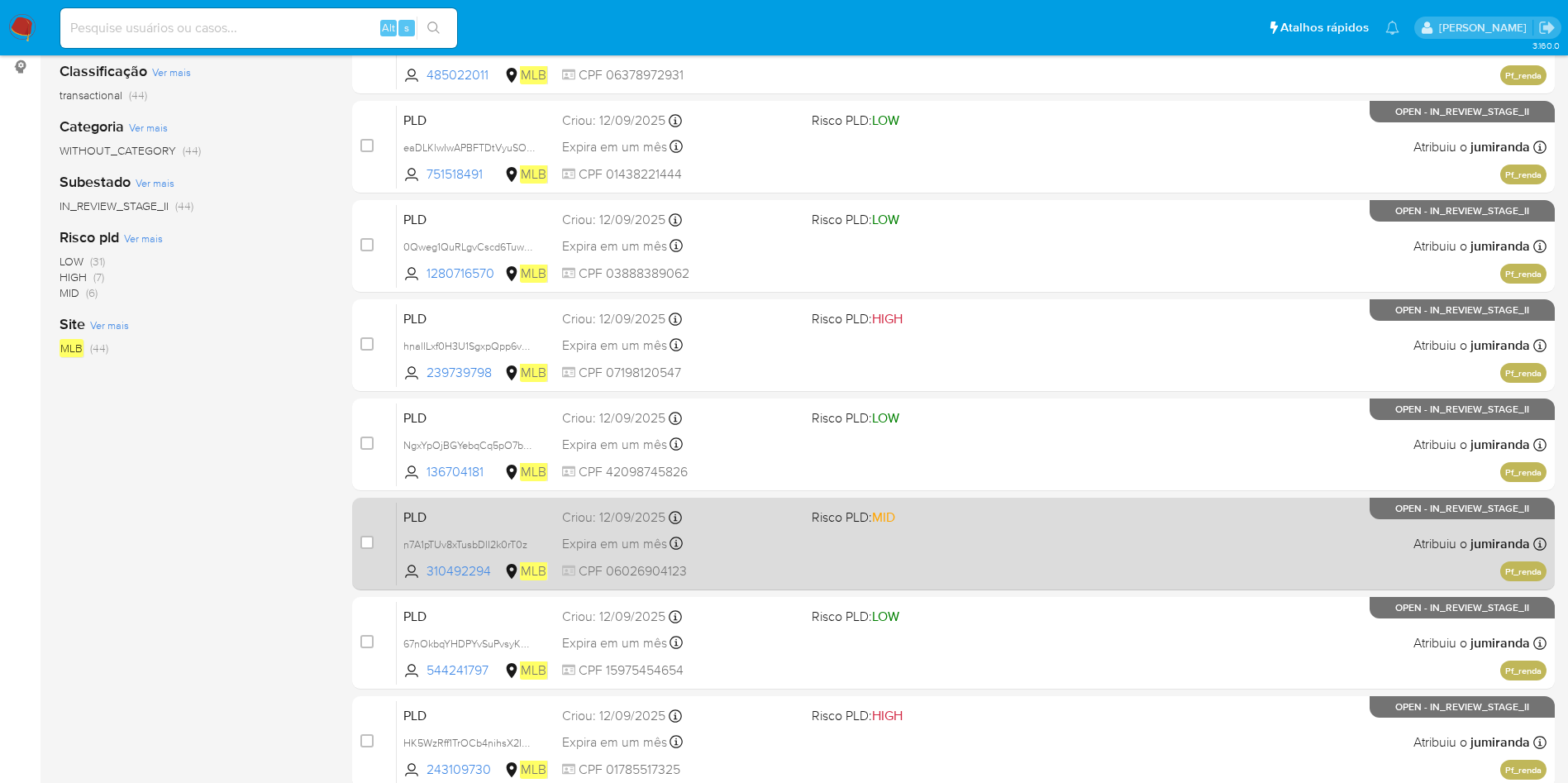
click at [970, 540] on div "PLD n7A1pTUv8xTusbDlI2k0rT0z 310492294 MLB Risco PLD: MID Criou: 12/09/2025 Cri…" at bounding box center [971, 543] width 1150 height 83
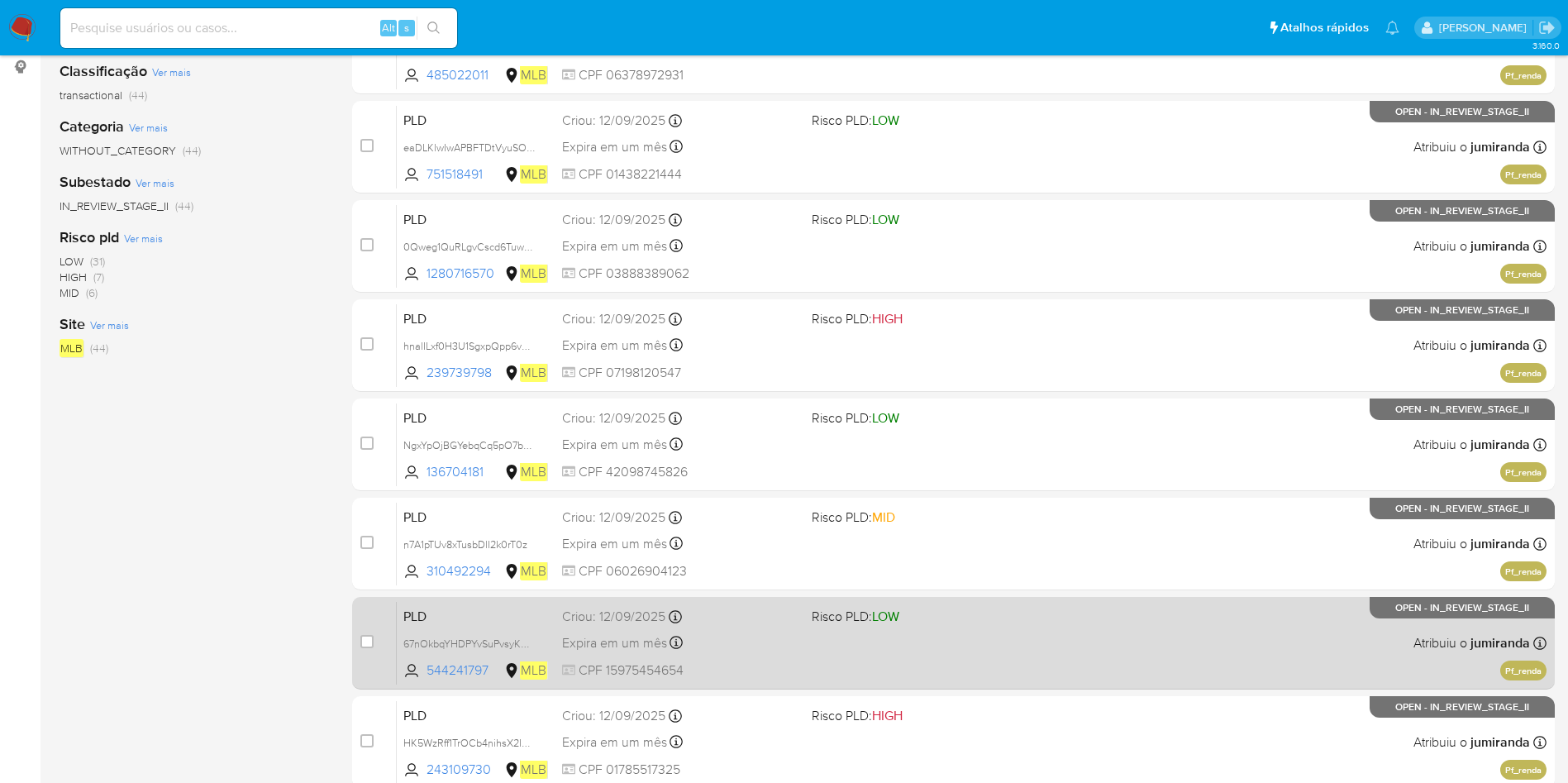
click at [956, 637] on div "PLD 67nOkbqYHDPYvSuPvsyKK3BS 544241797 MLB Risco PLD: LOW Criou: 12/09/2025 Cri…" at bounding box center [971, 643] width 1150 height 83
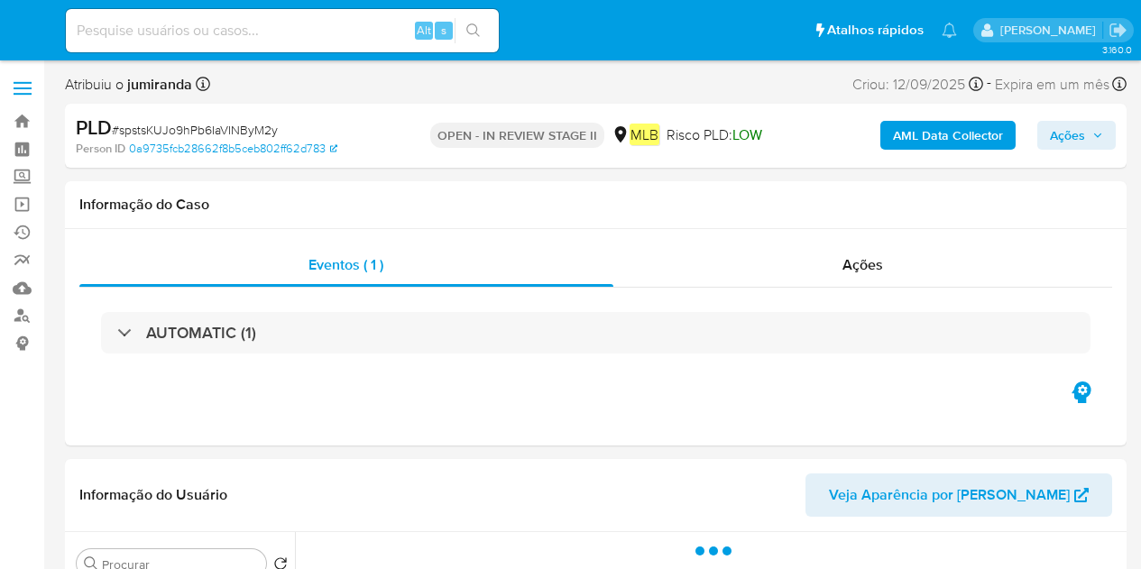
select select "10"
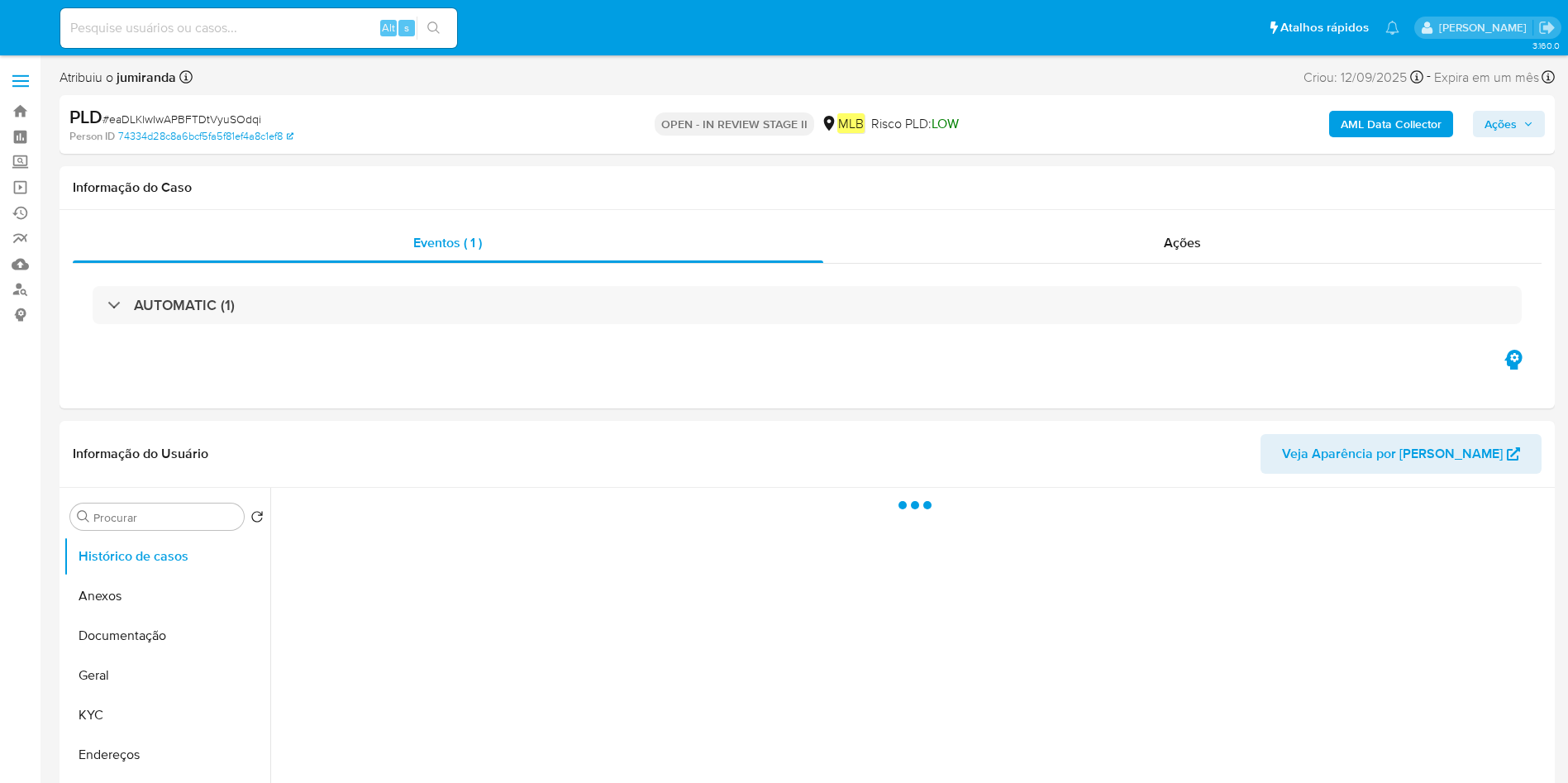
select select "10"
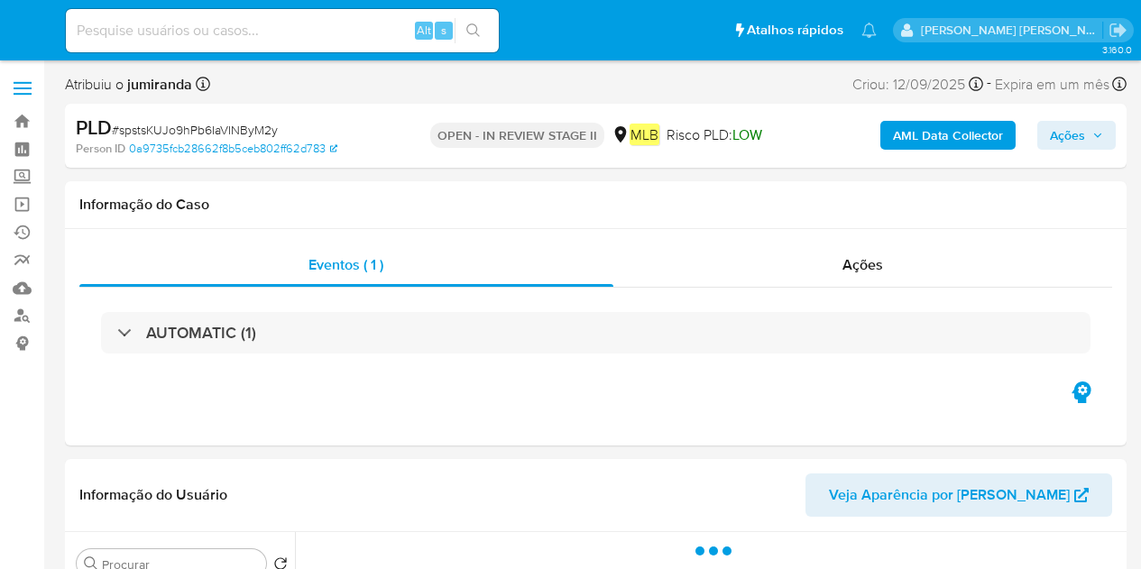
select select "10"
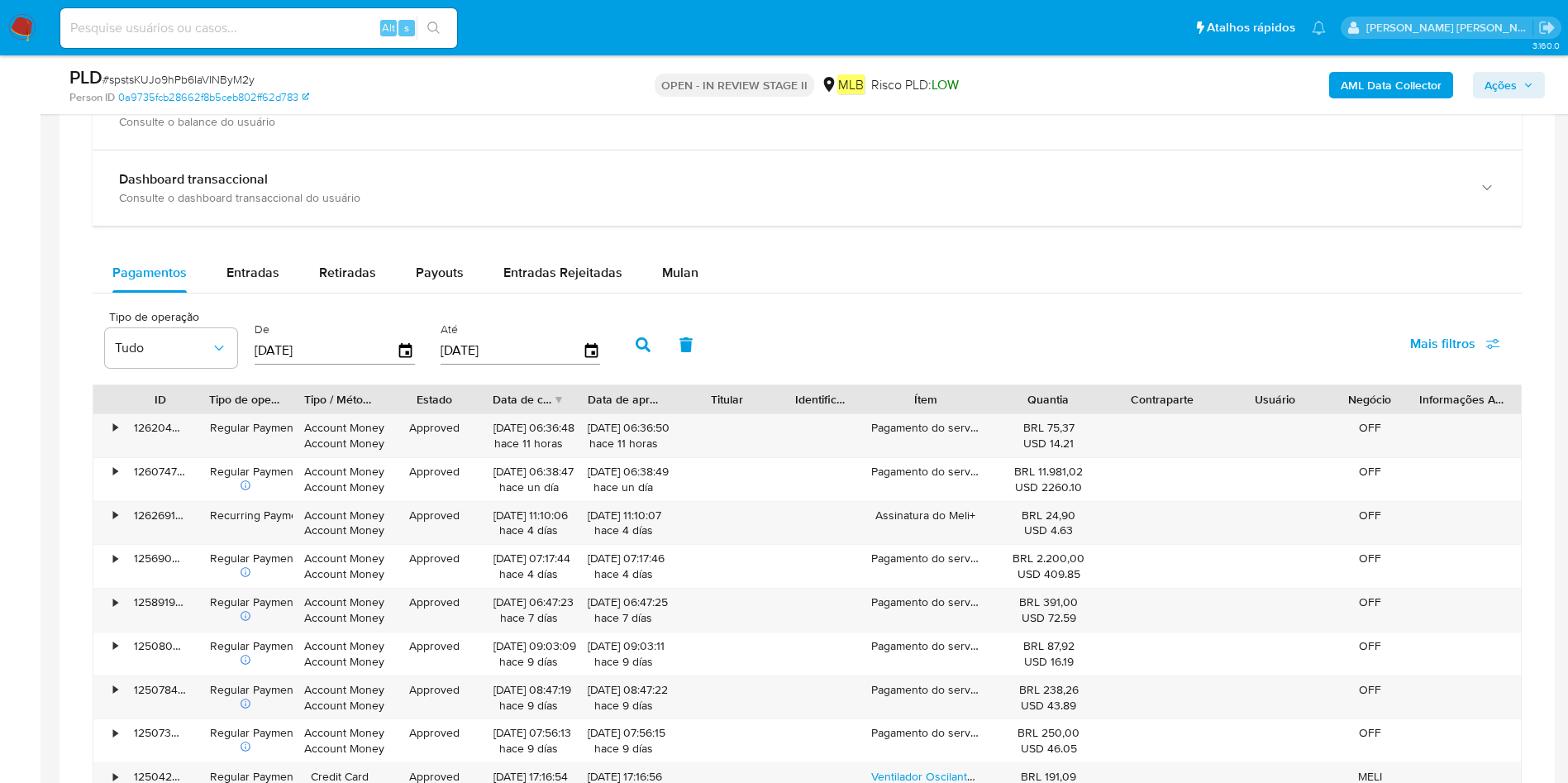
scroll to position [1241, 0]
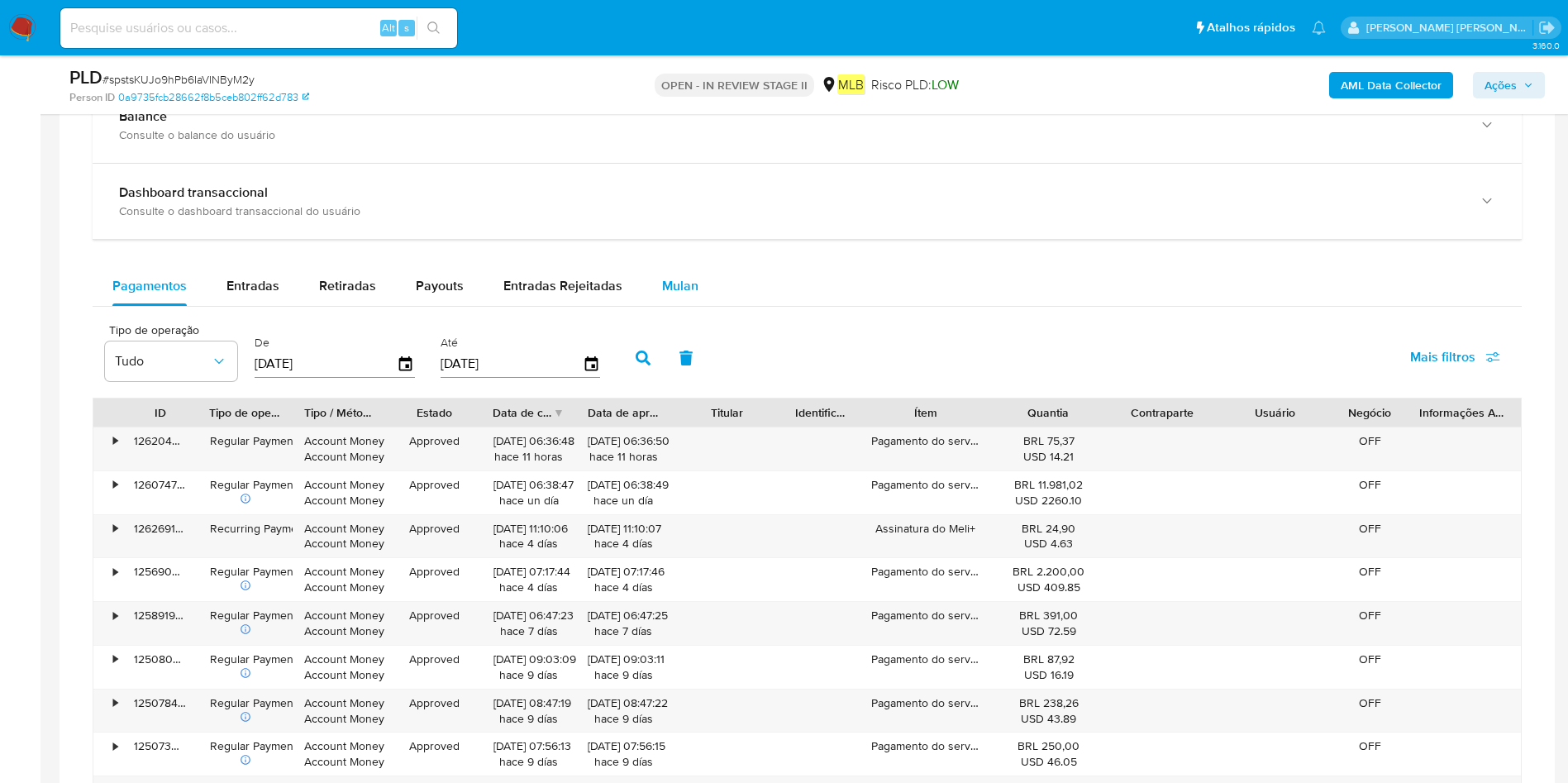
click at [688, 287] on span "Mulan" at bounding box center [680, 285] width 37 height 19
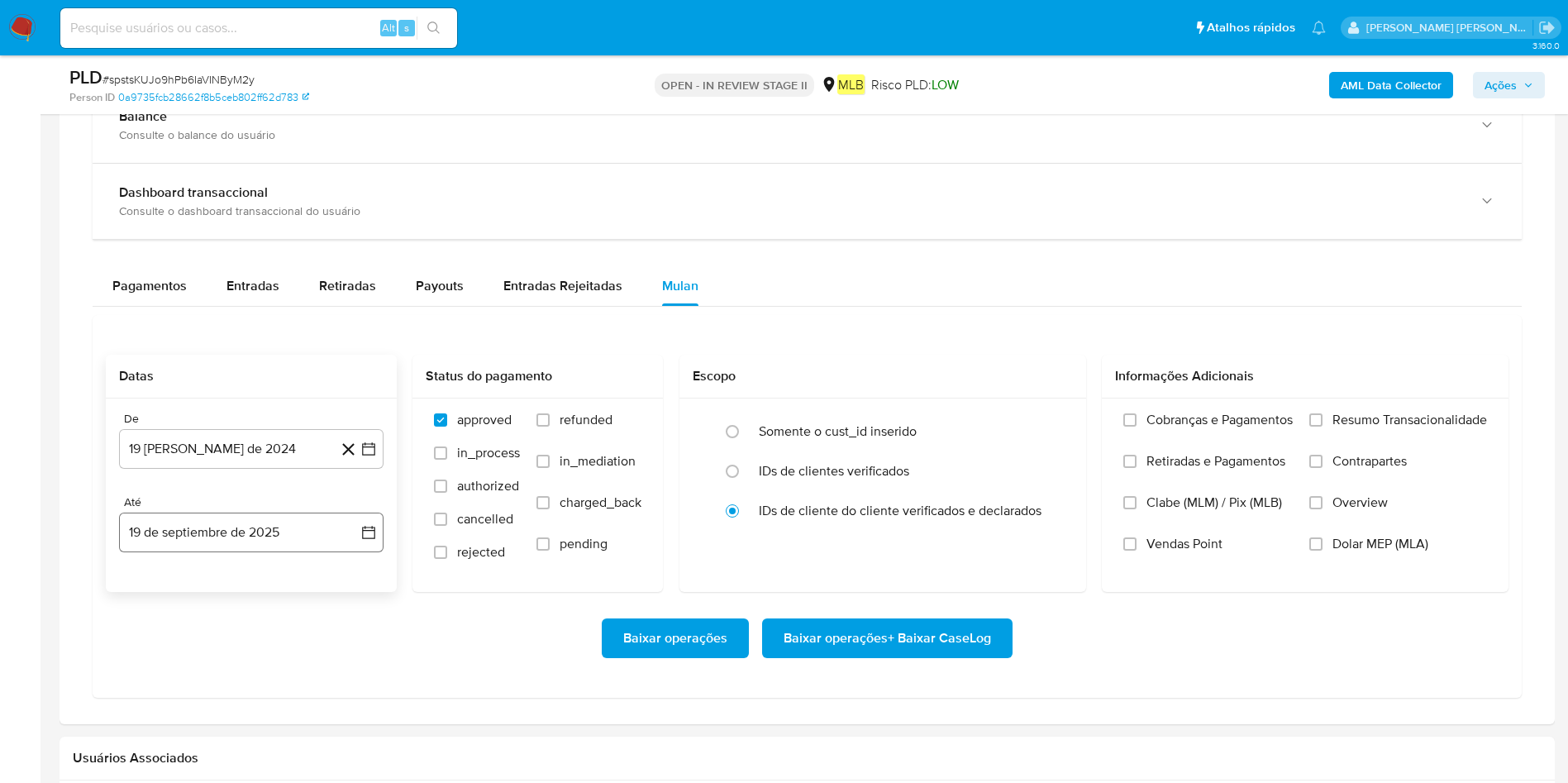
scroll to position [1364, 0]
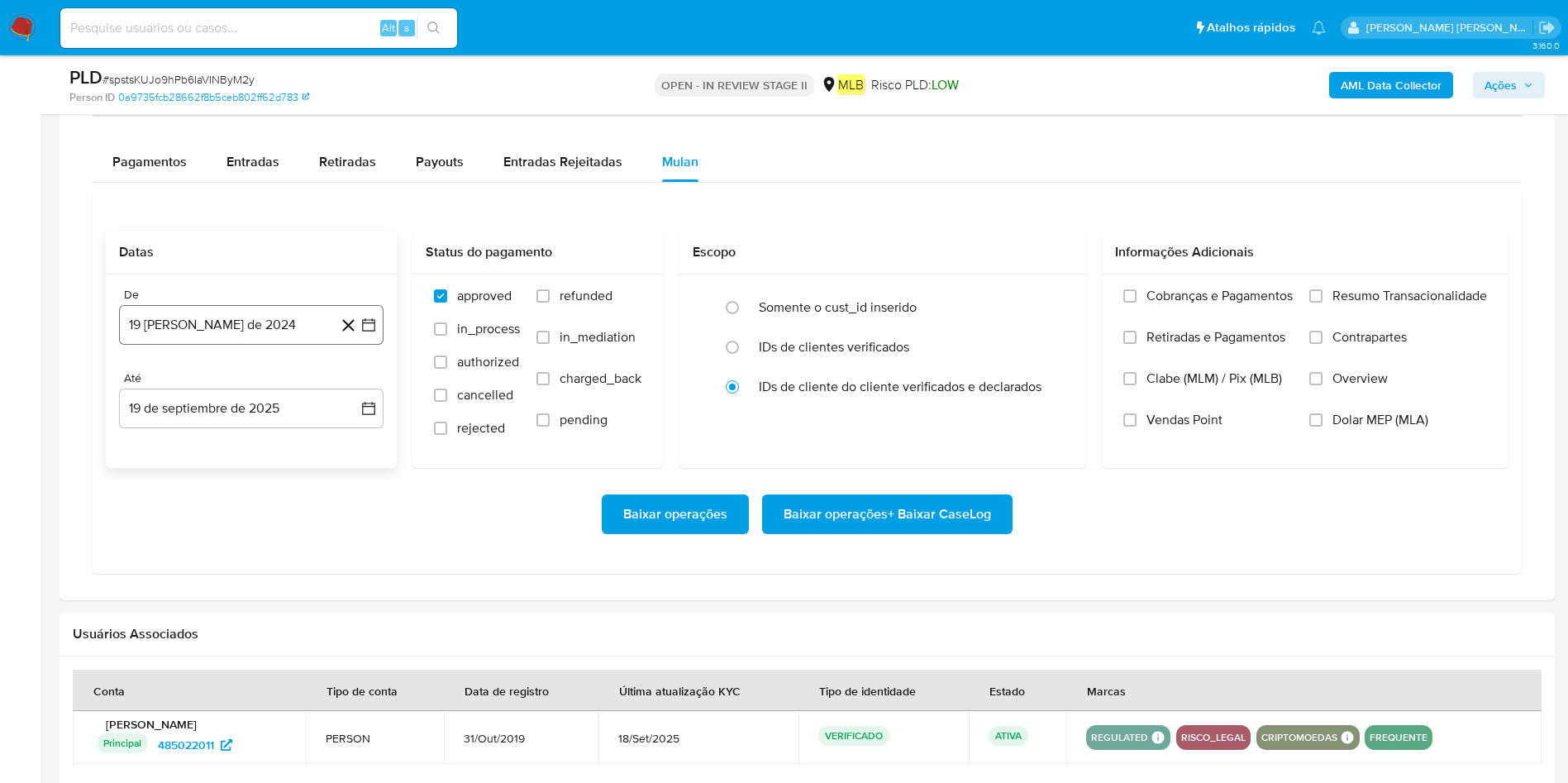
click at [214, 333] on button "19 [PERSON_NAME] de 2024" at bounding box center [251, 325] width 265 height 39
click at [269, 381] on span "agosto 2024" at bounding box center [244, 384] width 75 height 17
click at [354, 388] on icon "Año siguiente" at bounding box center [351, 385] width 20 height 20
click at [249, 521] on span "ago" at bounding box center [250, 537] width 21 height 13
click at [282, 441] on button "1" at bounding box center [284, 446] width 27 height 27
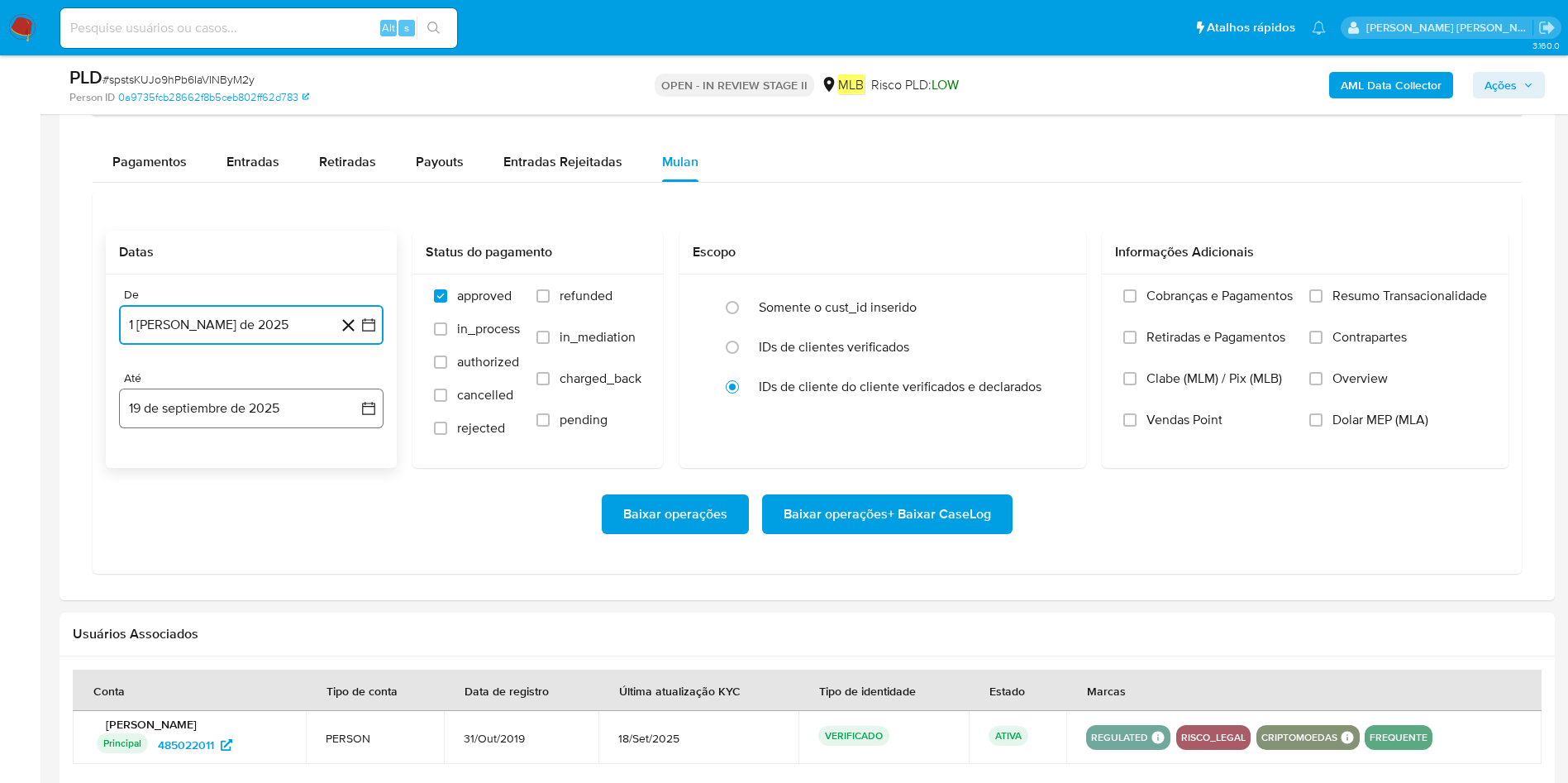
click at [269, 404] on button "19 de septiembre de 2025" at bounding box center [251, 408] width 265 height 39
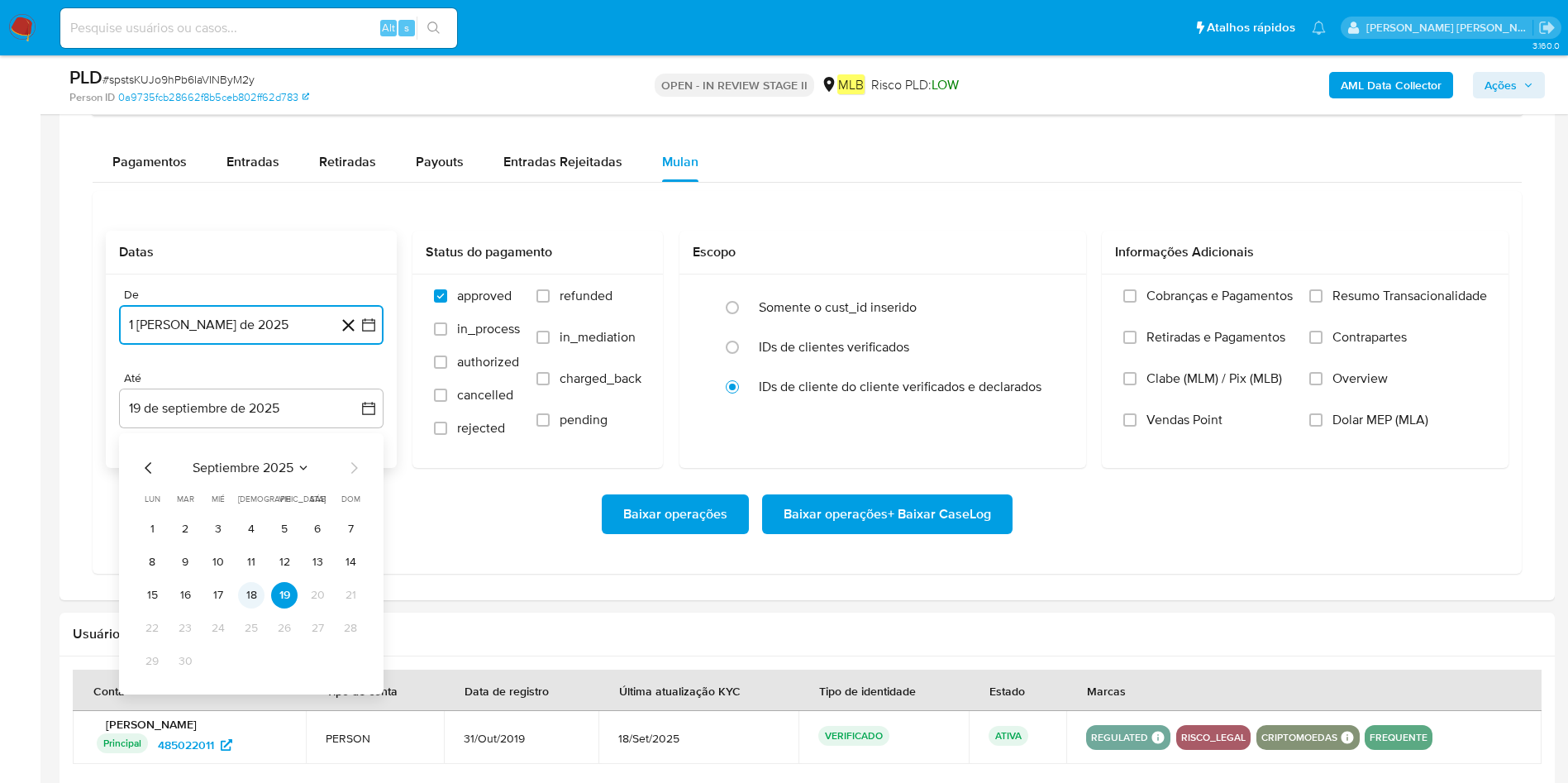
click at [248, 521] on button "18" at bounding box center [251, 595] width 27 height 27
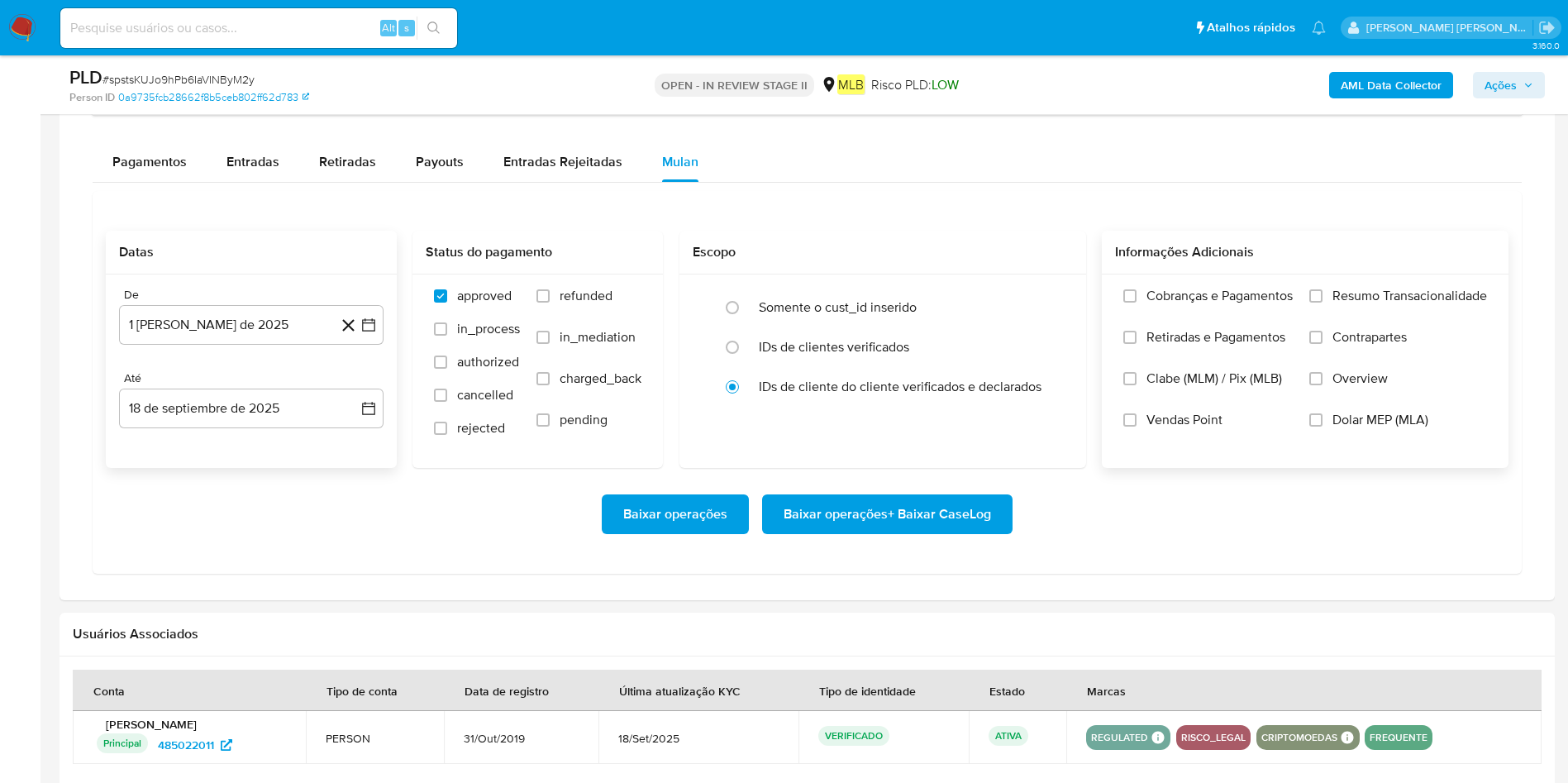
click at [1045, 297] on span "Resumo Transacionalidade" at bounding box center [1409, 296] width 155 height 17
click at [1045, 297] on input "Resumo Transacionalidade" at bounding box center [1316, 296] width 13 height 13
click at [916, 521] on span "Baixar operações + Baixar CaseLog" at bounding box center [887, 514] width 207 height 37
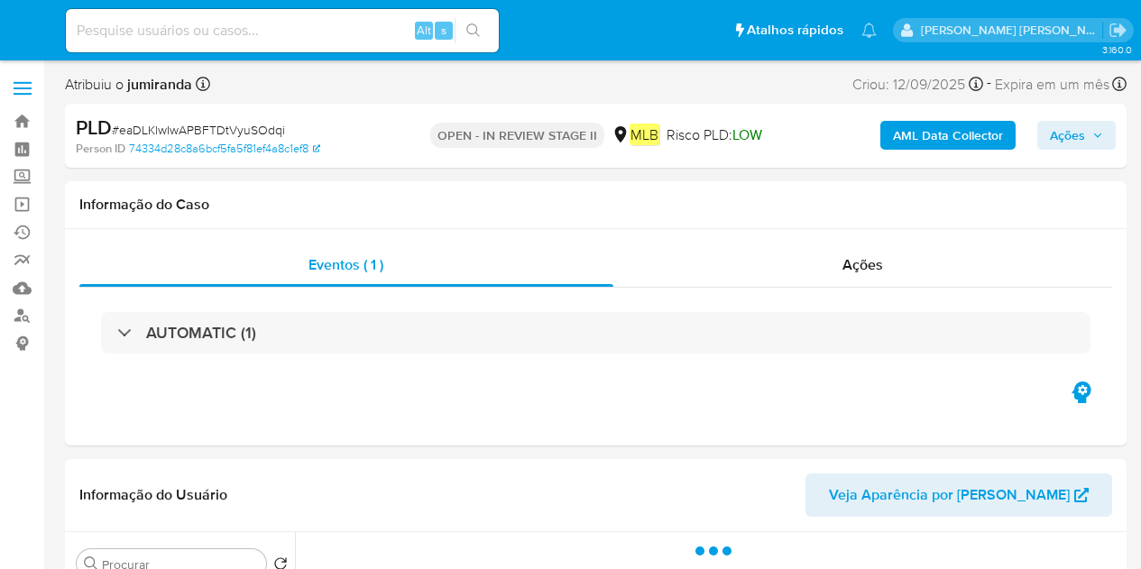
select select "10"
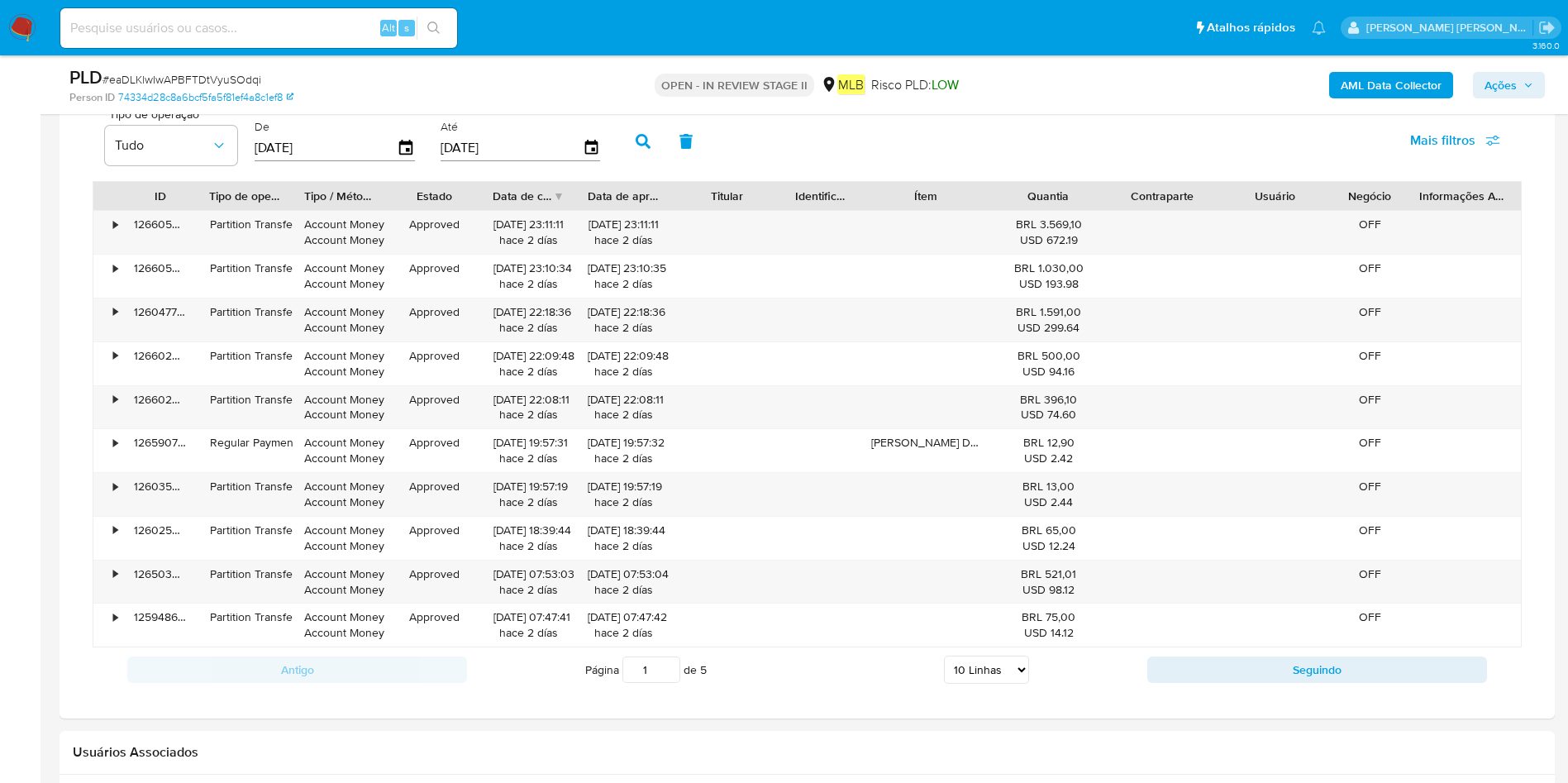
scroll to position [1241, 0]
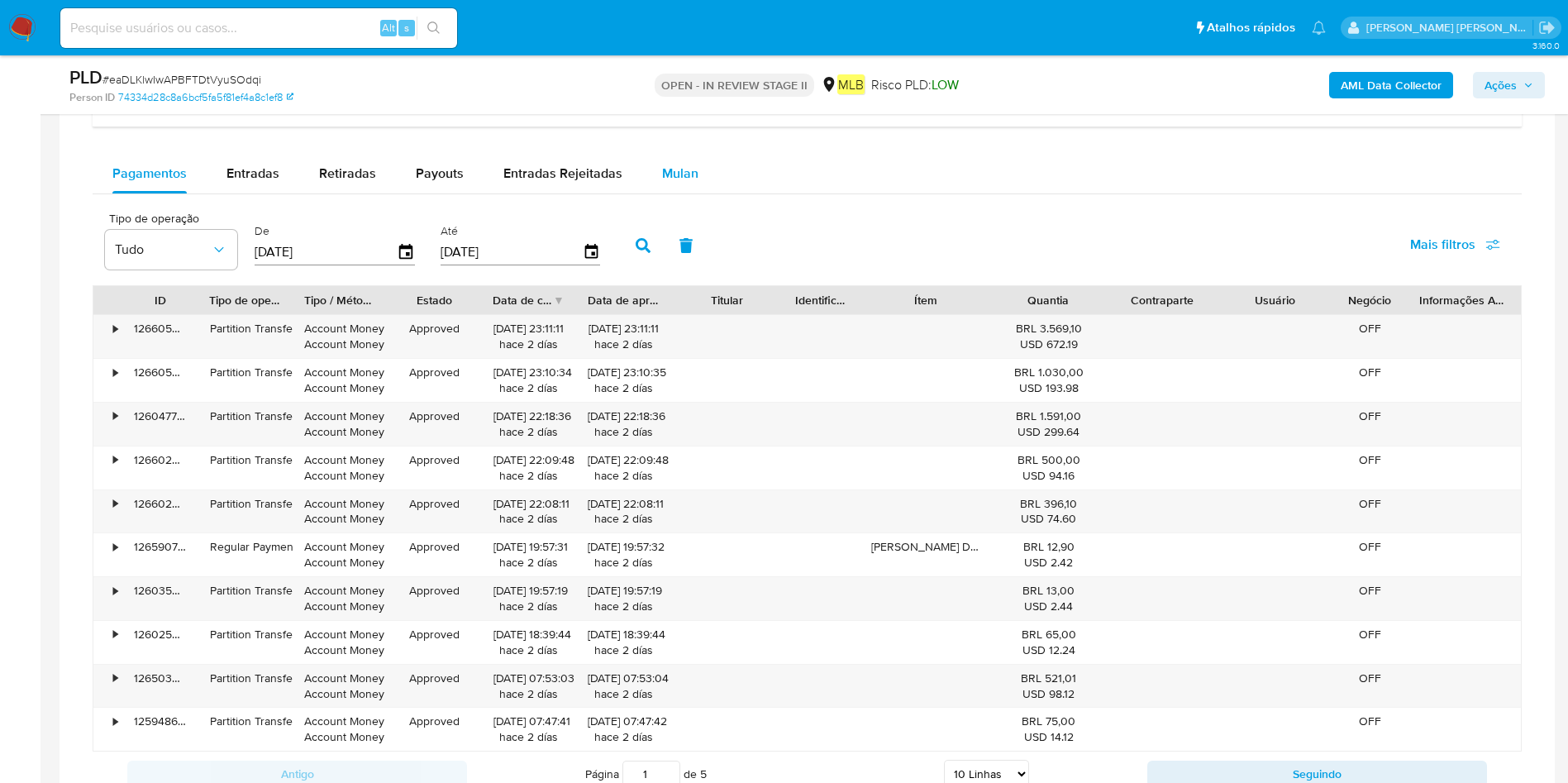
click at [685, 182] on span "Mulan" at bounding box center [680, 173] width 37 height 19
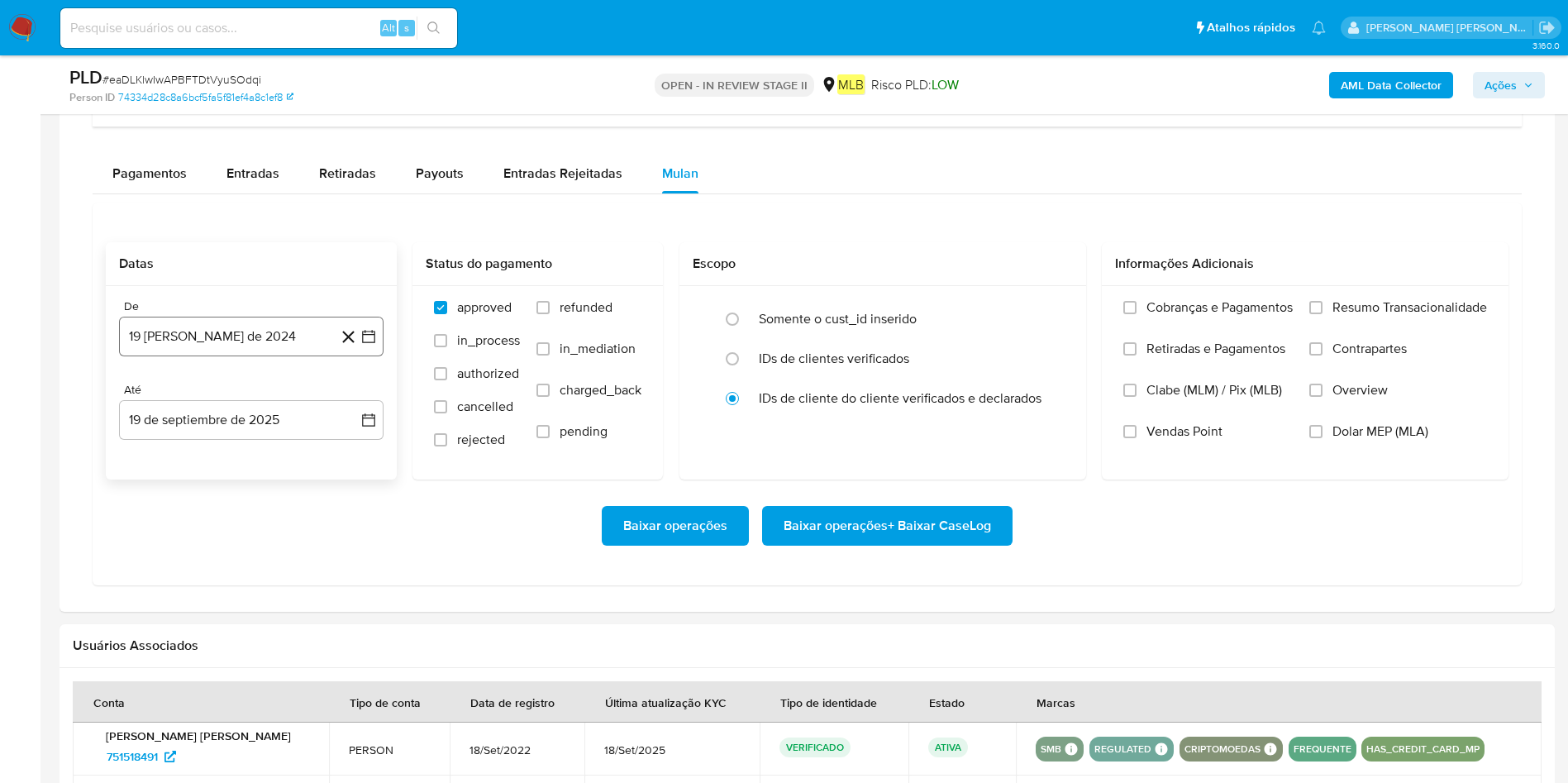
click at [278, 325] on button "19 [PERSON_NAME] de 2024" at bounding box center [251, 336] width 265 height 39
click at [232, 397] on span "agosto 2024" at bounding box center [244, 396] width 75 height 17
click at [363, 393] on div "2024 2024 ene feb mar abr may jun [DATE] ago sep oct nov dic" at bounding box center [249, 502] width 261 height 281
click at [356, 395] on icon "Año siguiente" at bounding box center [351, 396] width 20 height 20
click at [263, 521] on button "ago" at bounding box center [249, 548] width 47 height 27
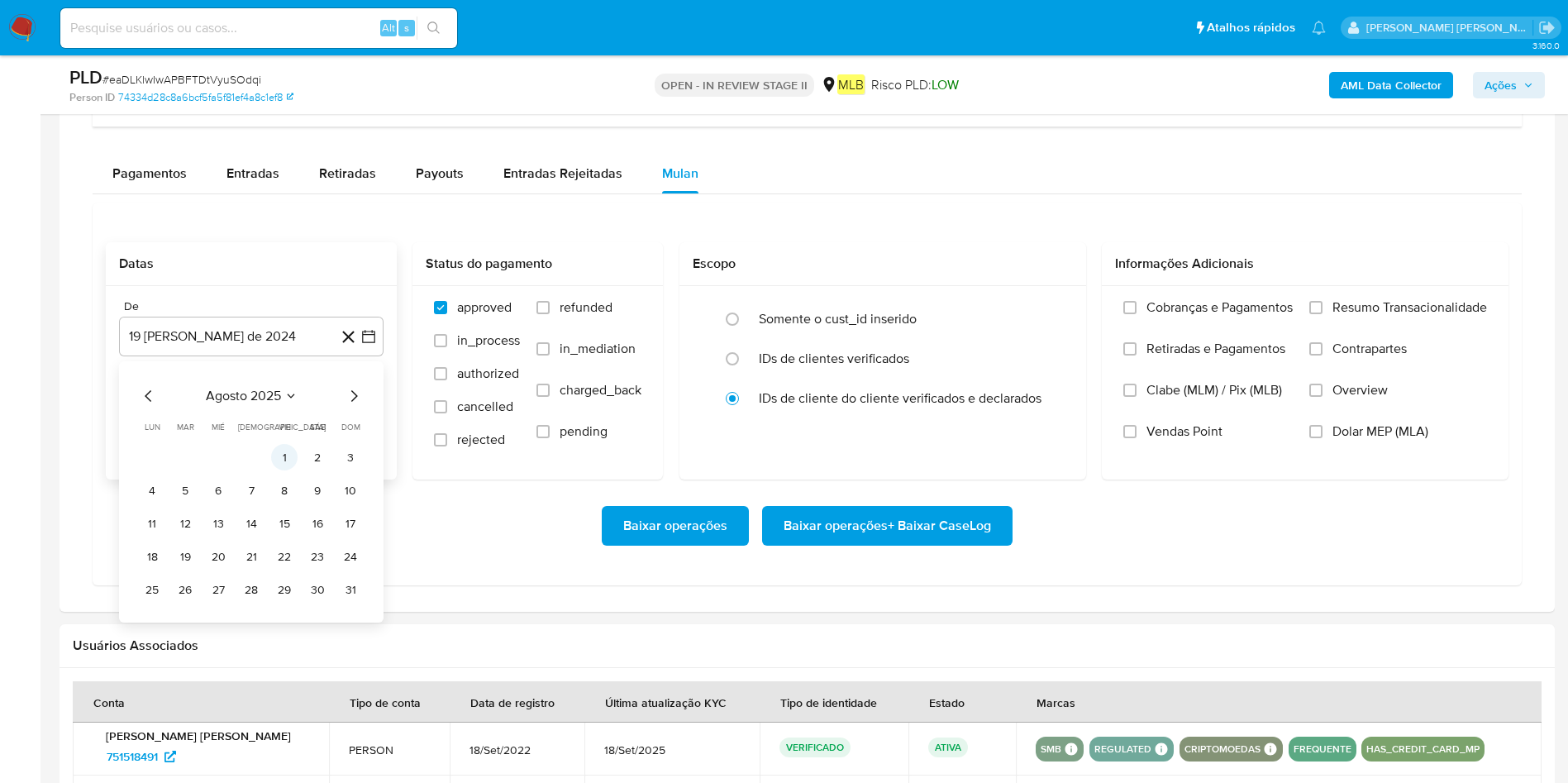
click at [291, 459] on button "1" at bounding box center [284, 457] width 27 height 27
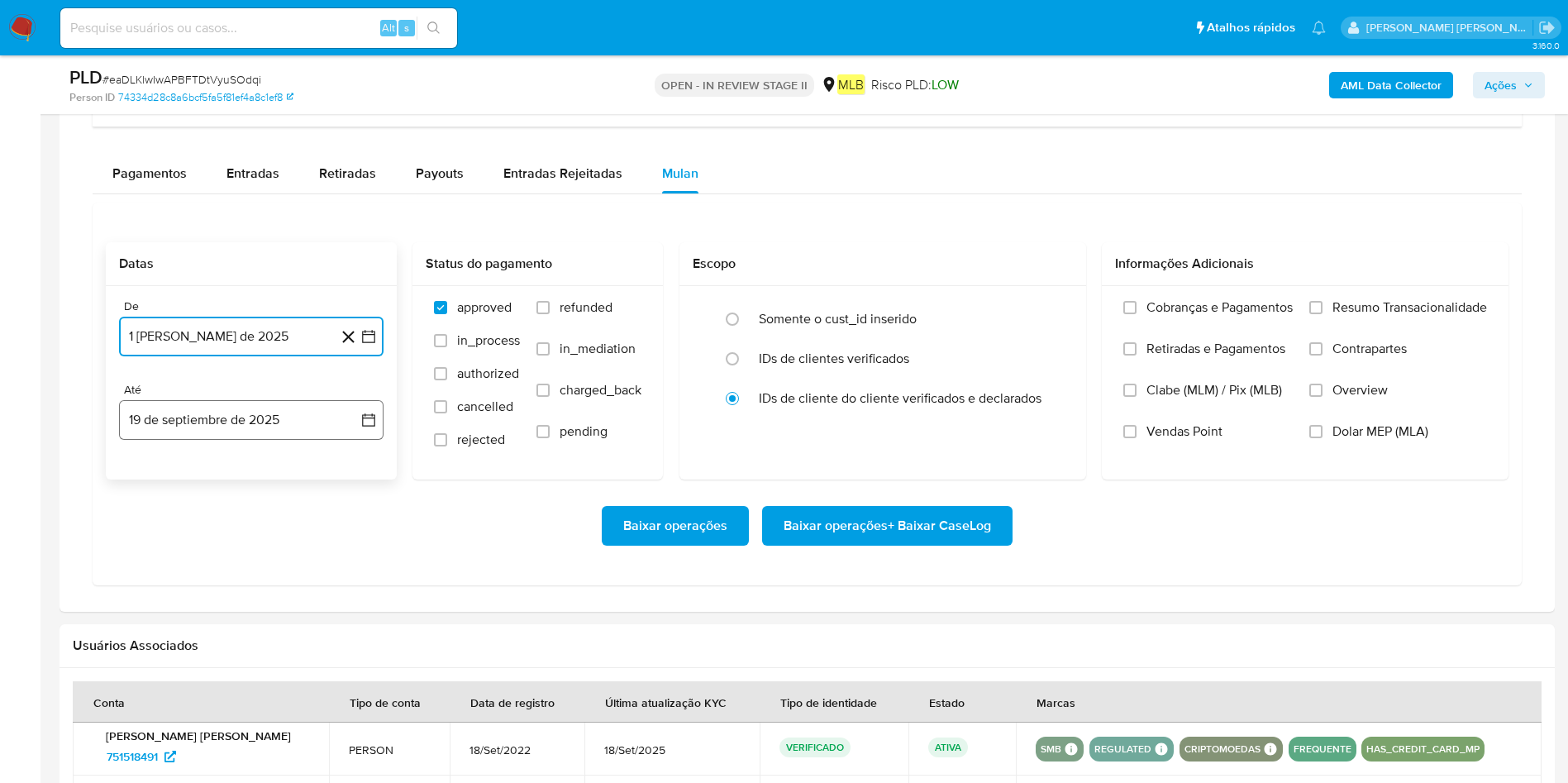
click at [287, 420] on button "19 de septiembre de 2025" at bounding box center [251, 420] width 265 height 39
drag, startPoint x: 251, startPoint y: 600, endPoint x: 269, endPoint y: 600, distance: 18.0
click at [250, 521] on button "18" at bounding box center [251, 607] width 27 height 27
click at [1045, 311] on span "Resumo Transacionalidade" at bounding box center [1409, 308] width 155 height 17
click at [1045, 311] on input "Resumo Transacionalidade" at bounding box center [1316, 307] width 13 height 13
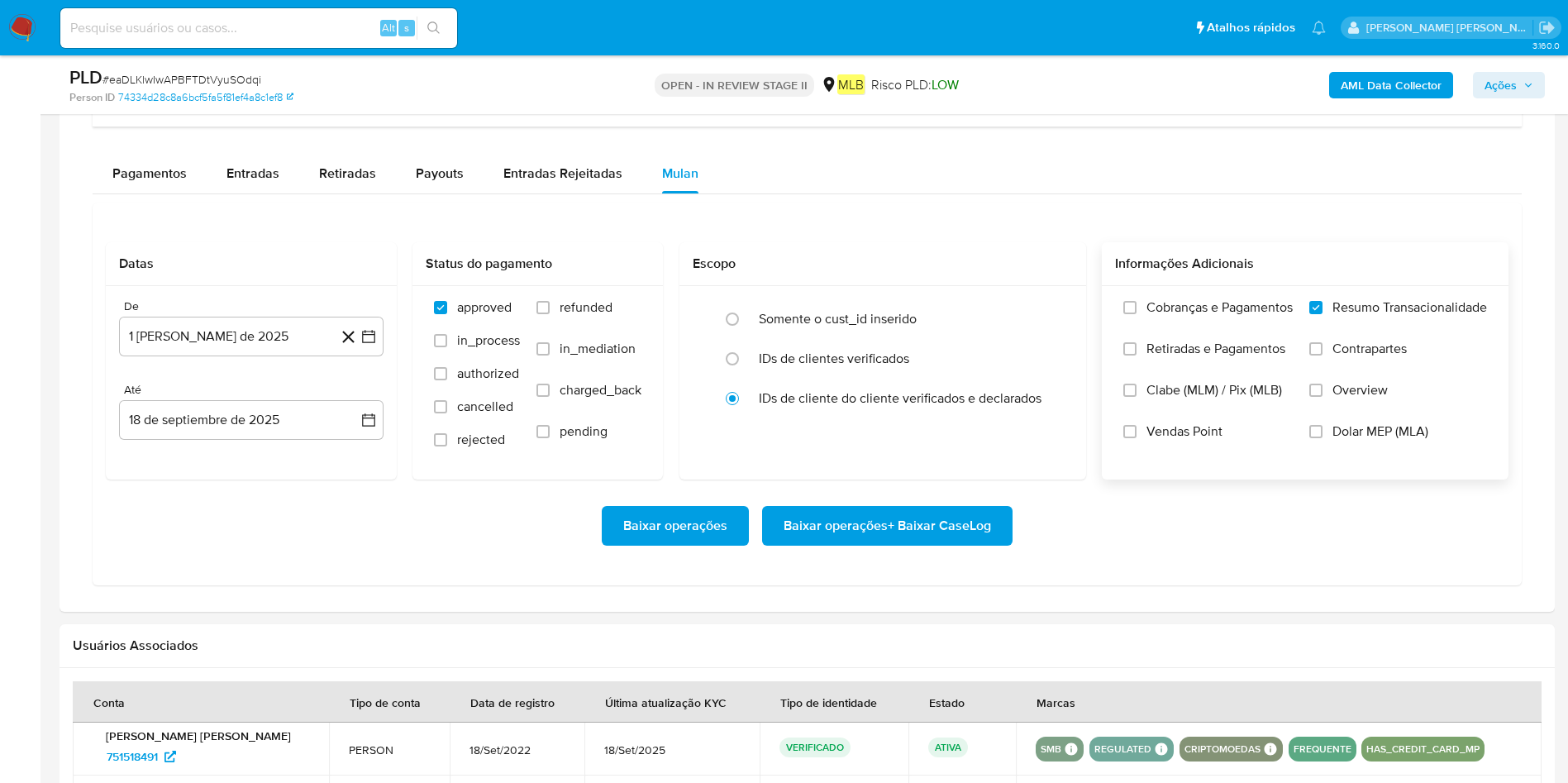
click at [908, 521] on span "Baixar operações + Baixar CaseLog" at bounding box center [887, 526] width 207 height 37
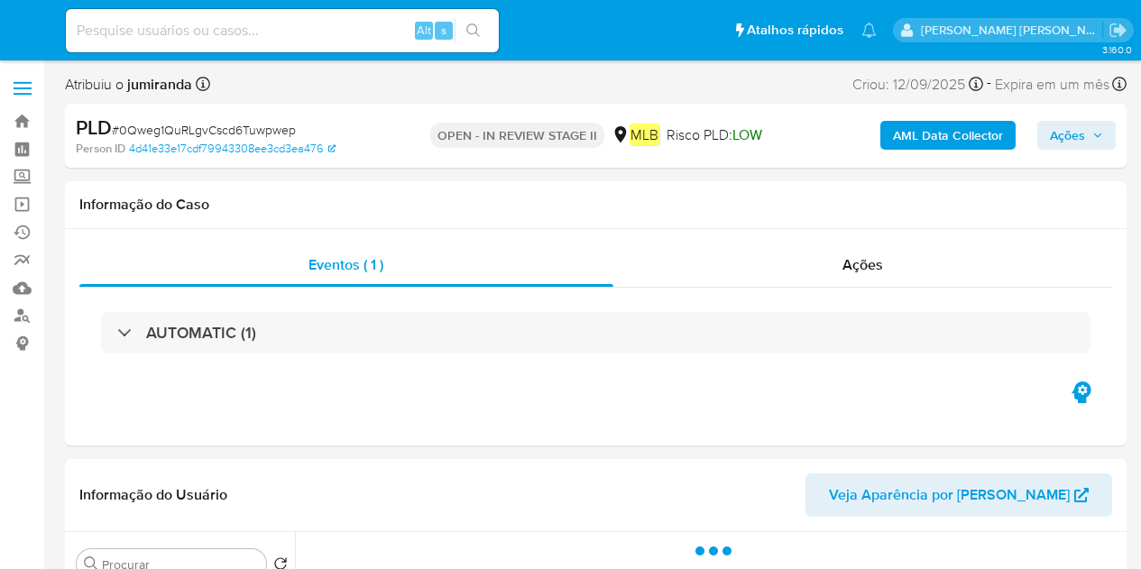
select select "10"
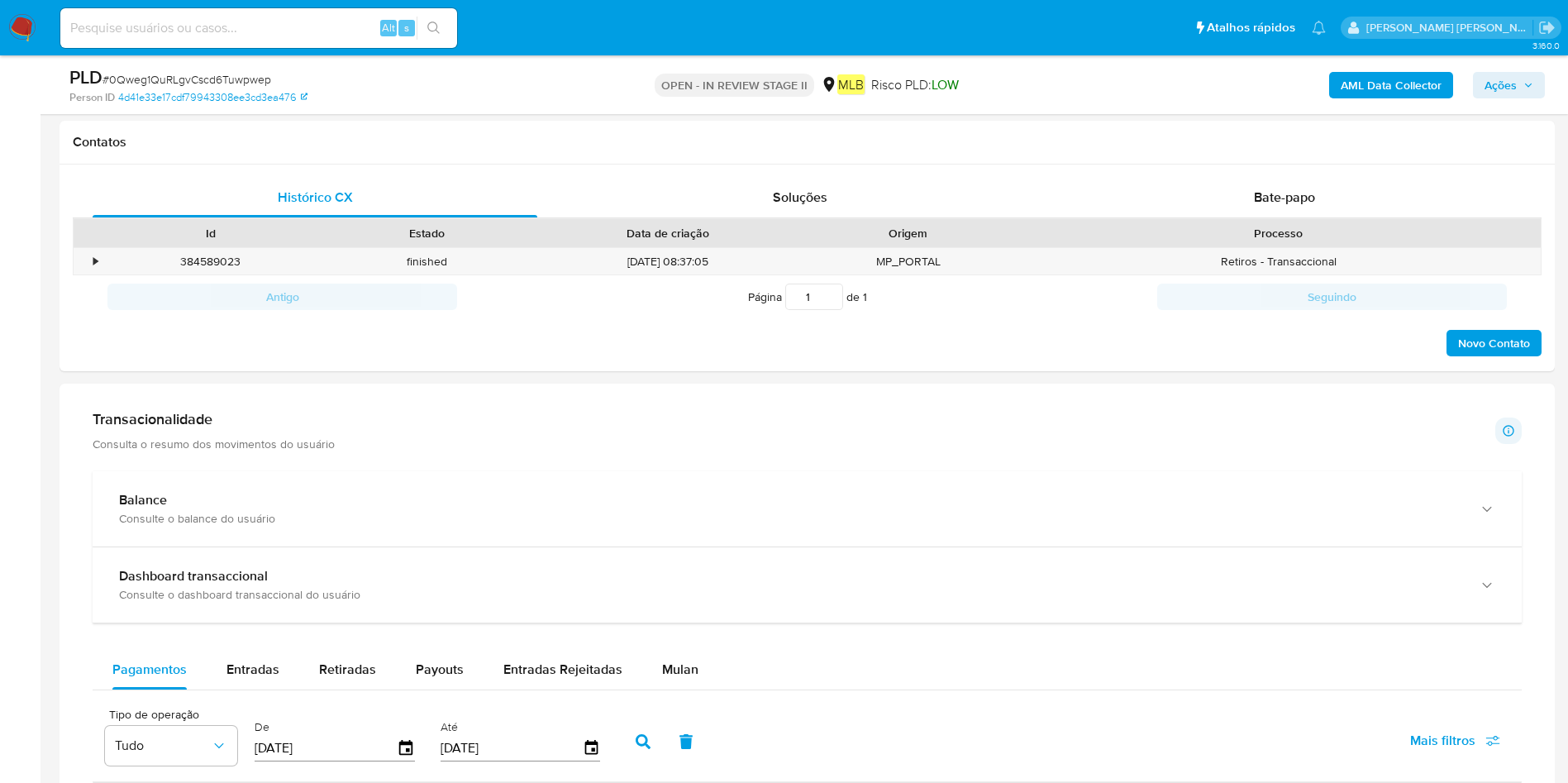
scroll to position [992, 0]
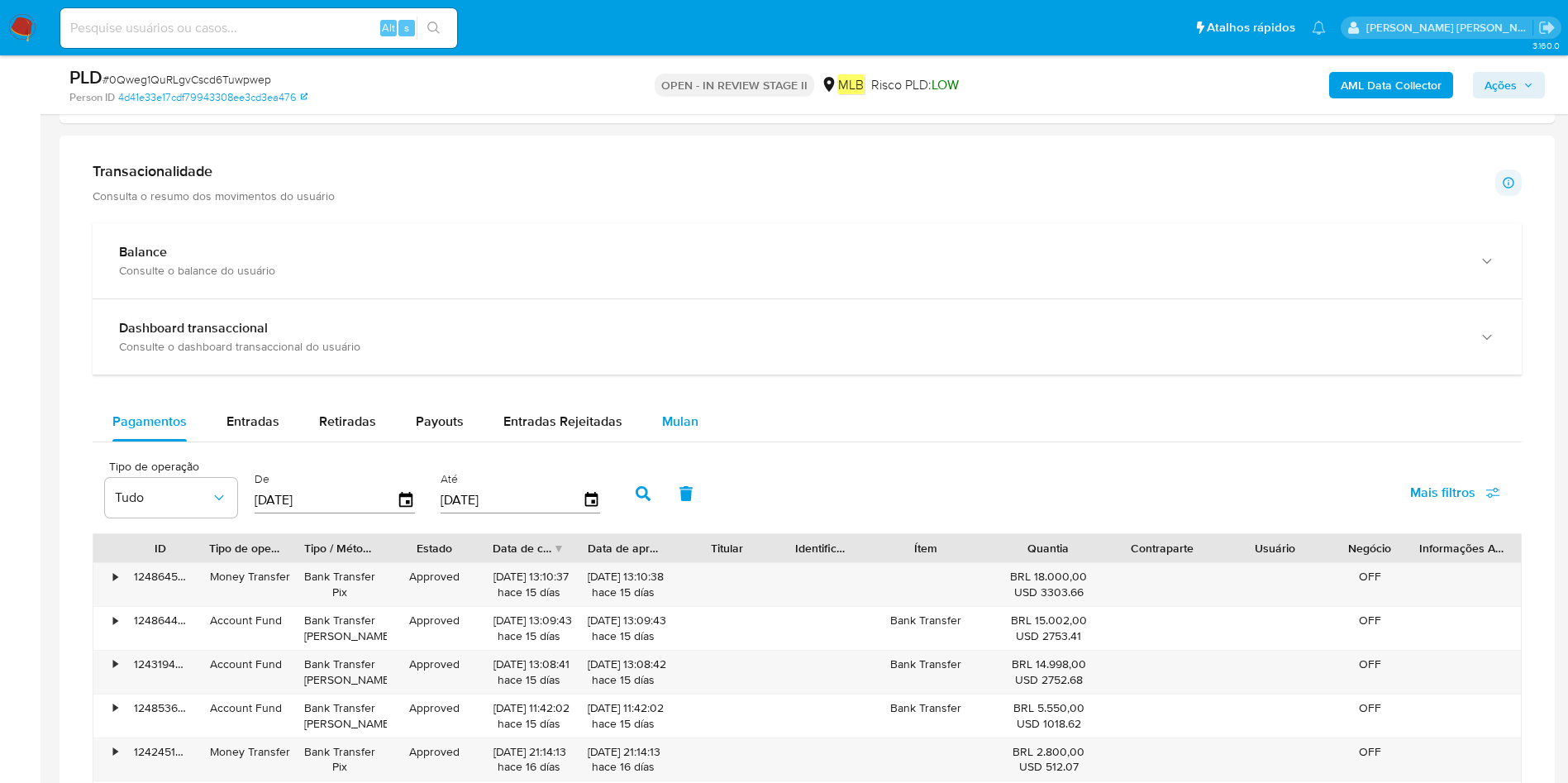
click at [687, 433] on div "Mulan" at bounding box center [680, 421] width 37 height 39
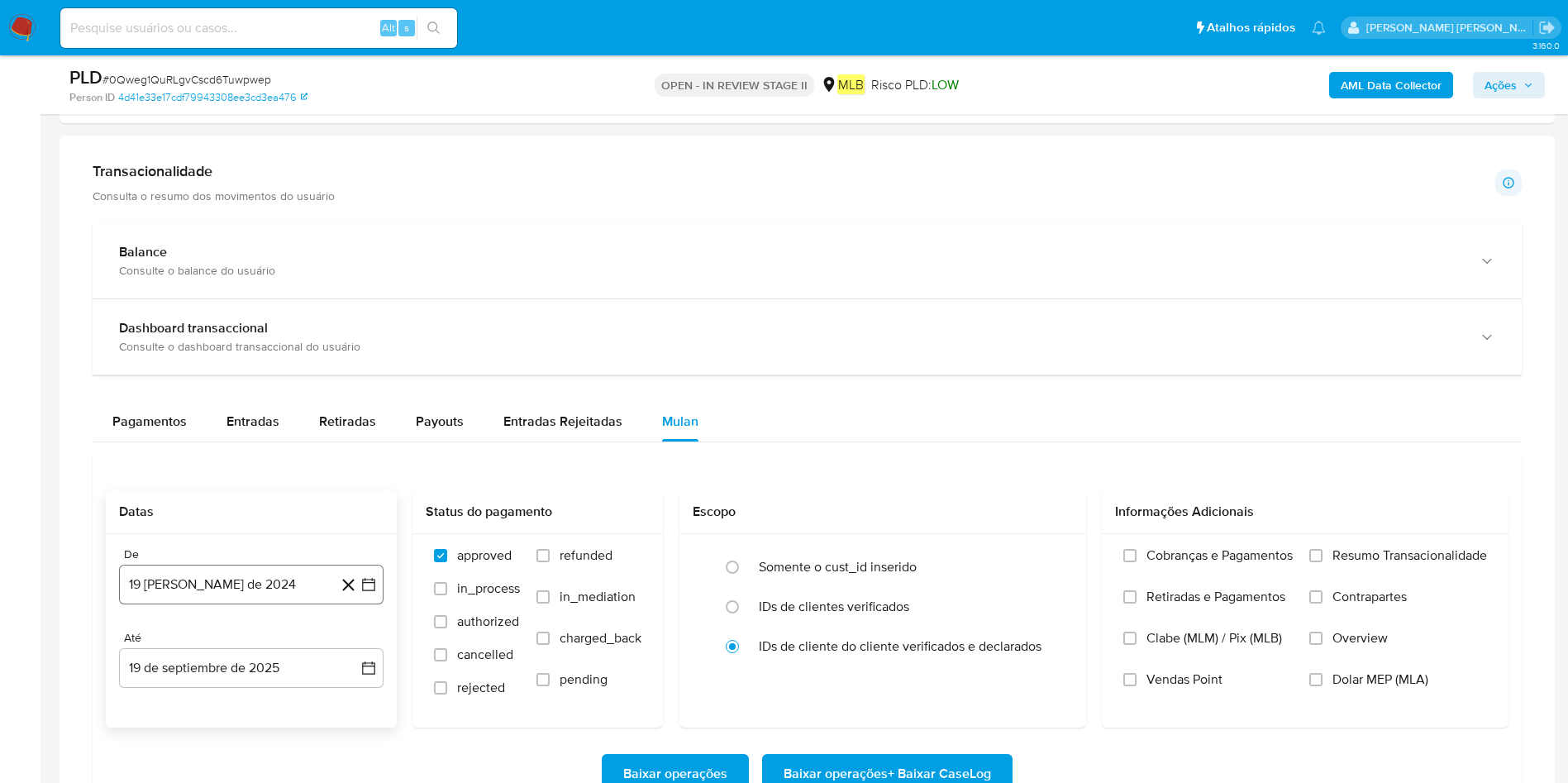
click at [258, 521] on button "19 [PERSON_NAME] de 2024" at bounding box center [251, 584] width 265 height 39
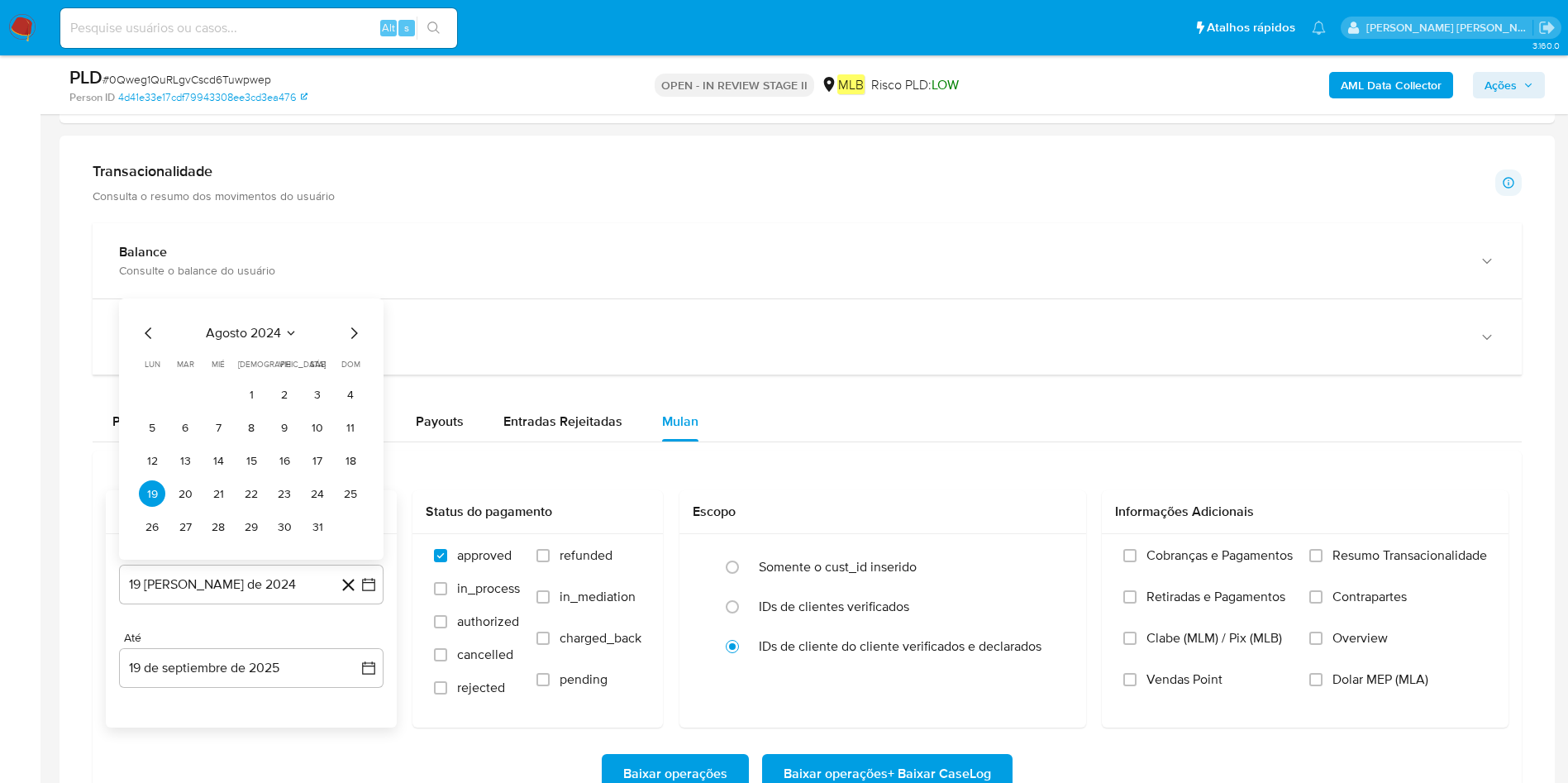
click at [250, 336] on span "agosto 2024" at bounding box center [244, 333] width 75 height 17
click at [351, 318] on icon "Año siguiente" at bounding box center [351, 314] width 20 height 20
click at [254, 475] on button "ago" at bounding box center [249, 467] width 47 height 27
click at [288, 383] on button "1" at bounding box center [284, 394] width 27 height 27
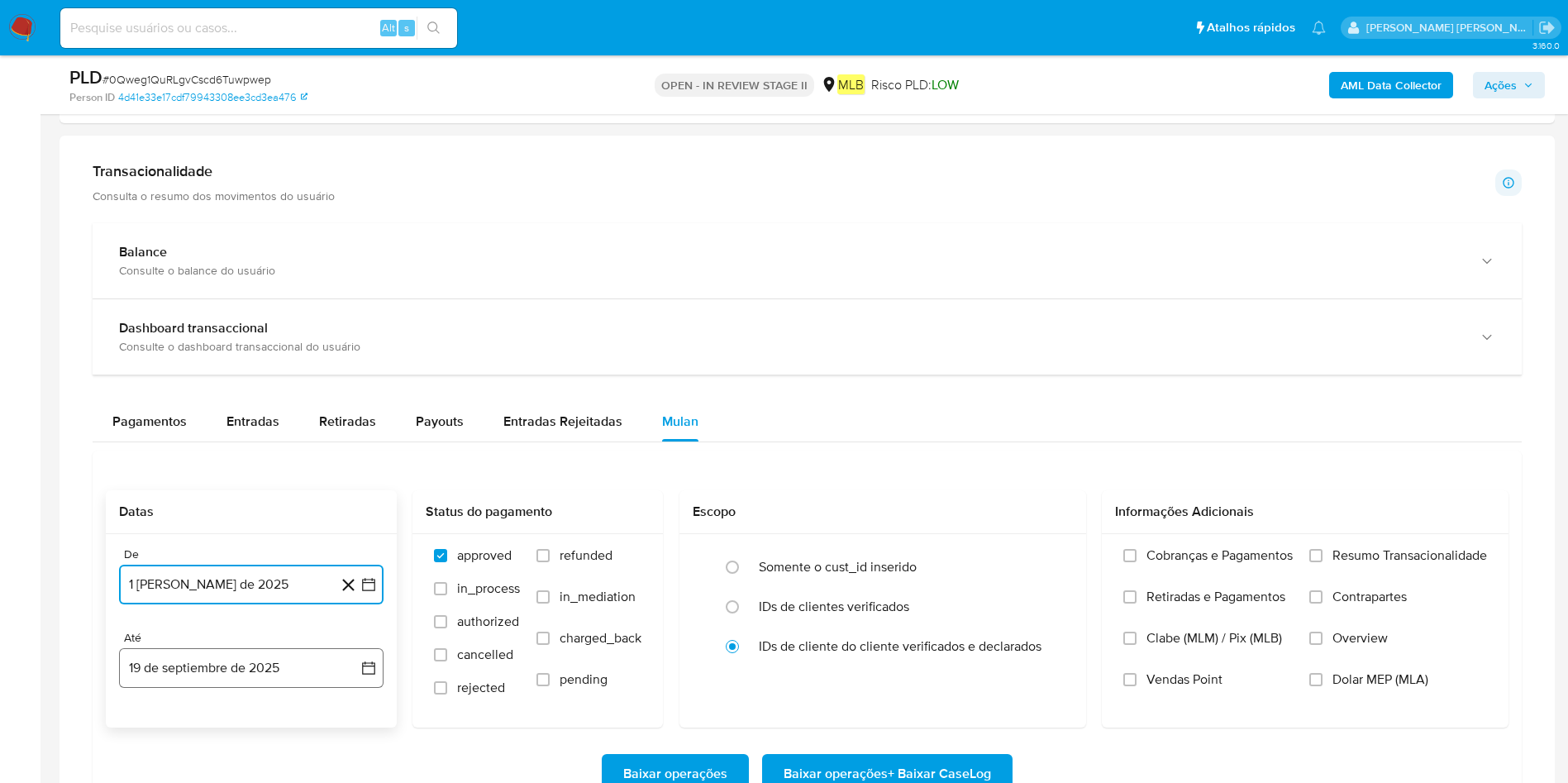
click at [199, 521] on button "19 de septiembre de 2025" at bounding box center [251, 667] width 265 height 39
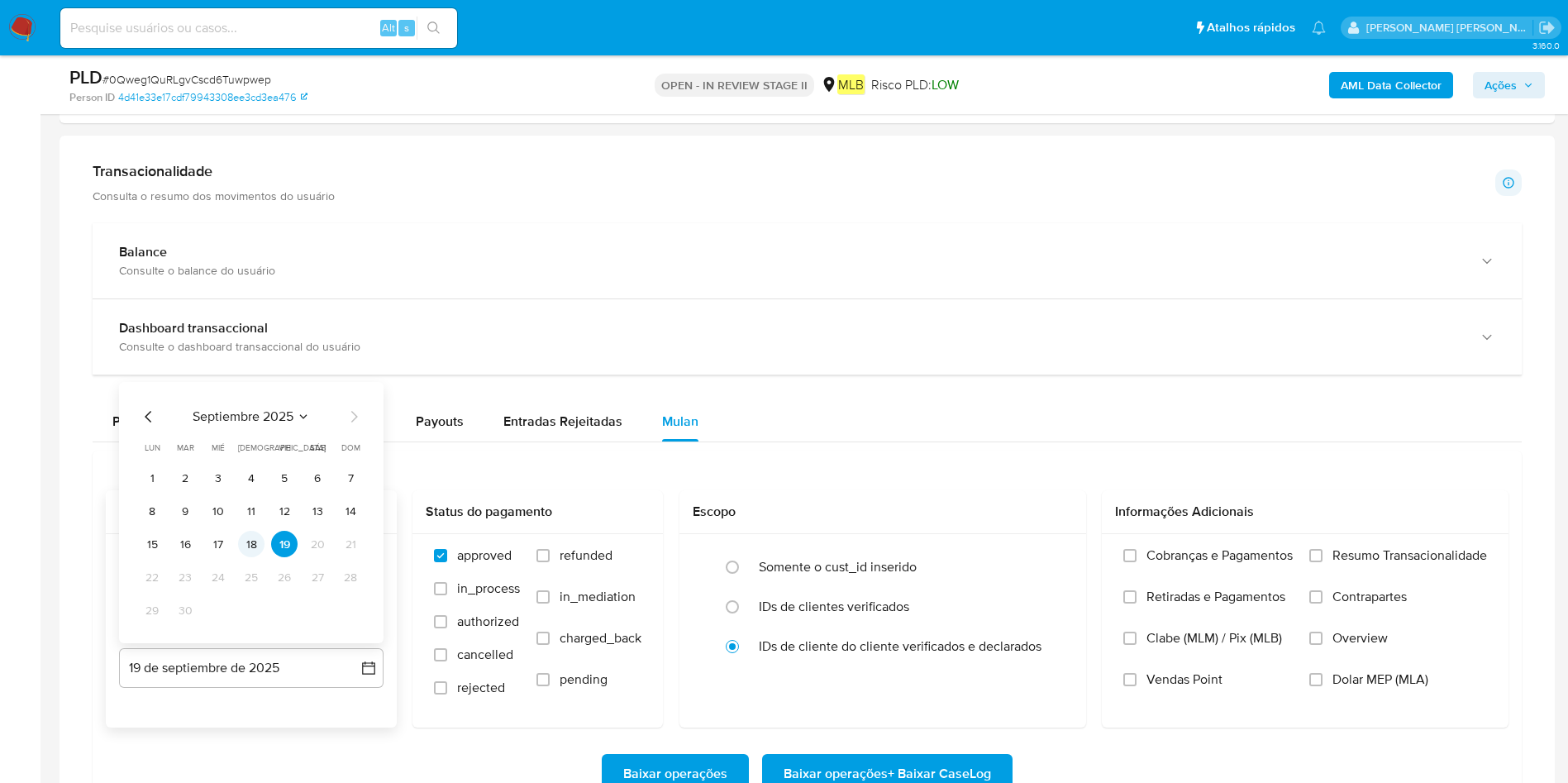
click at [247, 521] on button "18" at bounding box center [251, 544] width 27 height 27
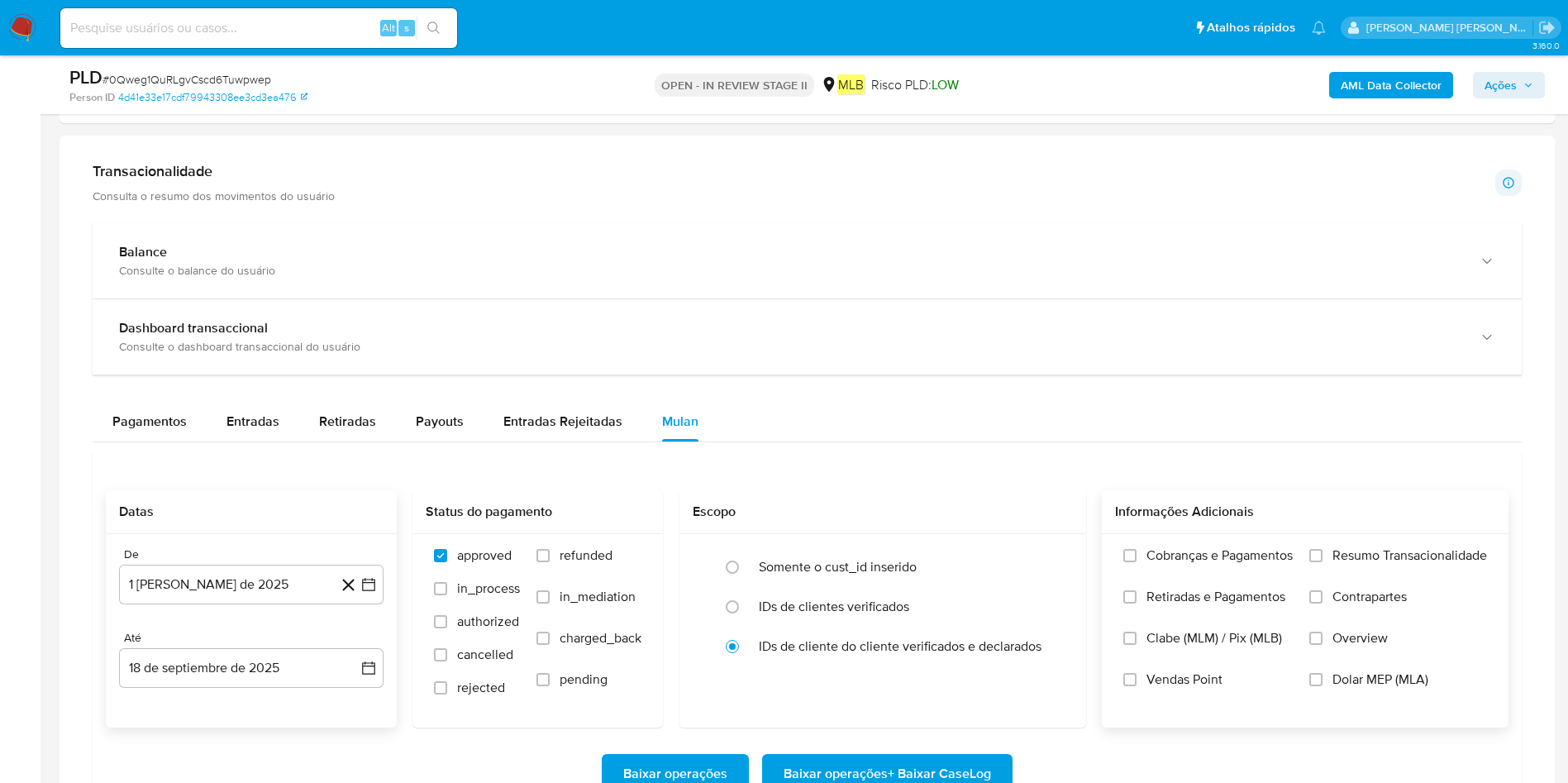
click at [1045, 521] on span "Resumo Transacionalidade" at bounding box center [1409, 556] width 155 height 17
click at [1045, 521] on input "Resumo Transacionalidade" at bounding box center [1316, 556] width 13 height 13
click at [866, 521] on span "Baixar operações + Baixar CaseLog" at bounding box center [887, 774] width 207 height 37
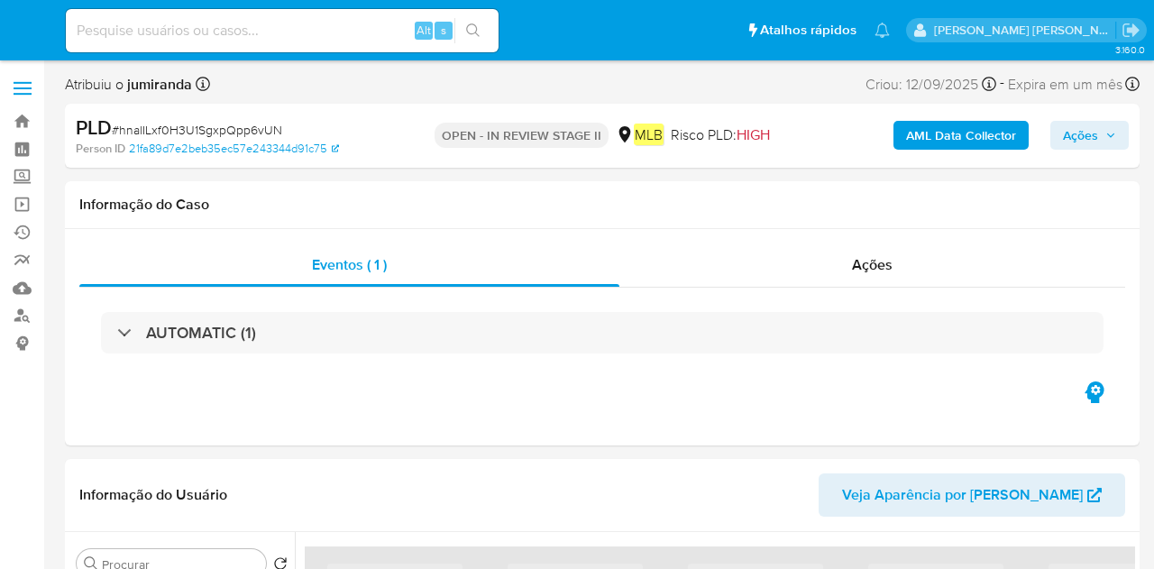
select select "10"
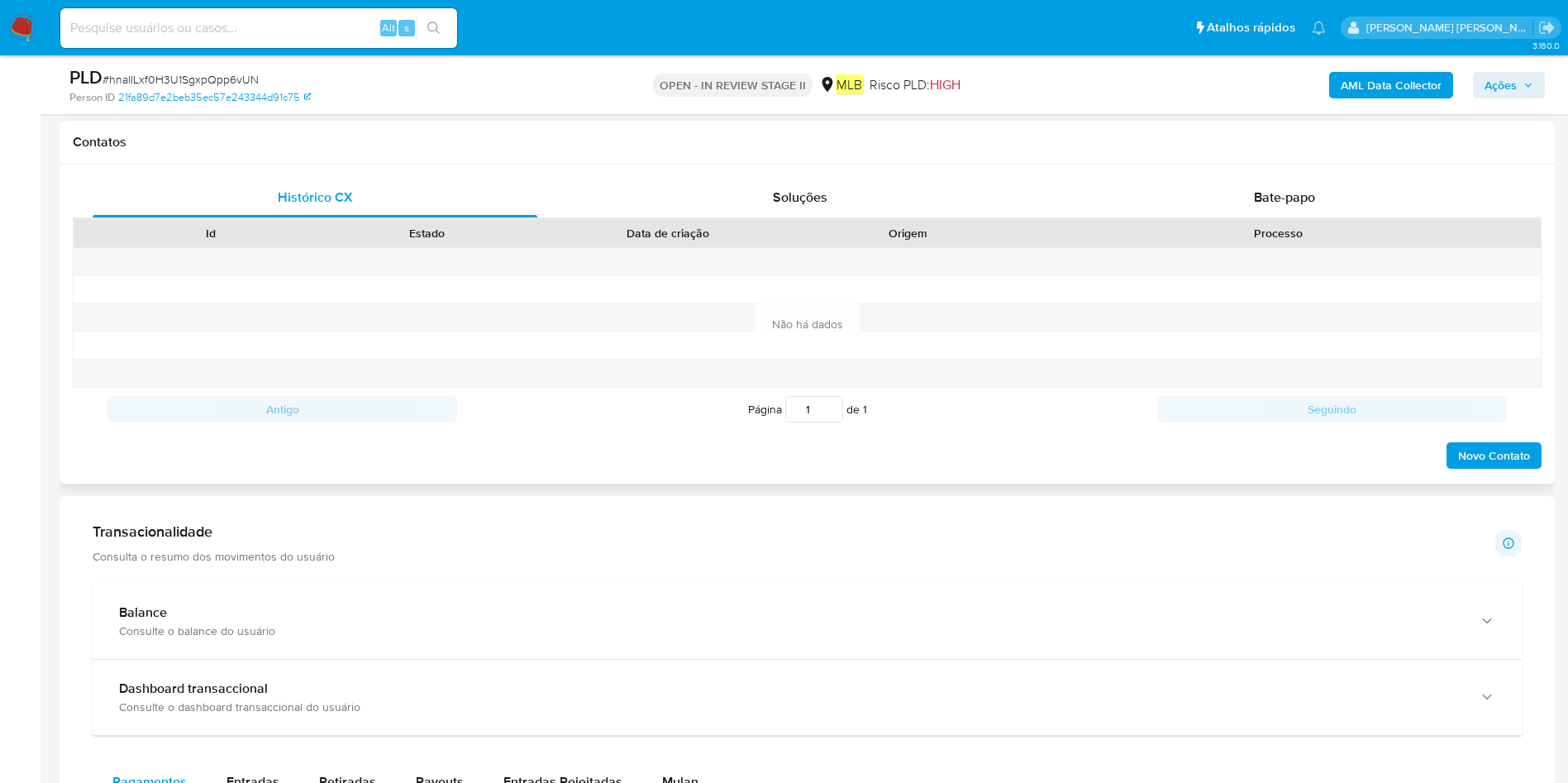
scroll to position [868, 0]
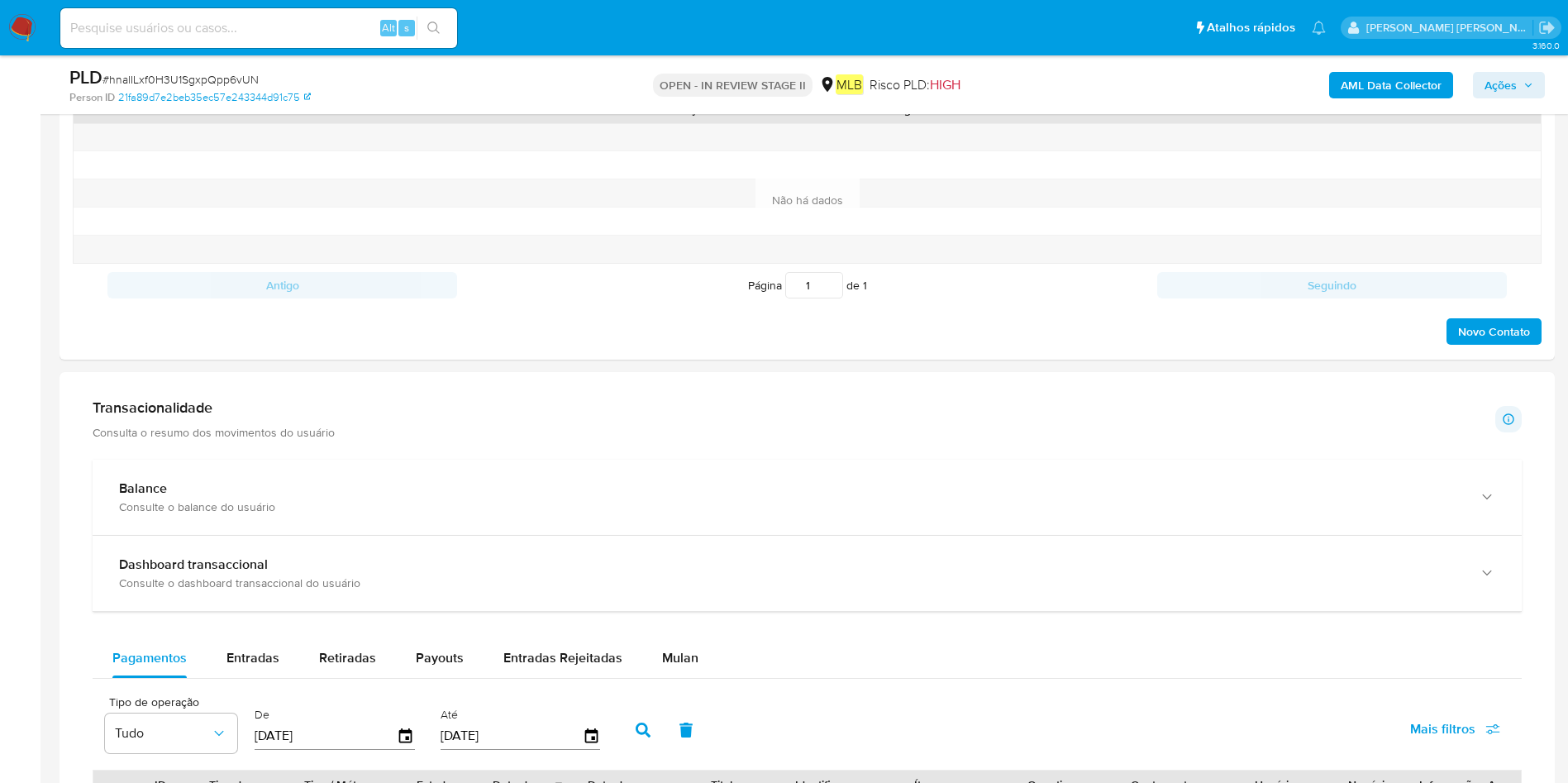
click at [663, 521] on span "Mulan" at bounding box center [680, 657] width 37 height 19
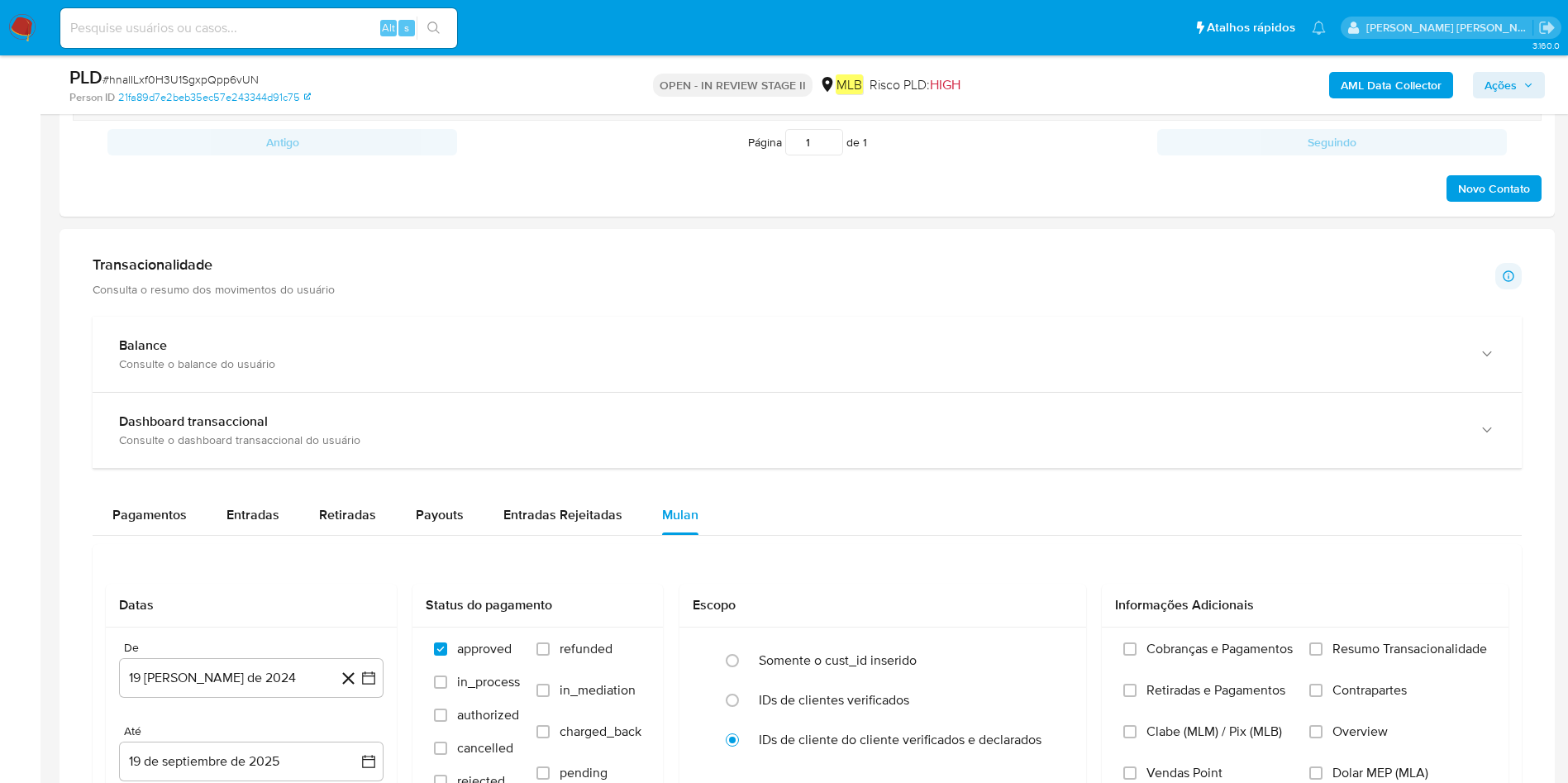
scroll to position [1117, 0]
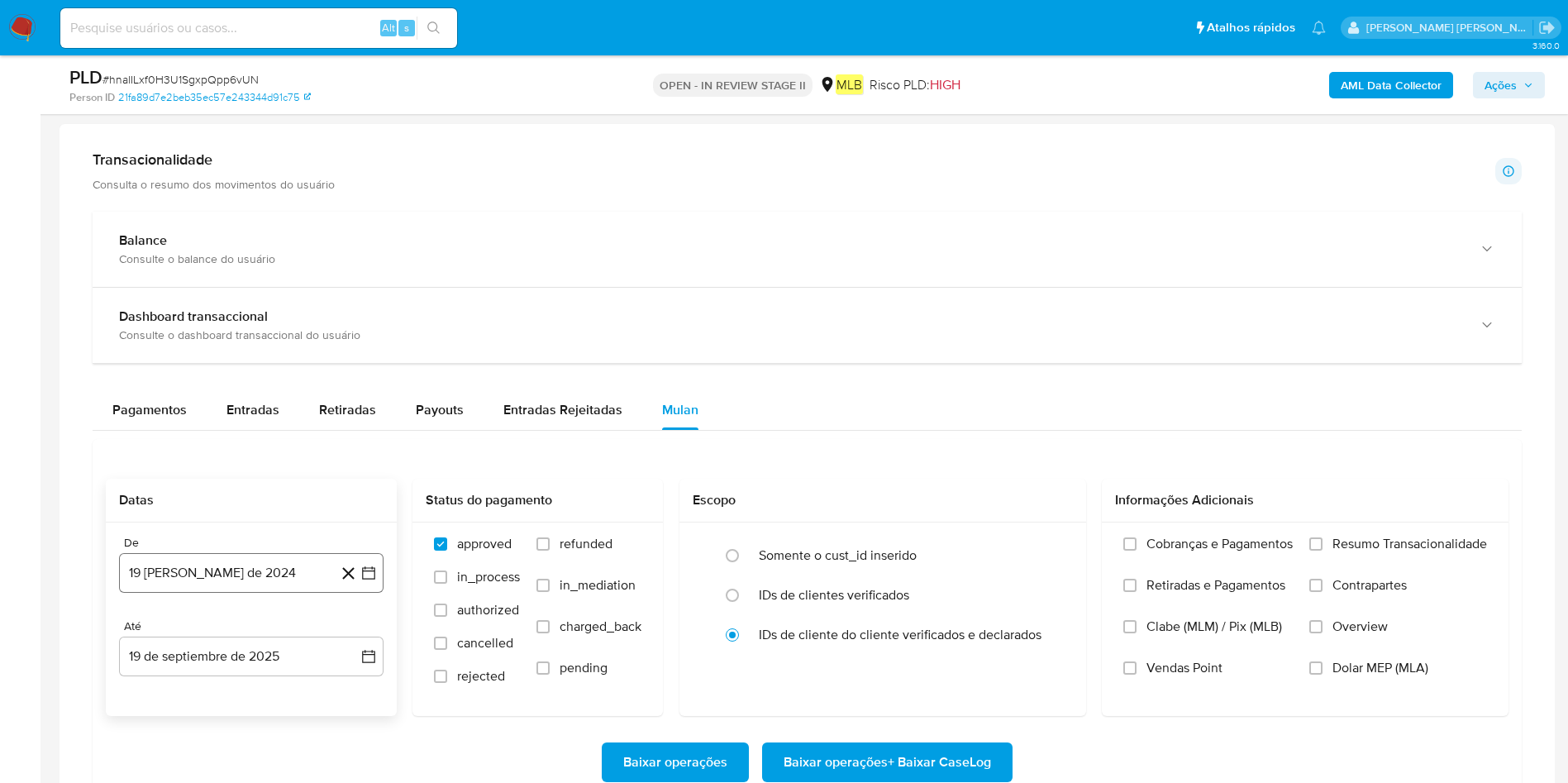
click at [201, 521] on button "19 [PERSON_NAME] de 2024" at bounding box center [251, 572] width 265 height 39
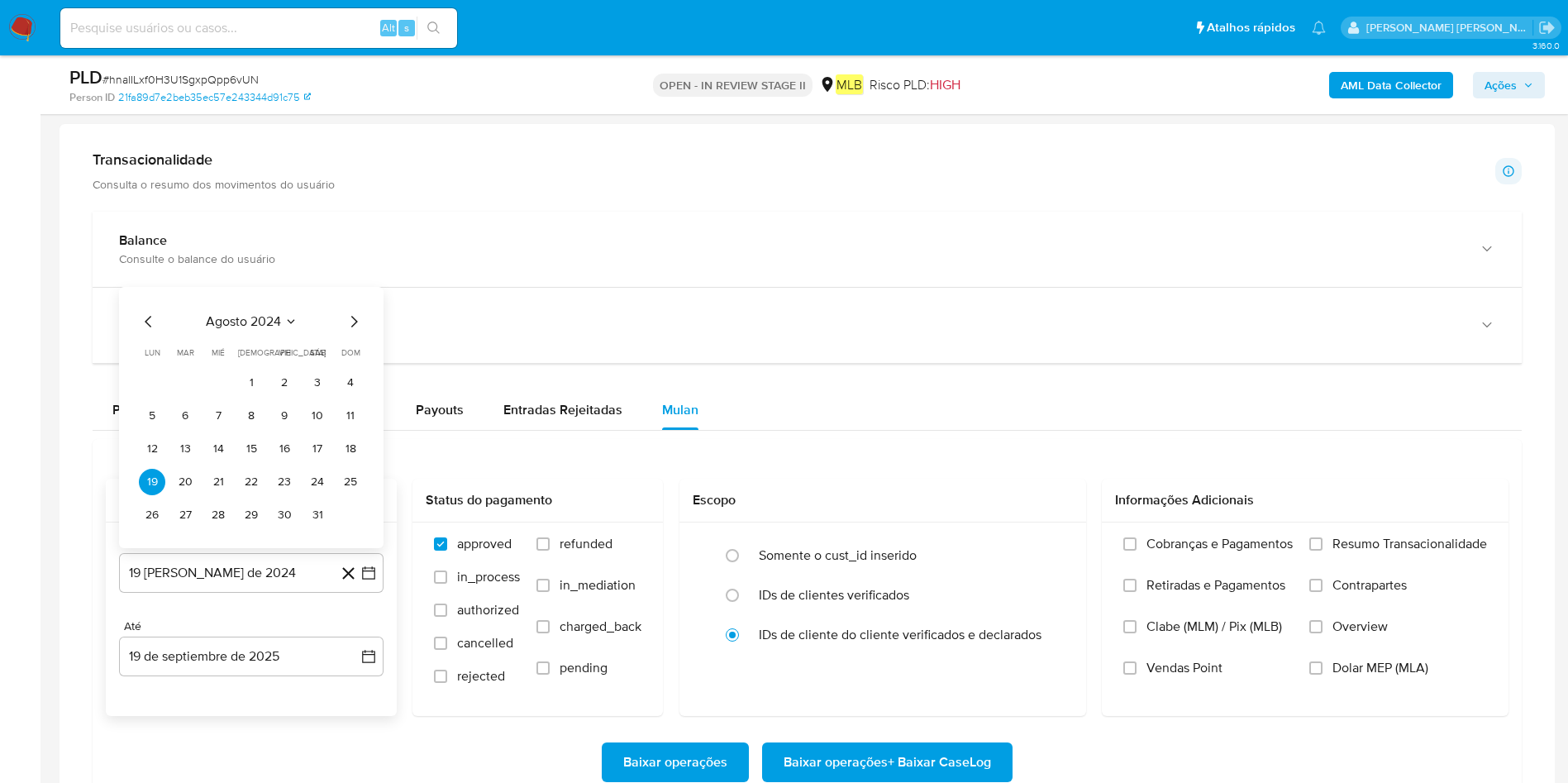
click at [265, 304] on div "agosto 2024 agosto 2024 lun lunes mar martes mié miércoles jue jueves vie viern…" at bounding box center [251, 417] width 265 height 261
click at [284, 314] on button "agosto 2024" at bounding box center [252, 322] width 92 height 17
click at [359, 311] on div "2024 2024 ene feb mar abr may jun jul ago sep oct nov dic" at bounding box center [249, 408] width 261 height 281
click at [349, 298] on icon "Año siguiente" at bounding box center [351, 303] width 6 height 12
click at [255, 448] on button "ago" at bounding box center [249, 456] width 47 height 27
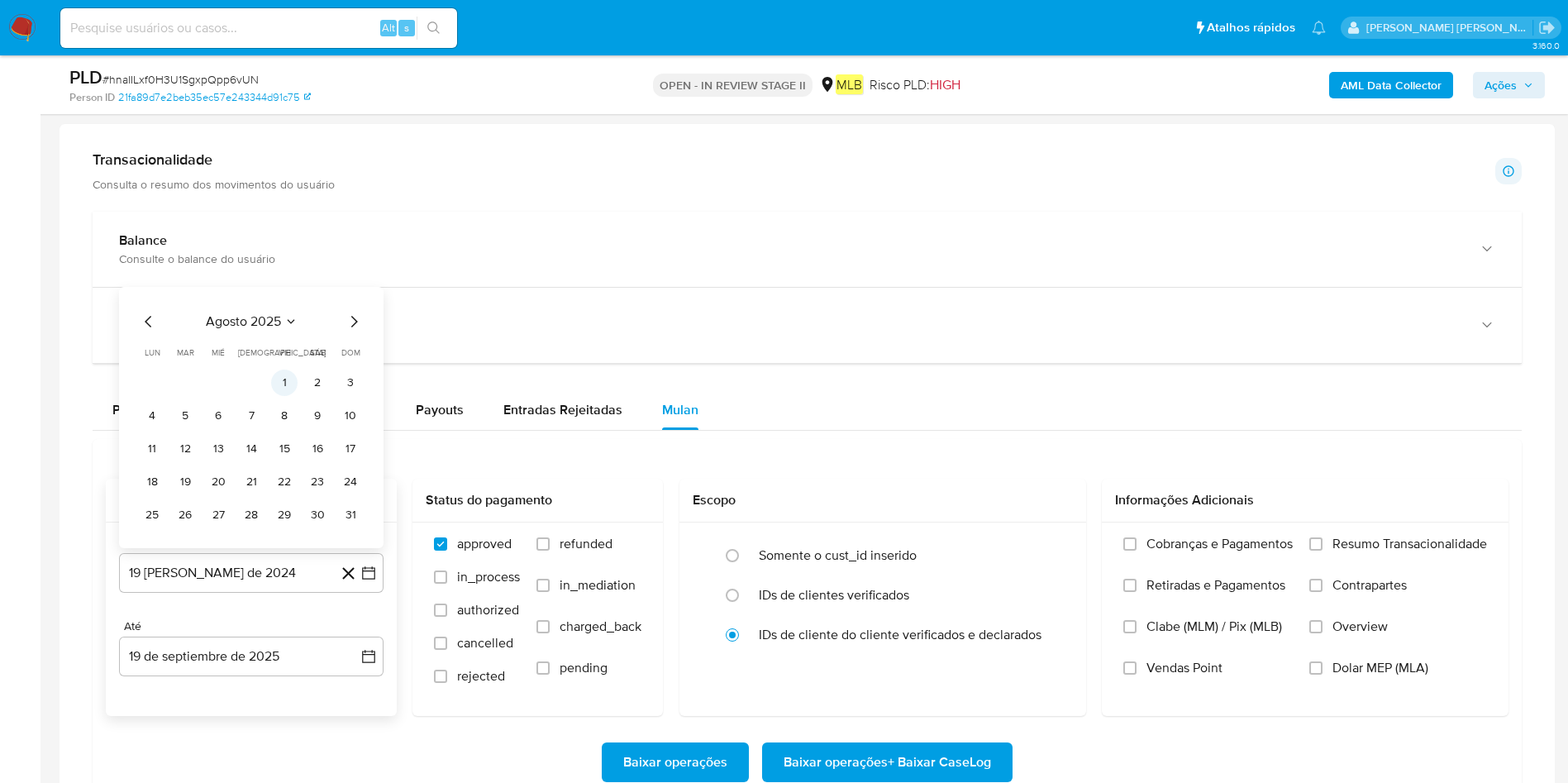
click at [282, 380] on button "1" at bounding box center [284, 382] width 27 height 27
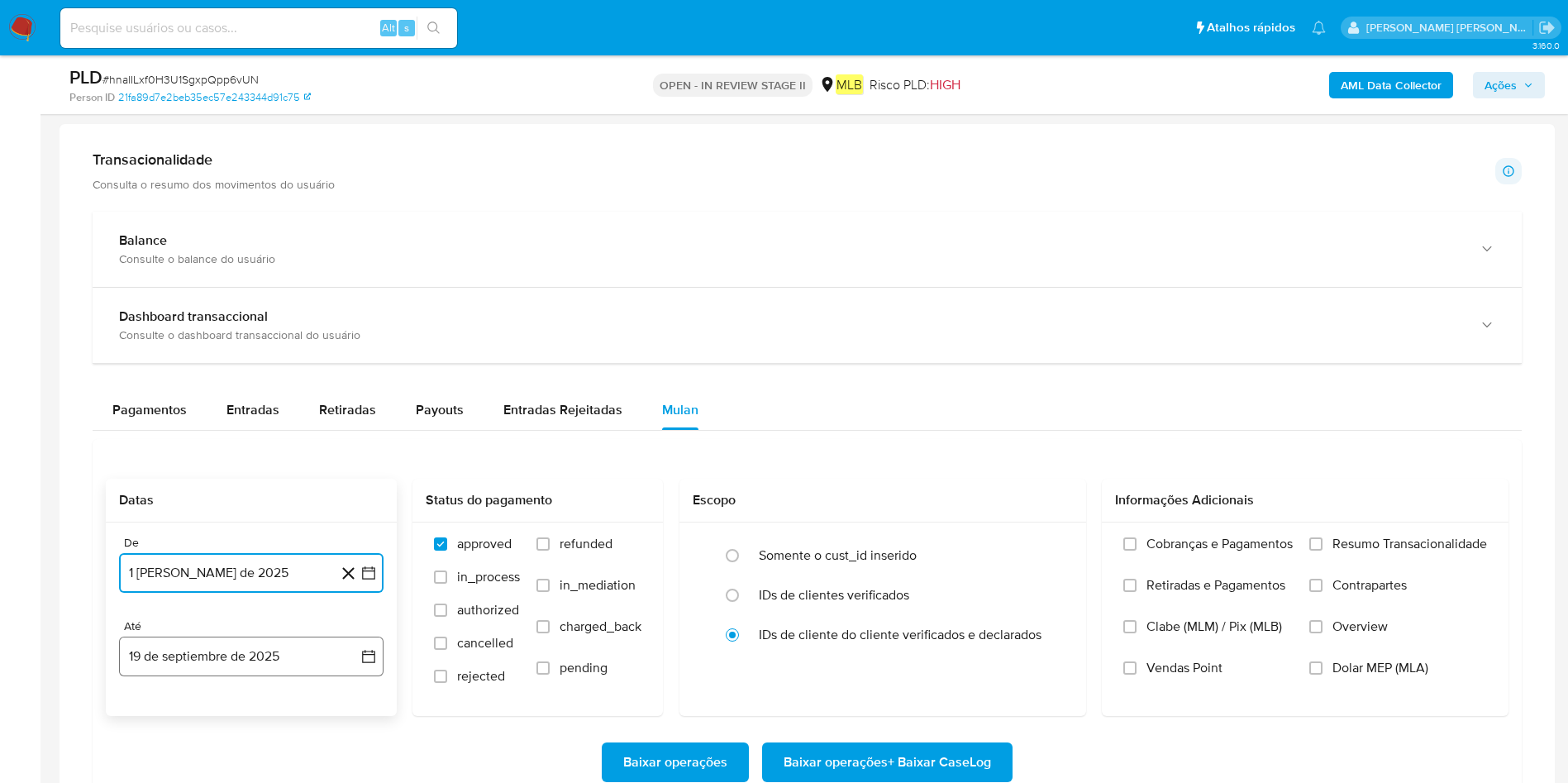
click at [228, 521] on button "19 de septiembre de 2025" at bounding box center [251, 656] width 265 height 39
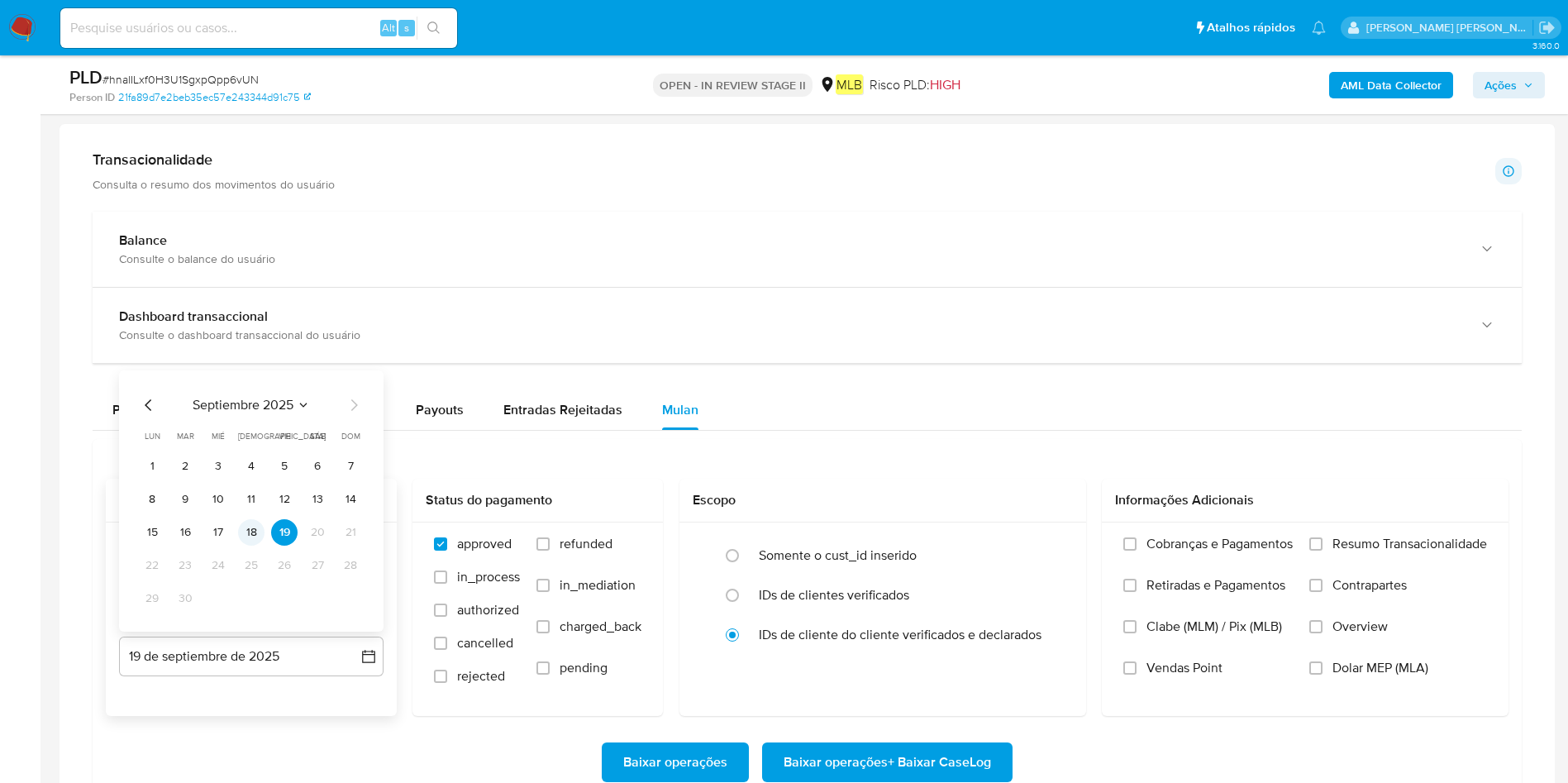
click at [248, 521] on button "18" at bounding box center [251, 532] width 27 height 27
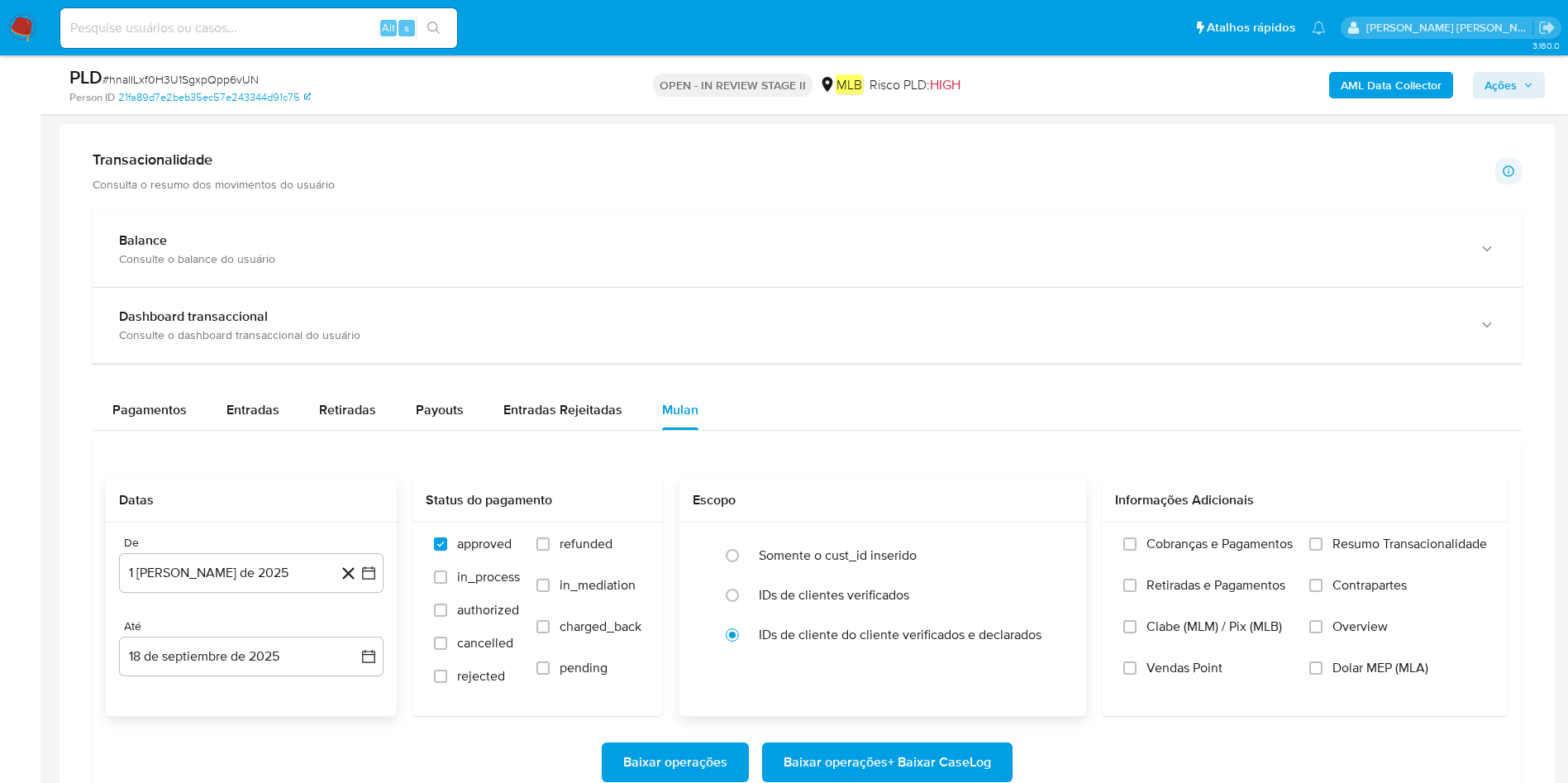
drag, startPoint x: 1355, startPoint y: 546, endPoint x: 1042, endPoint y: 708, distance: 352.4
click at [1058, 521] on label "Resumo Transacionalidade" at bounding box center [1398, 556] width 178 height 41
click at [1058, 521] on span "Resumo Transacionalidade" at bounding box center [1409, 544] width 155 height 17
click at [1058, 521] on input "Resumo Transacionalidade" at bounding box center [1316, 544] width 13 height 13
click at [899, 521] on span "Baixar operações + Baixar CaseLog" at bounding box center [887, 763] width 207 height 37
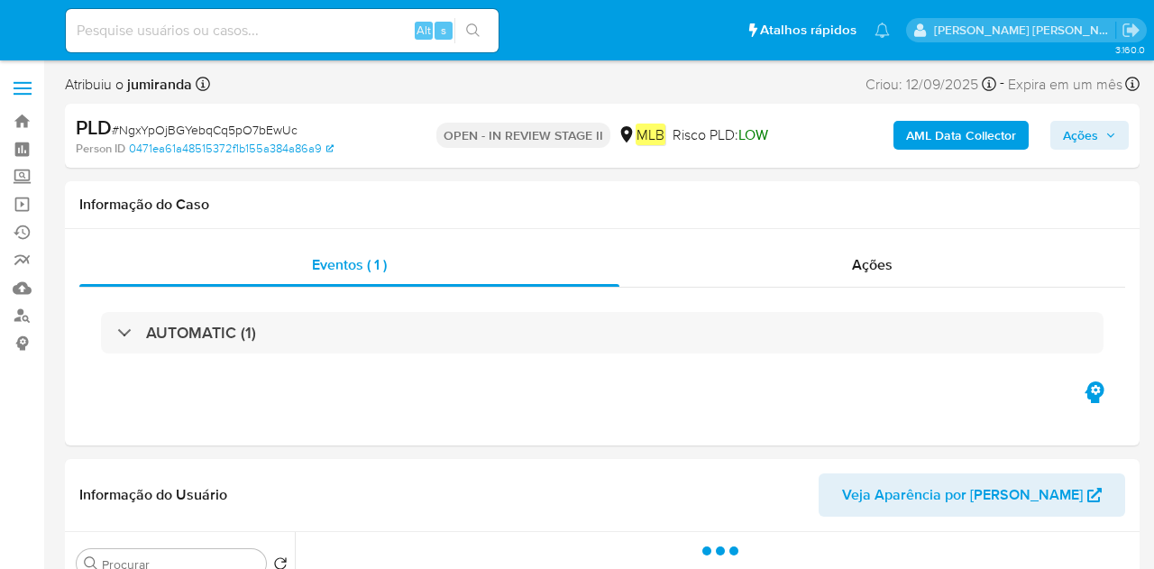
select select "10"
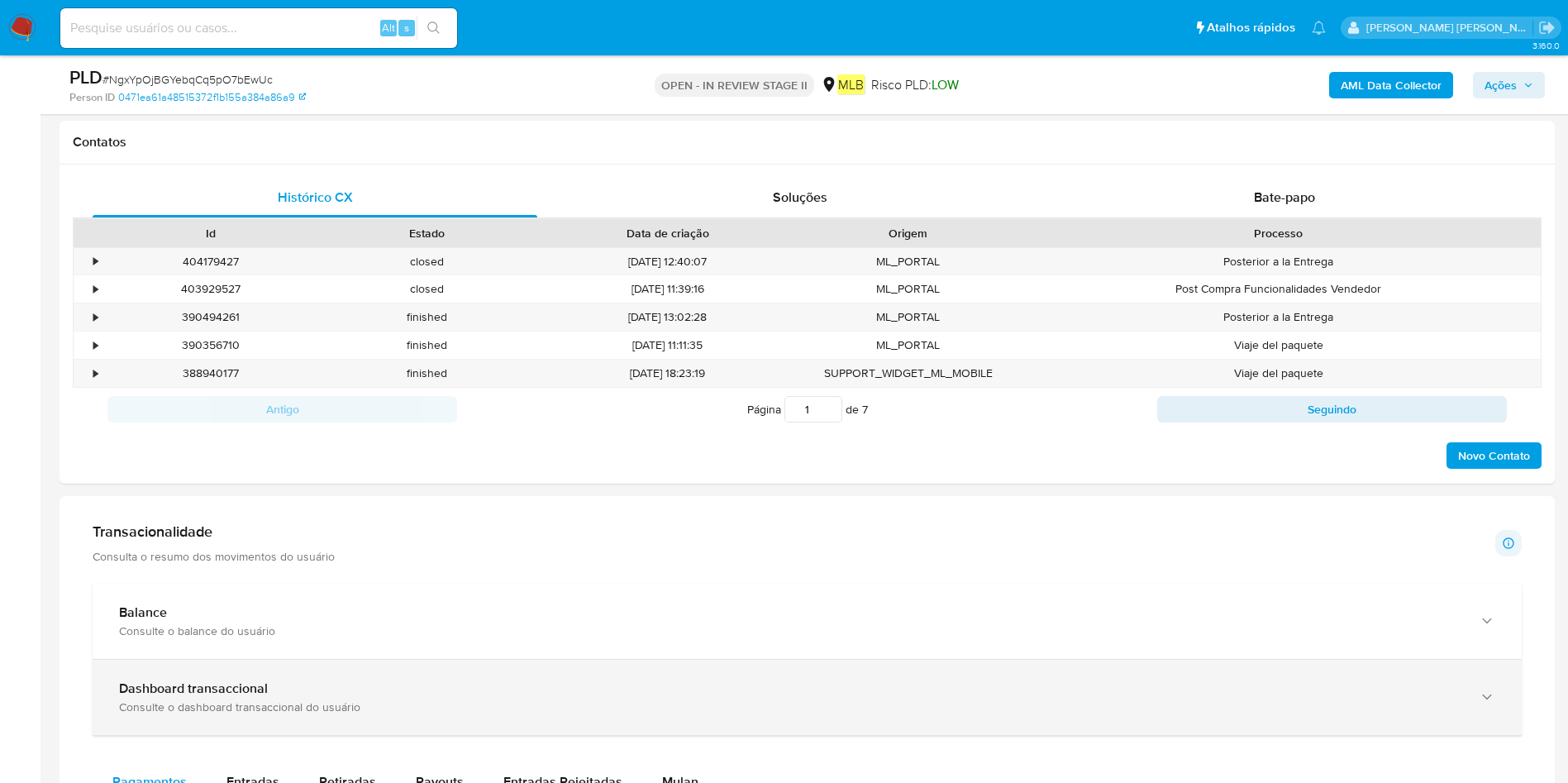
scroll to position [1117, 0]
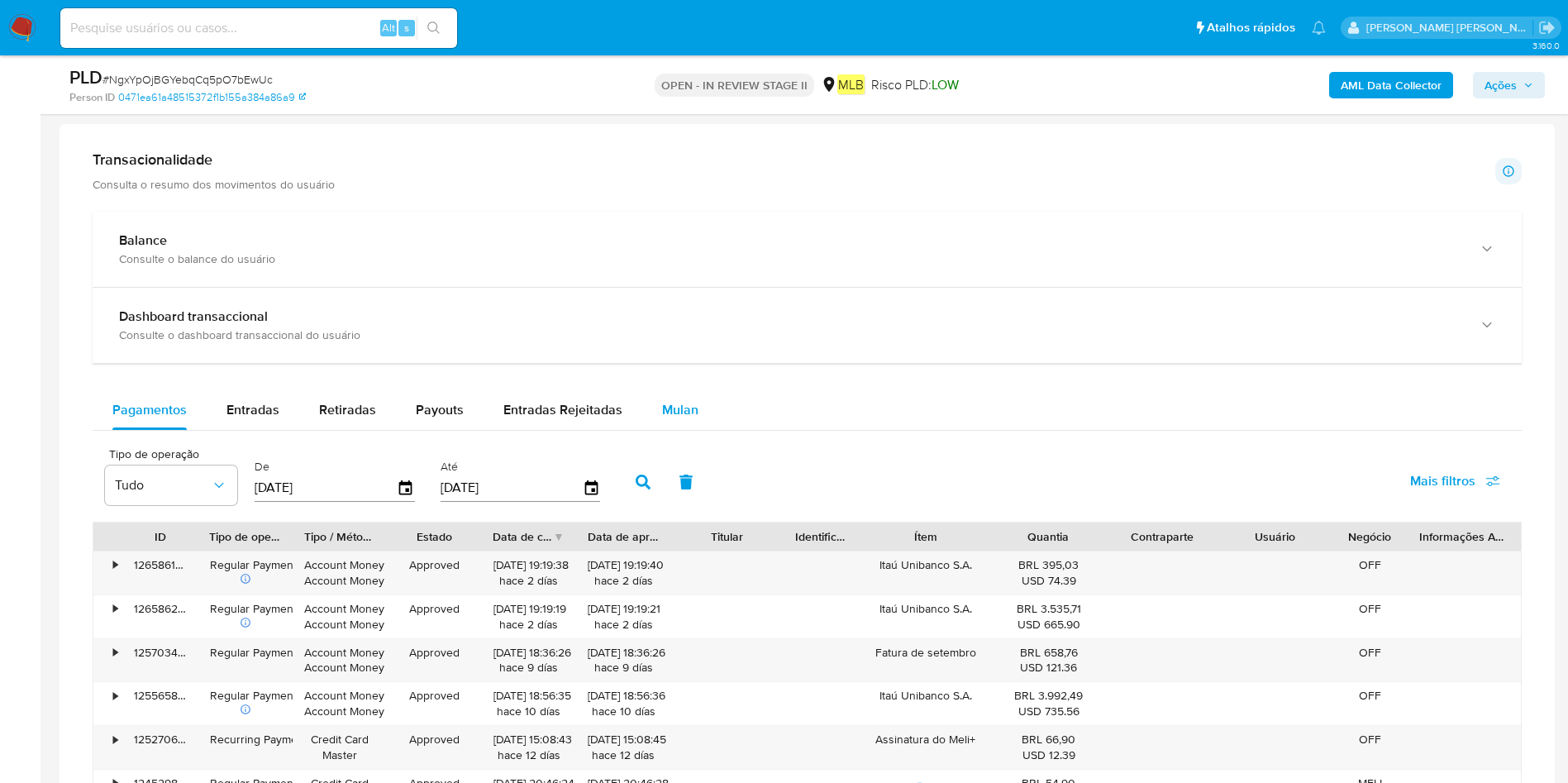
drag, startPoint x: 677, startPoint y: 407, endPoint x: 653, endPoint y: 428, distance: 31.9
click at [677, 408] on span "Mulan" at bounding box center [680, 410] width 37 height 19
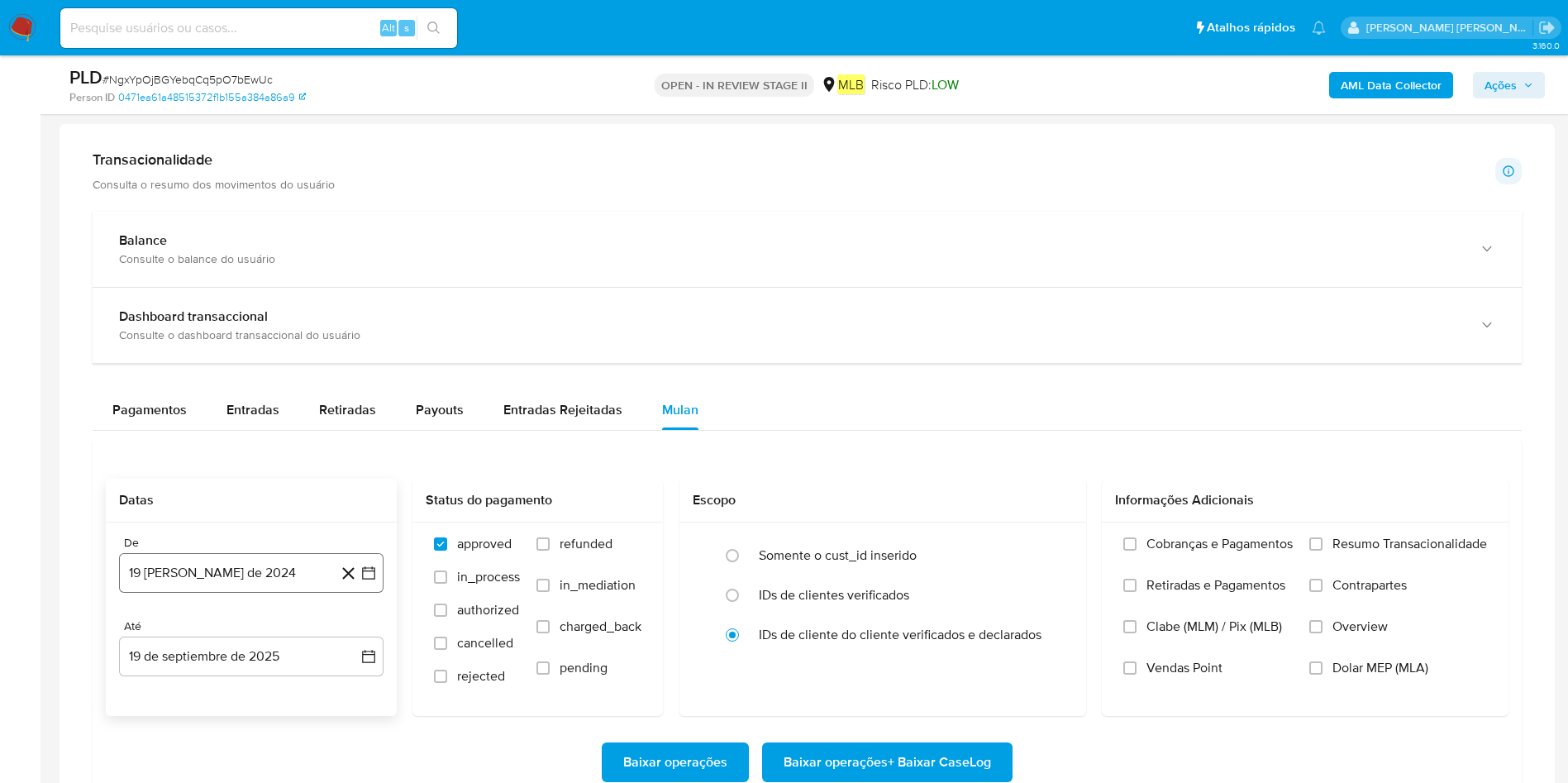
click at [226, 521] on button "19 [PERSON_NAME] de 2024" at bounding box center [251, 572] width 265 height 39
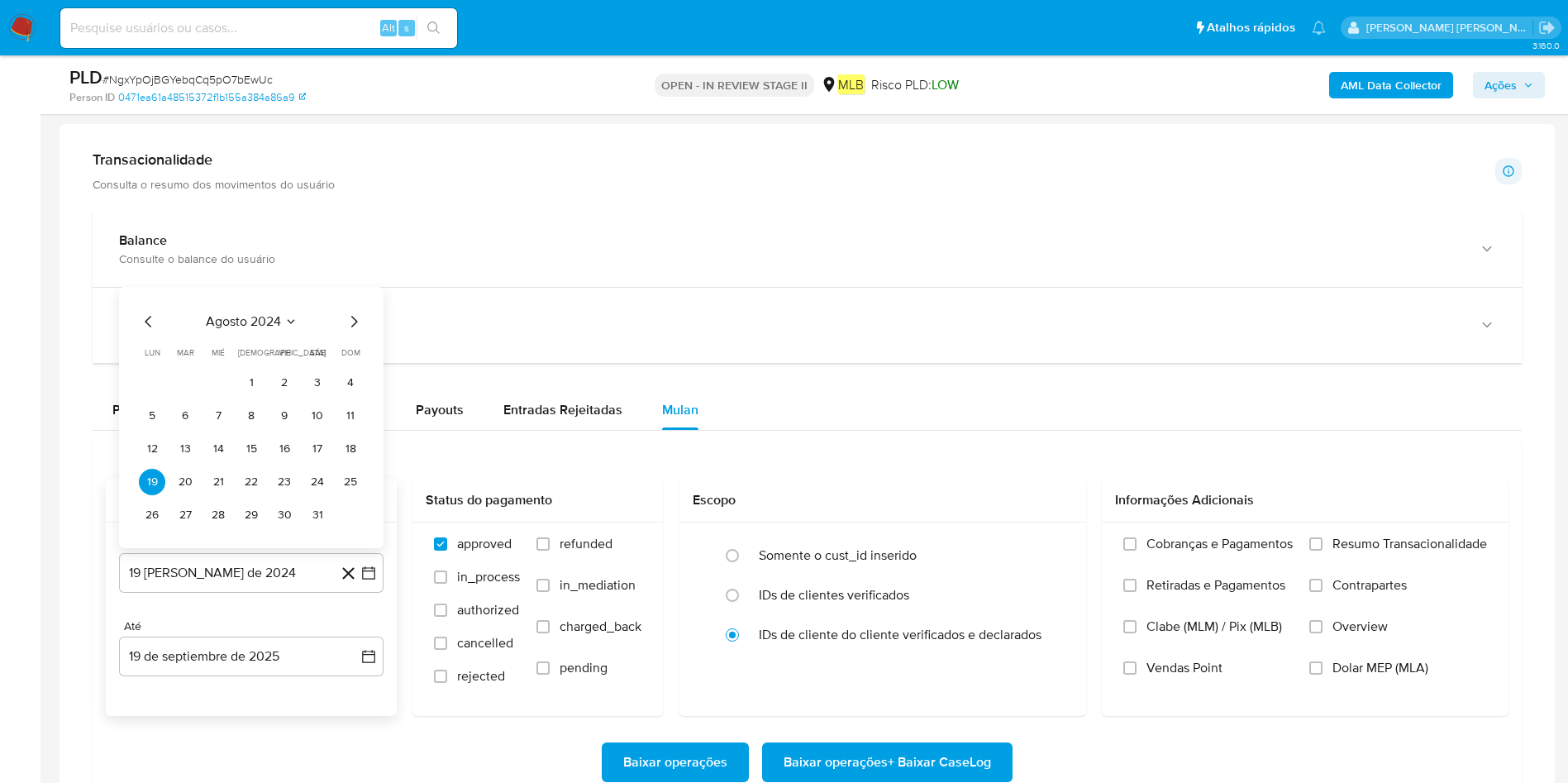
click at [257, 334] on div "agosto 2024 agosto 2024 lun lunes mar martes mié miércoles jue jueves vie viern…" at bounding box center [251, 420] width 225 height 216
click at [282, 328] on button "agosto 2024" at bounding box center [252, 322] width 92 height 17
click at [346, 307] on icon "Año siguiente" at bounding box center [351, 303] width 20 height 20
click at [259, 459] on span "ago" at bounding box center [250, 456] width 21 height 13
click at [282, 383] on button "1" at bounding box center [284, 382] width 27 height 27
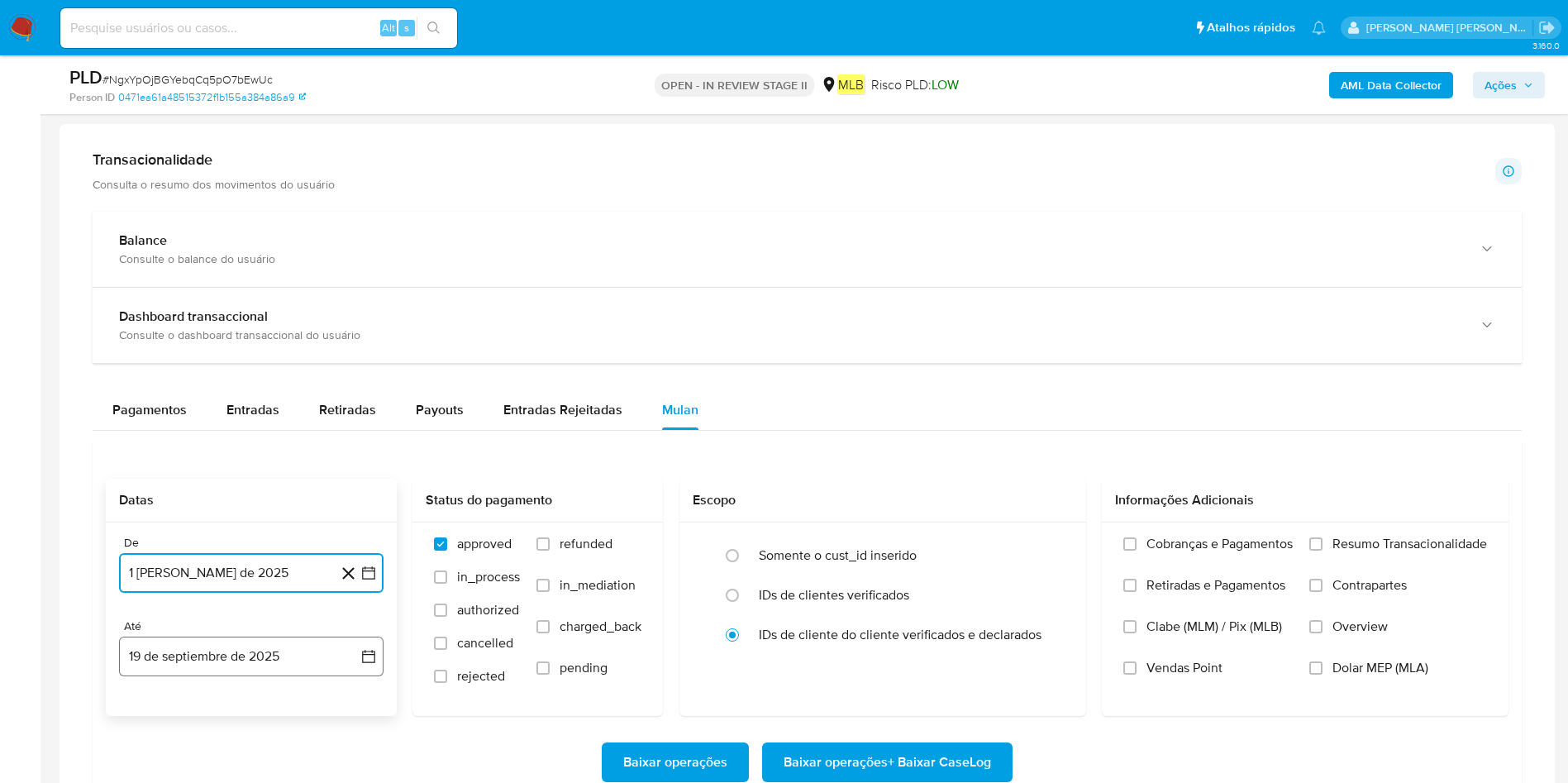
click at [230, 521] on button "19 de septiembre de 2025" at bounding box center [251, 656] width 265 height 39
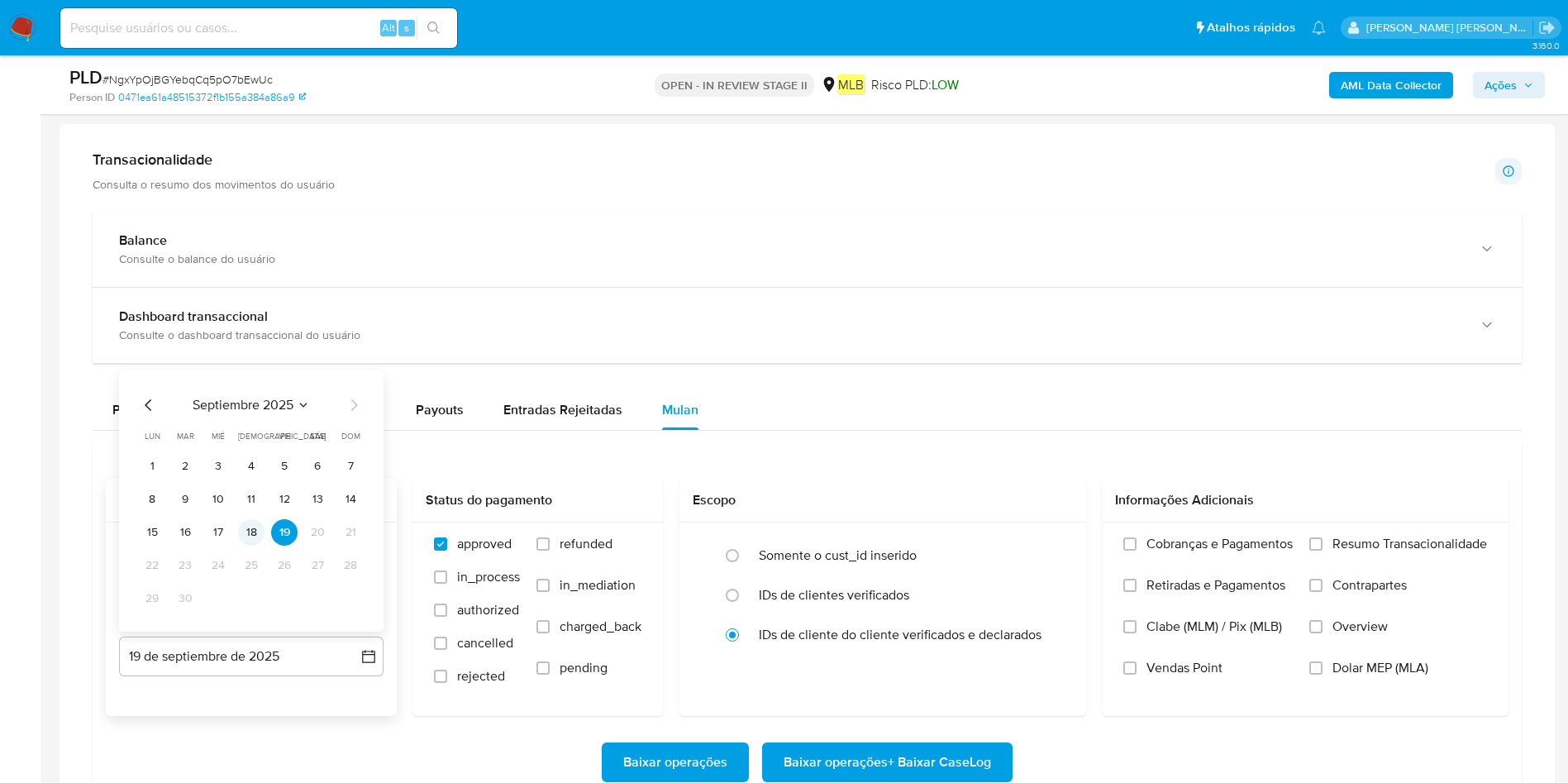
click at [254, 521] on button "18" at bounding box center [251, 532] width 27 height 27
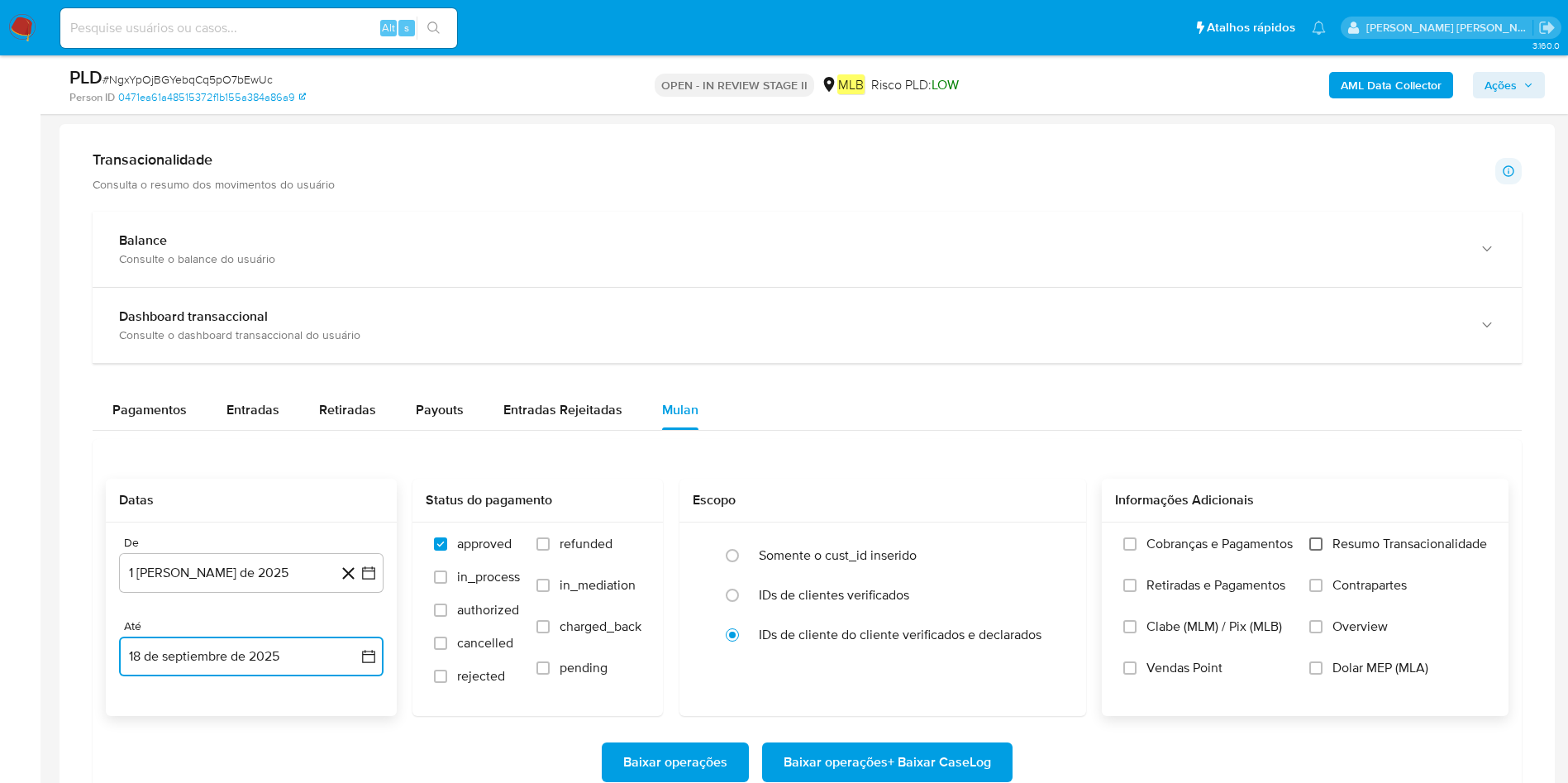
click at [1058, 521] on input "Resumo Transacionalidade" at bounding box center [1316, 544] width 13 height 13
click at [816, 521] on span "Baixar operações + Baixar CaseLog" at bounding box center [887, 763] width 207 height 37
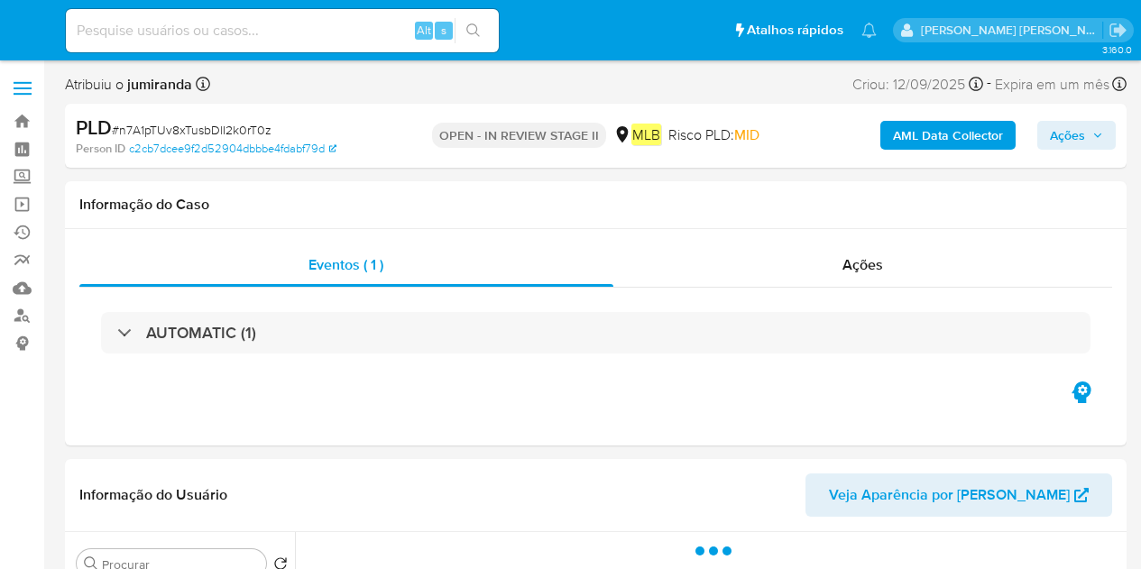
select select "10"
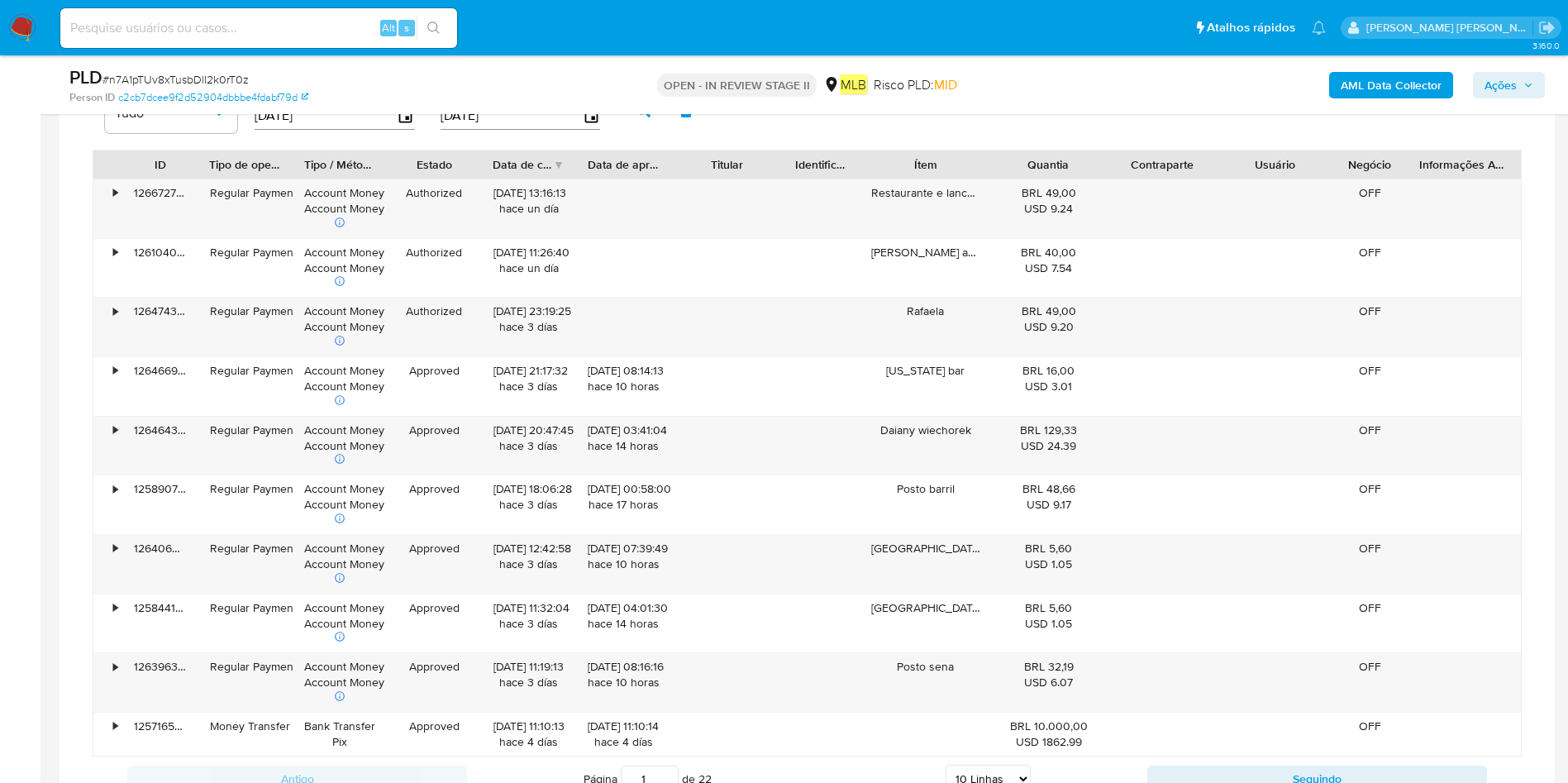
scroll to position [1241, 0]
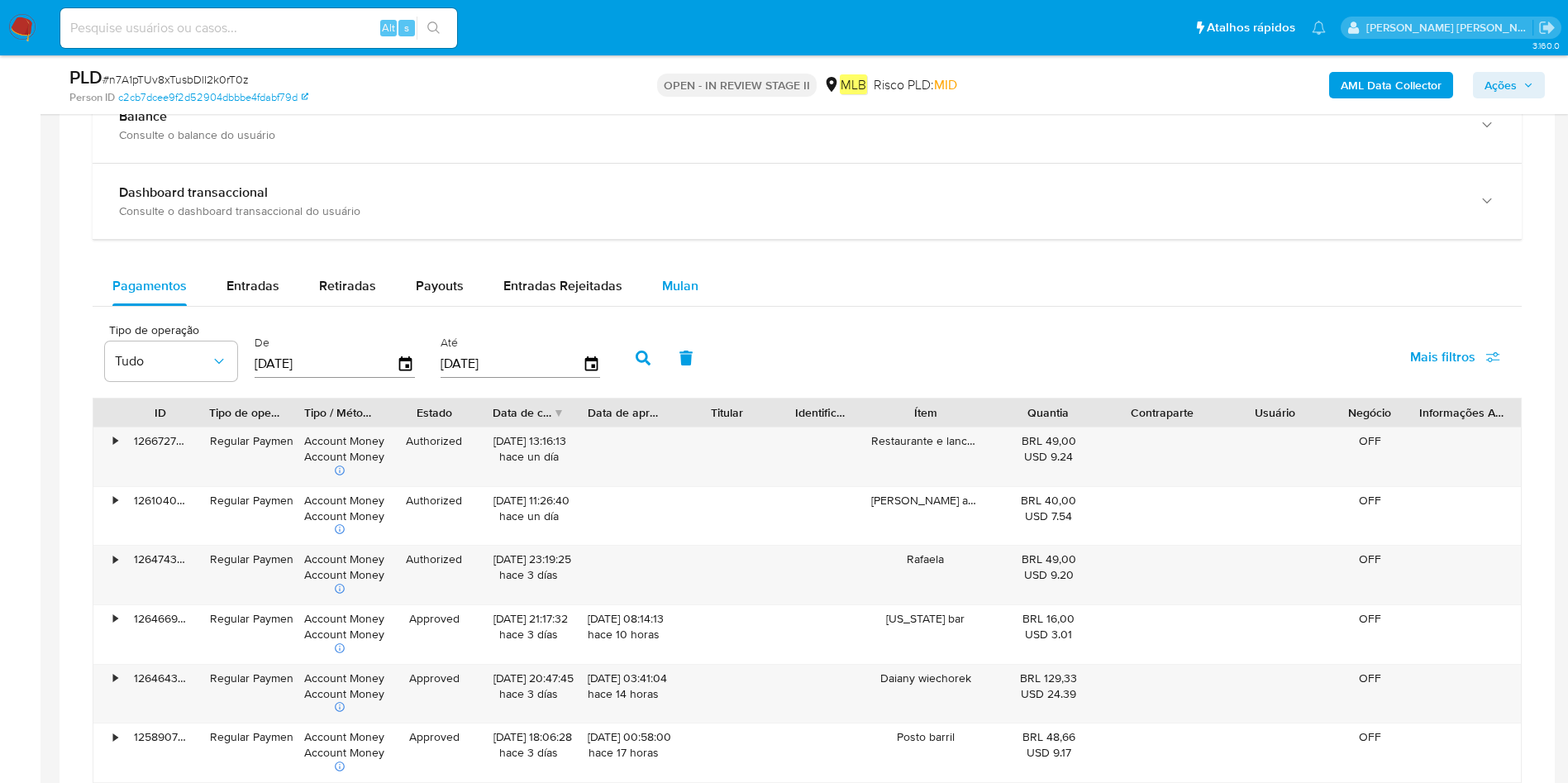
click at [666, 279] on span "Mulan" at bounding box center [680, 285] width 37 height 19
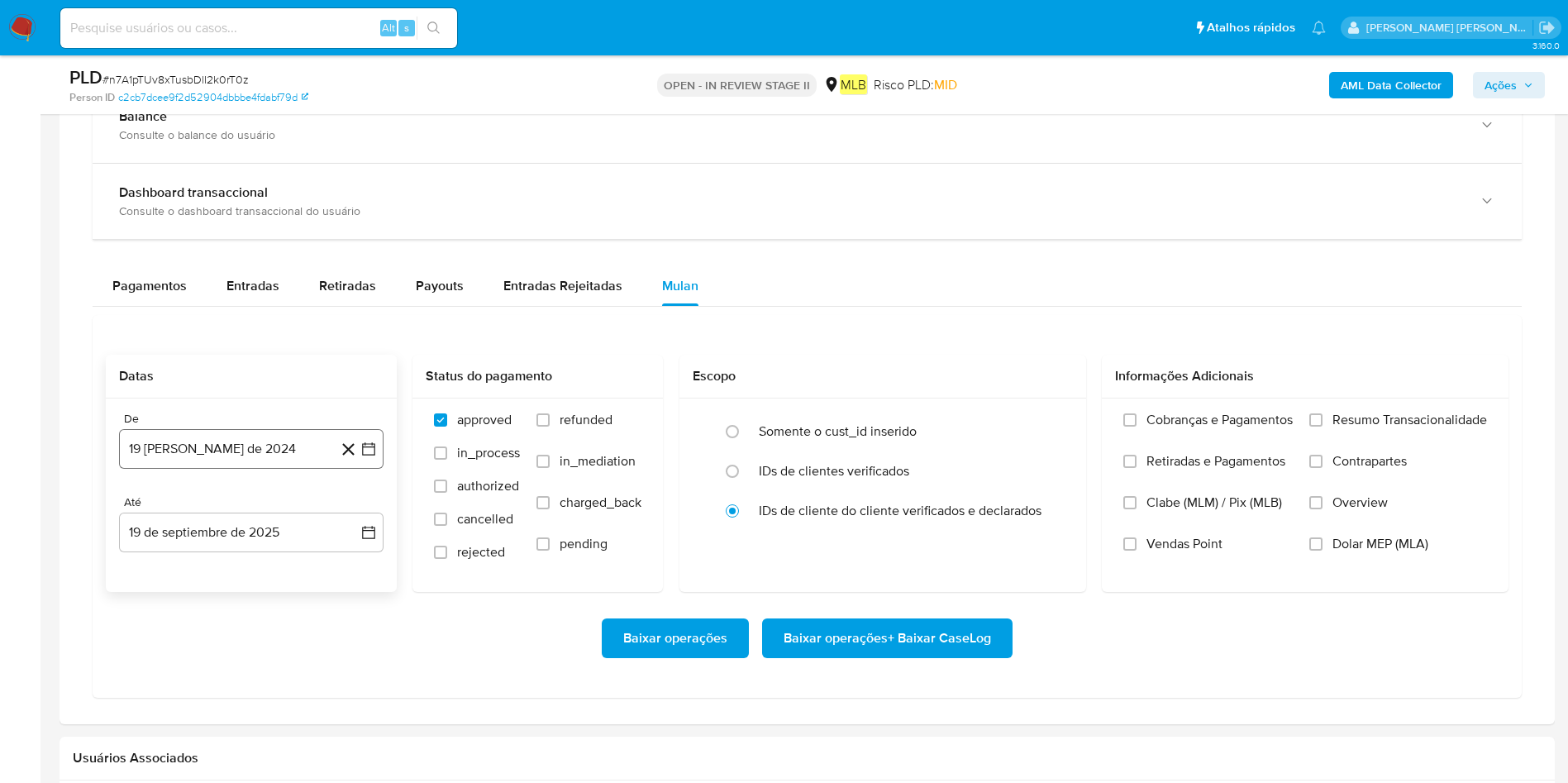
click at [276, 434] on button "19 [PERSON_NAME] de 2024" at bounding box center [251, 448] width 265 height 39
click at [256, 496] on div "agosto 2024 agosto 2024 lun lunes mar martes mié miércoles jue jueves vie viern…" at bounding box center [251, 604] width 265 height 261
click at [284, 514] on icon "Seleccionar mes y año" at bounding box center [291, 508] width 13 height 13
click at [345, 509] on icon "Año siguiente" at bounding box center [351, 509] width 20 height 20
click at [258, 521] on span "ago" at bounding box center [250, 661] width 21 height 13
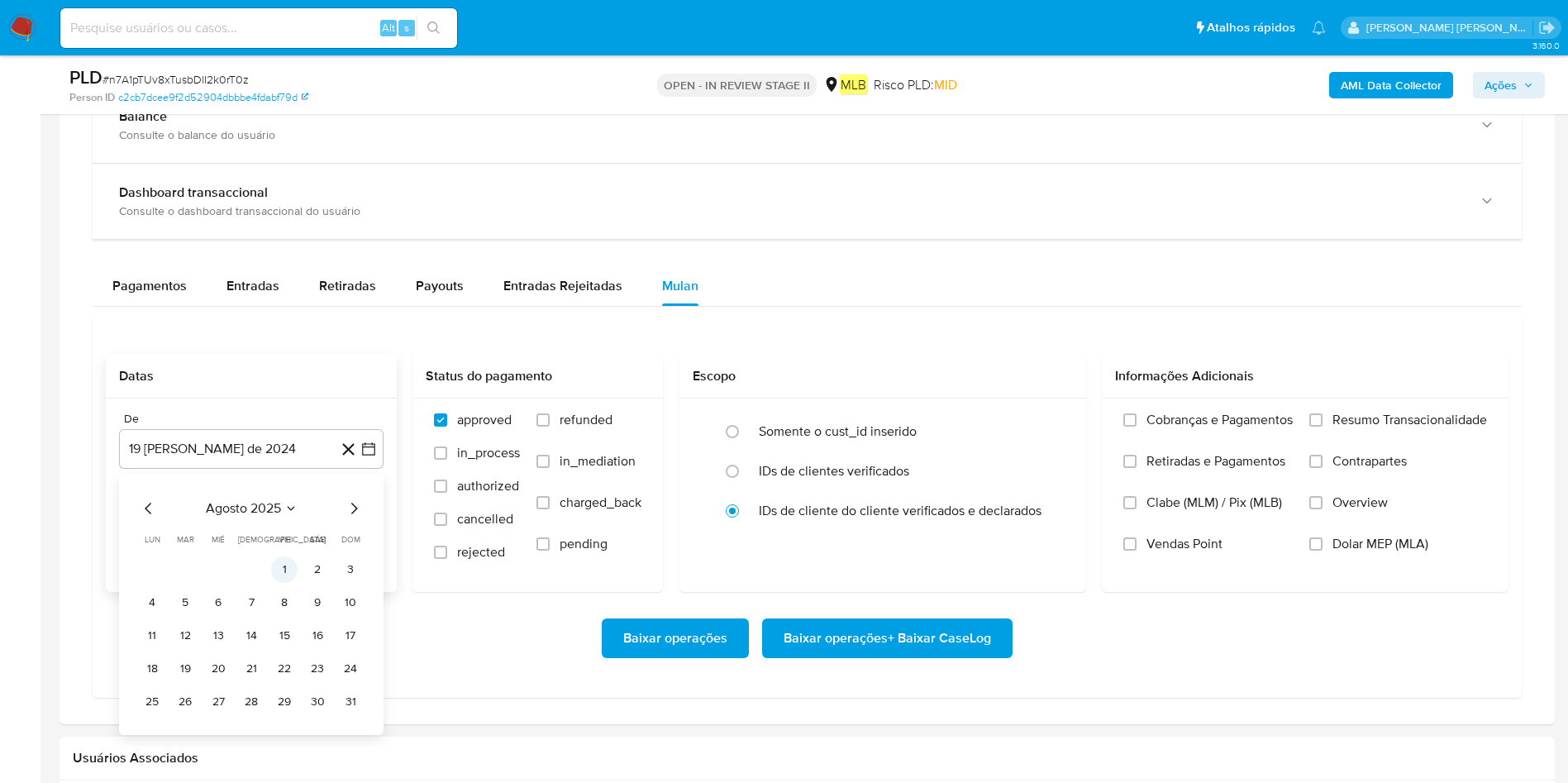
click at [279, 521] on button "1" at bounding box center [284, 569] width 27 height 27
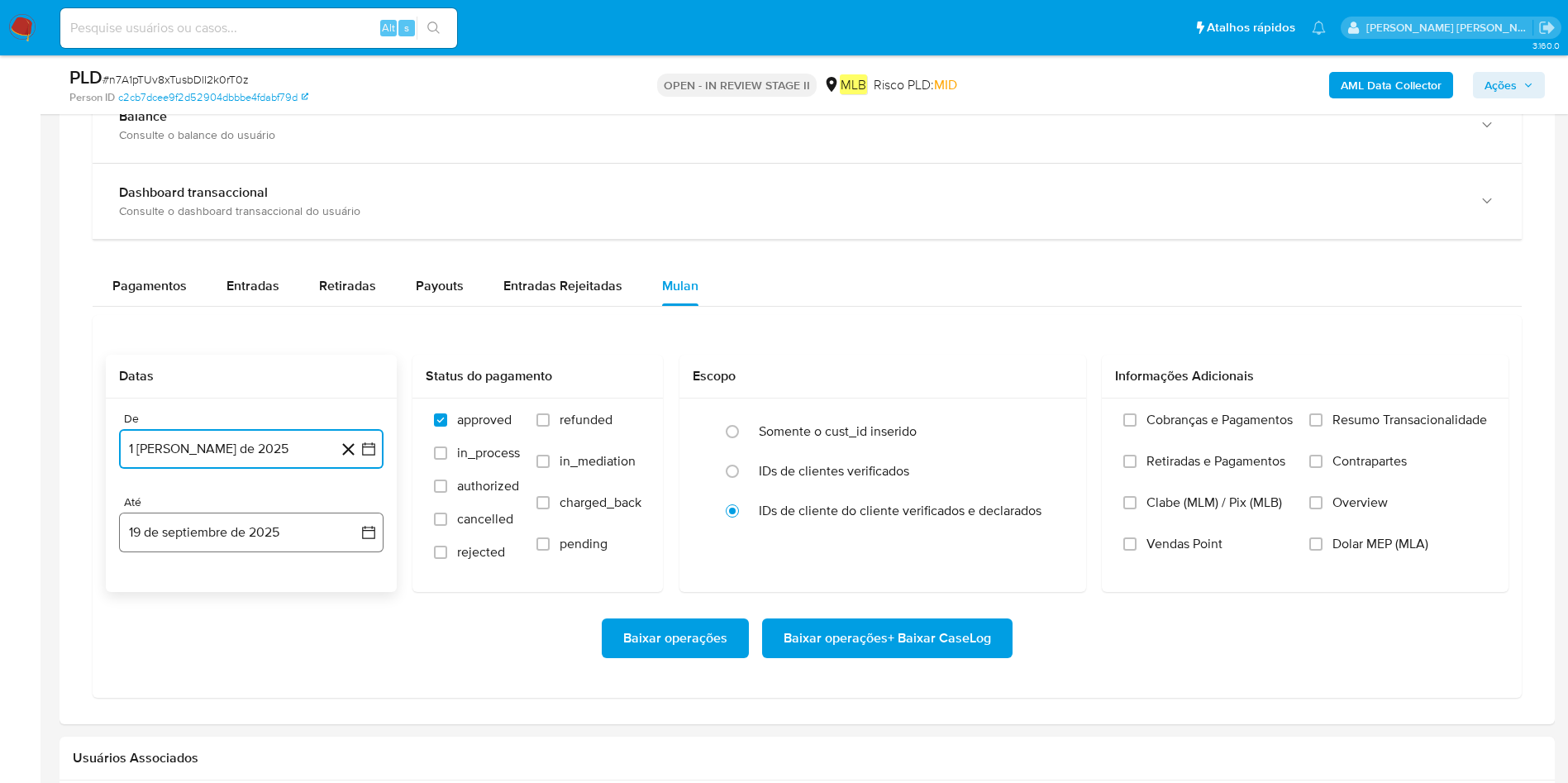
click at [261, 521] on button "19 de septiembre de 2025" at bounding box center [251, 532] width 265 height 39
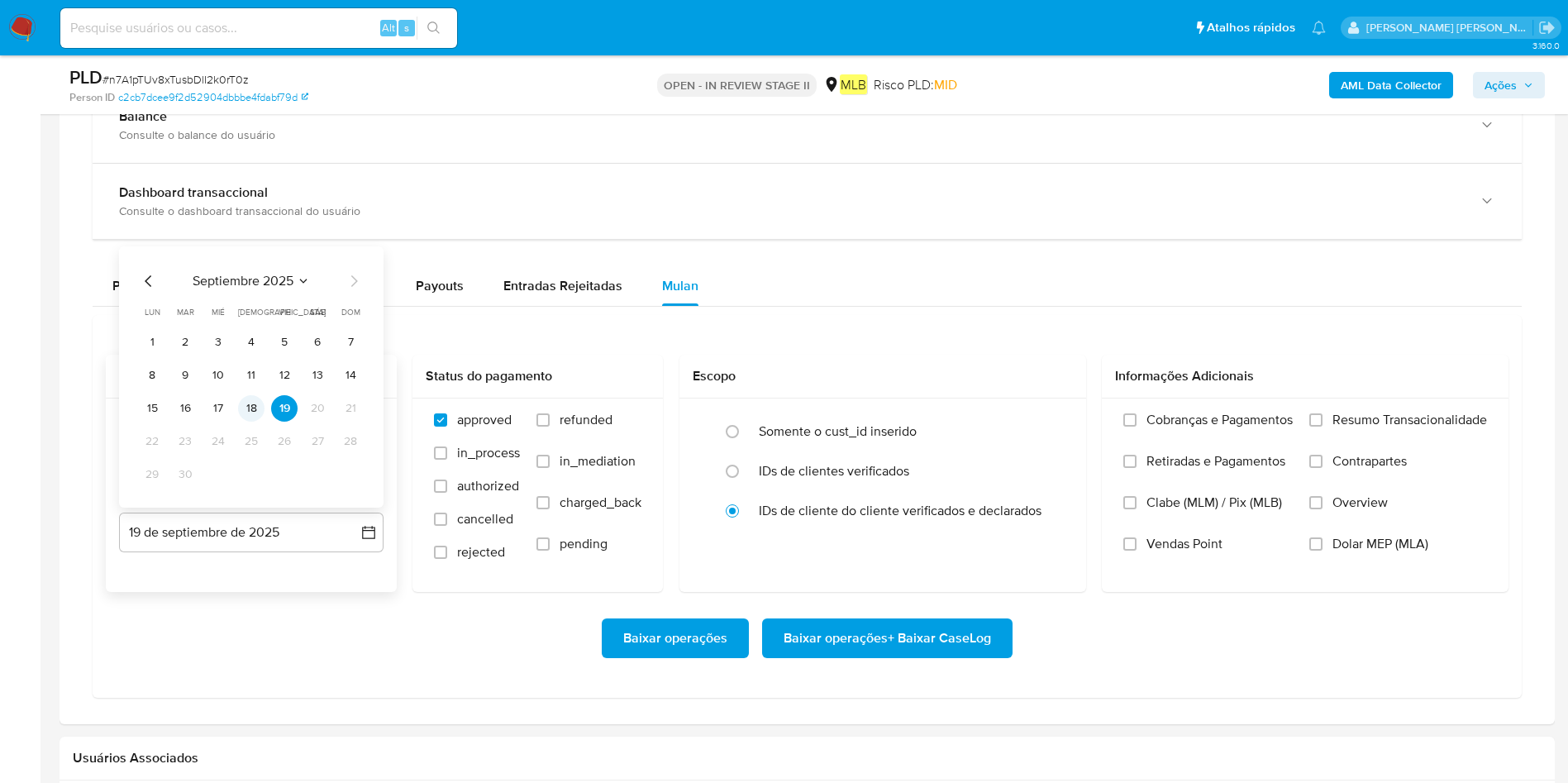
click at [258, 410] on button "18" at bounding box center [251, 408] width 27 height 27
click at [1045, 416] on span "Resumo Transacionalidade" at bounding box center [1409, 420] width 155 height 17
click at [1045, 416] on input "Resumo Transacionalidade" at bounding box center [1316, 420] width 13 height 13
click at [929, 521] on span "Baixar operações + Baixar CaseLog" at bounding box center [887, 638] width 207 height 37
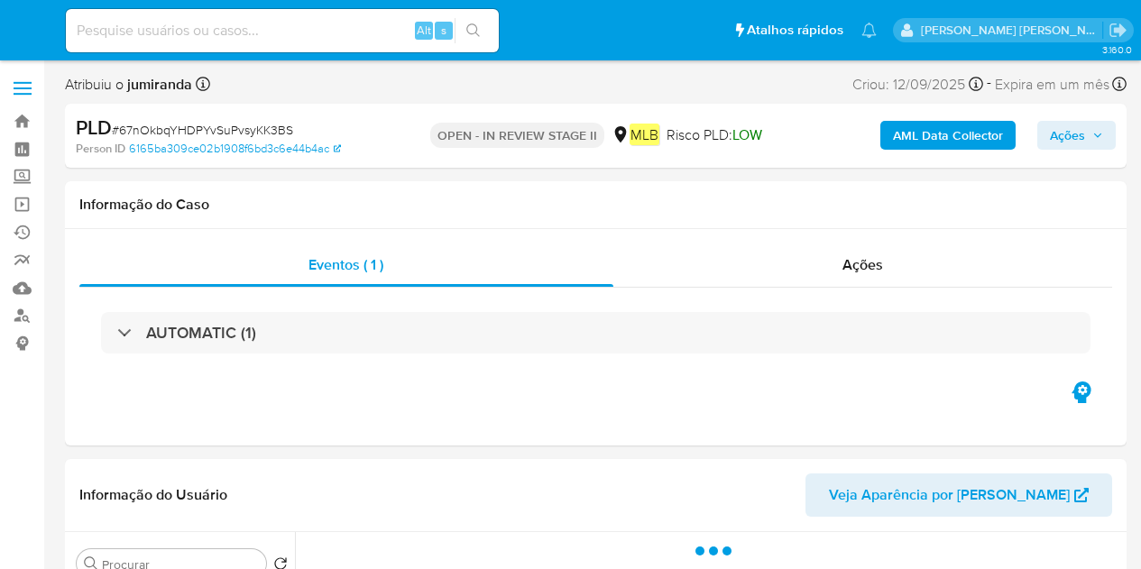
select select "10"
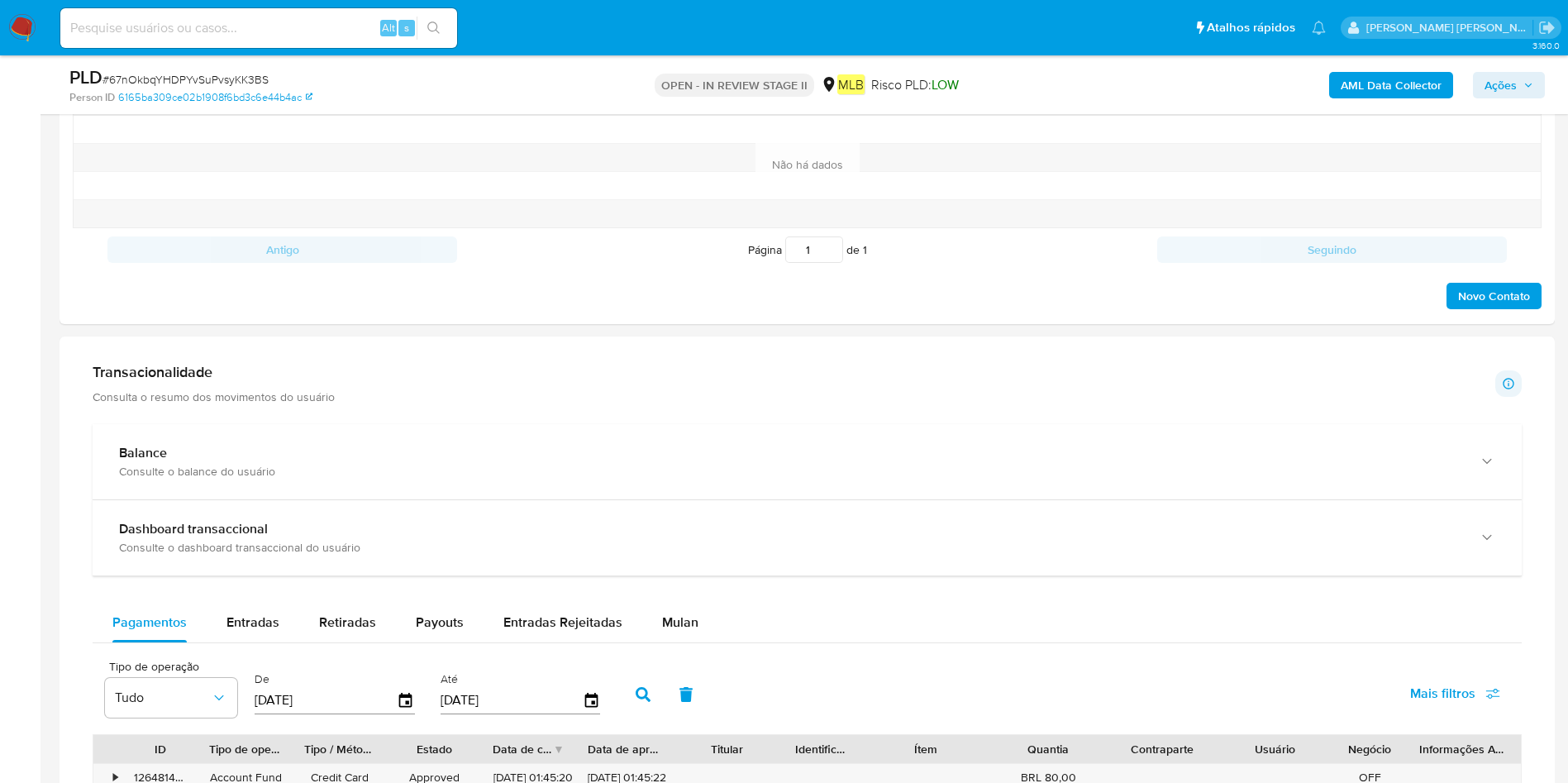
scroll to position [992, 0]
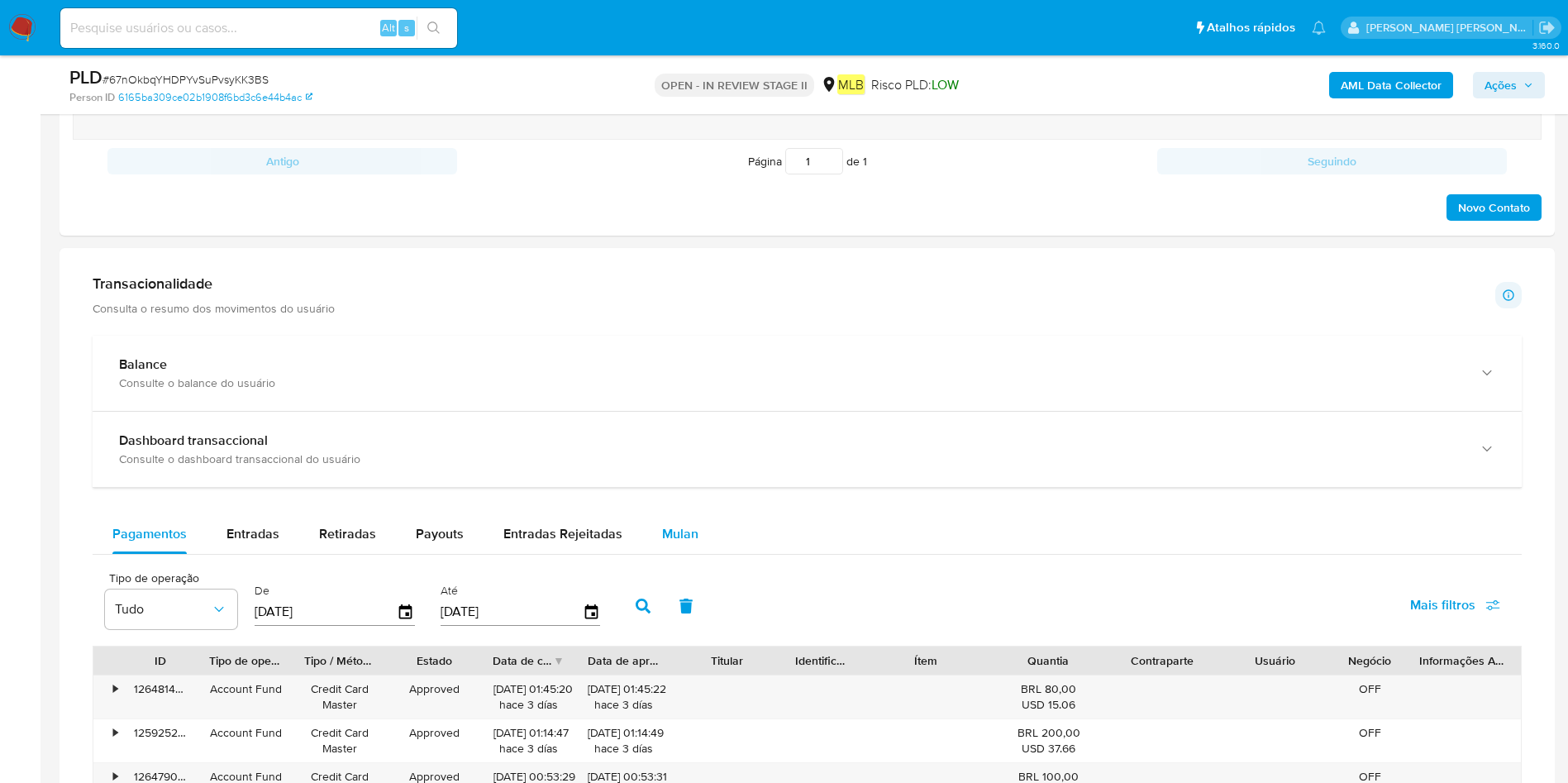
click at [685, 521] on span "Mulan" at bounding box center [680, 534] width 37 height 19
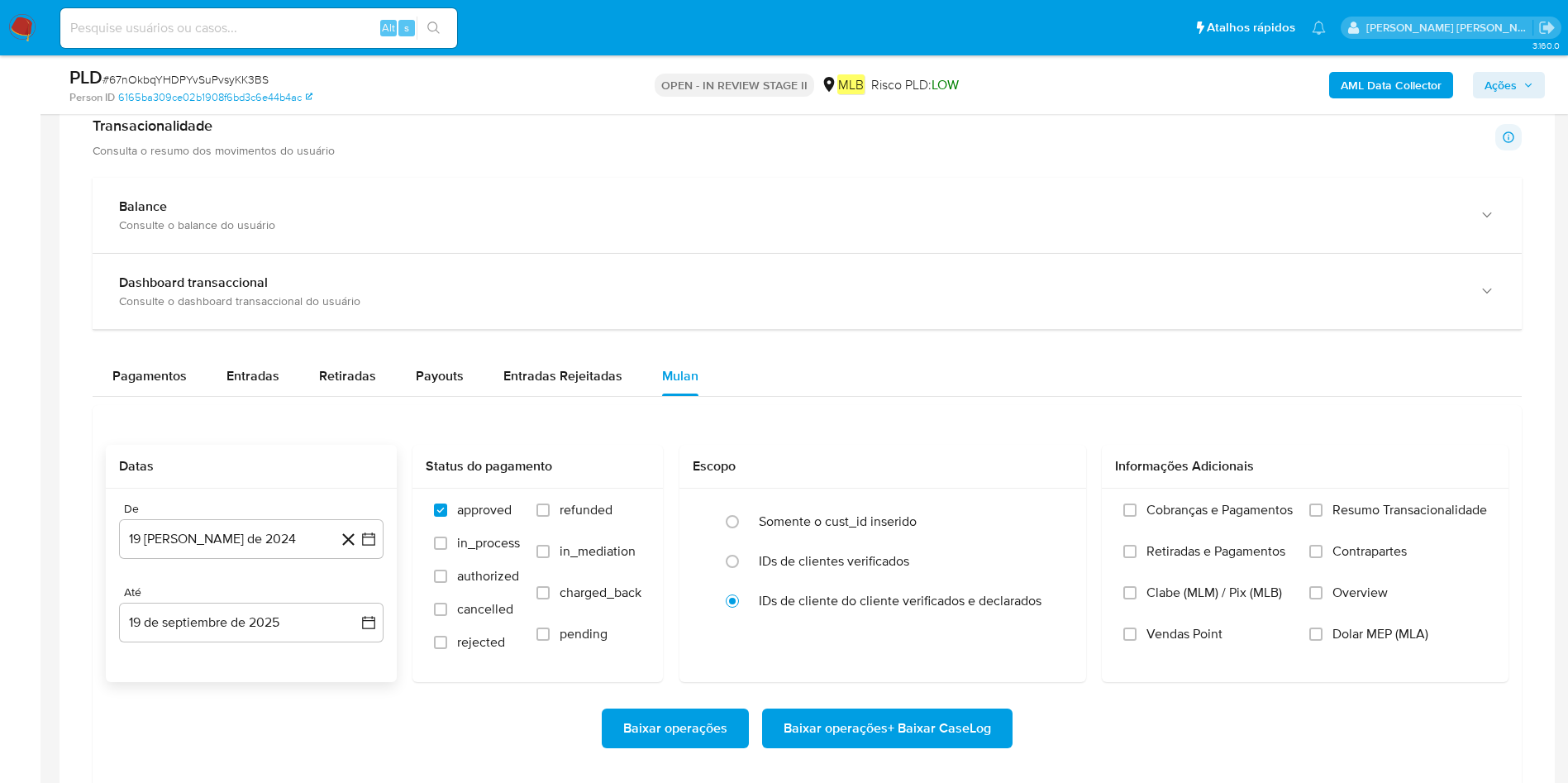
scroll to position [1241, 0]
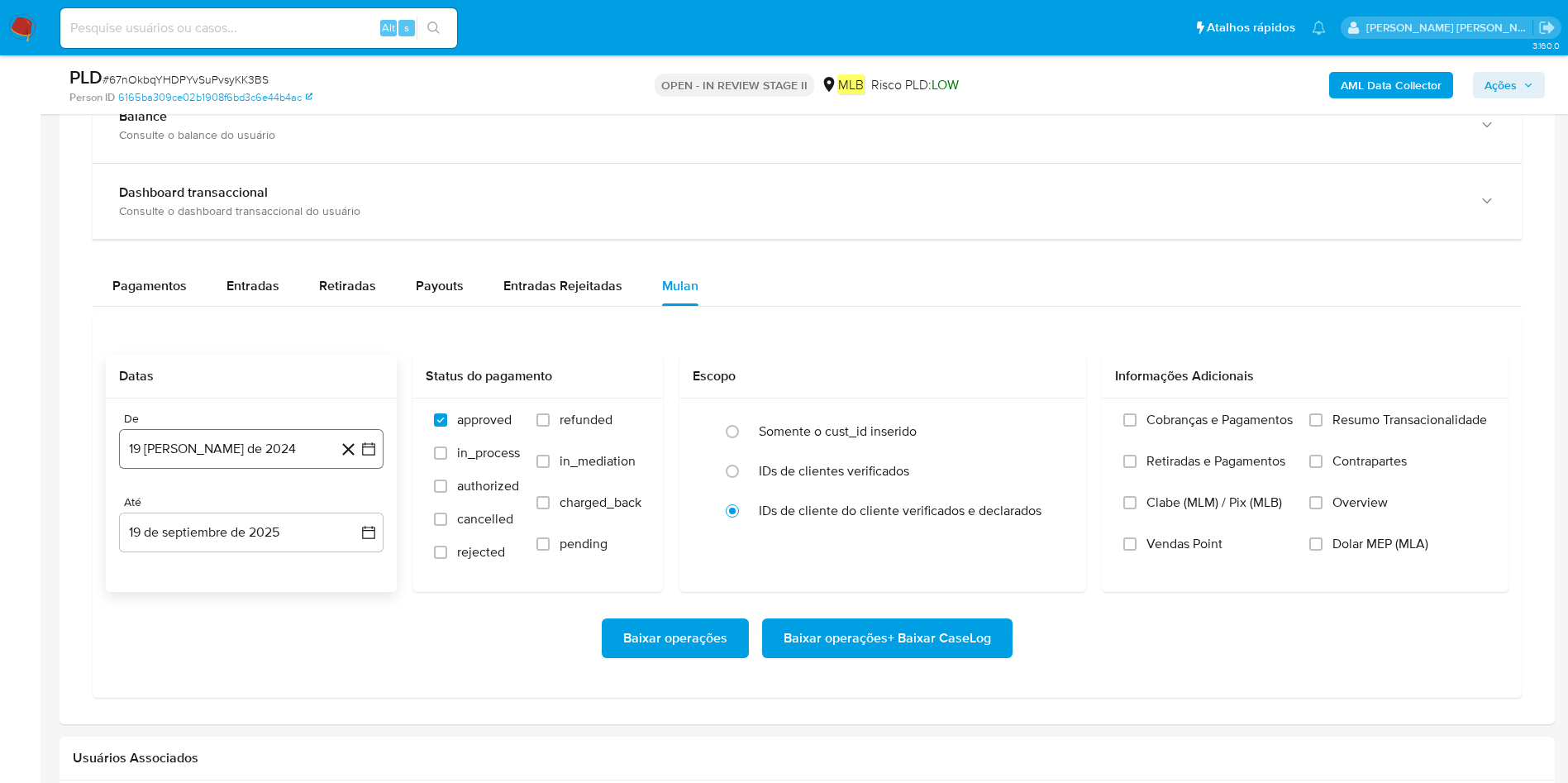
click at [270, 445] on button "19 [PERSON_NAME] de 2024" at bounding box center [251, 448] width 265 height 39
click at [249, 517] on span "agosto 2024" at bounding box center [244, 509] width 75 height 17
click at [341, 505] on icon "Año siguiente" at bounding box center [351, 509] width 20 height 20
click at [257, 521] on button "ago" at bounding box center [249, 661] width 47 height 27
click at [282, 521] on button "1" at bounding box center [284, 569] width 27 height 27
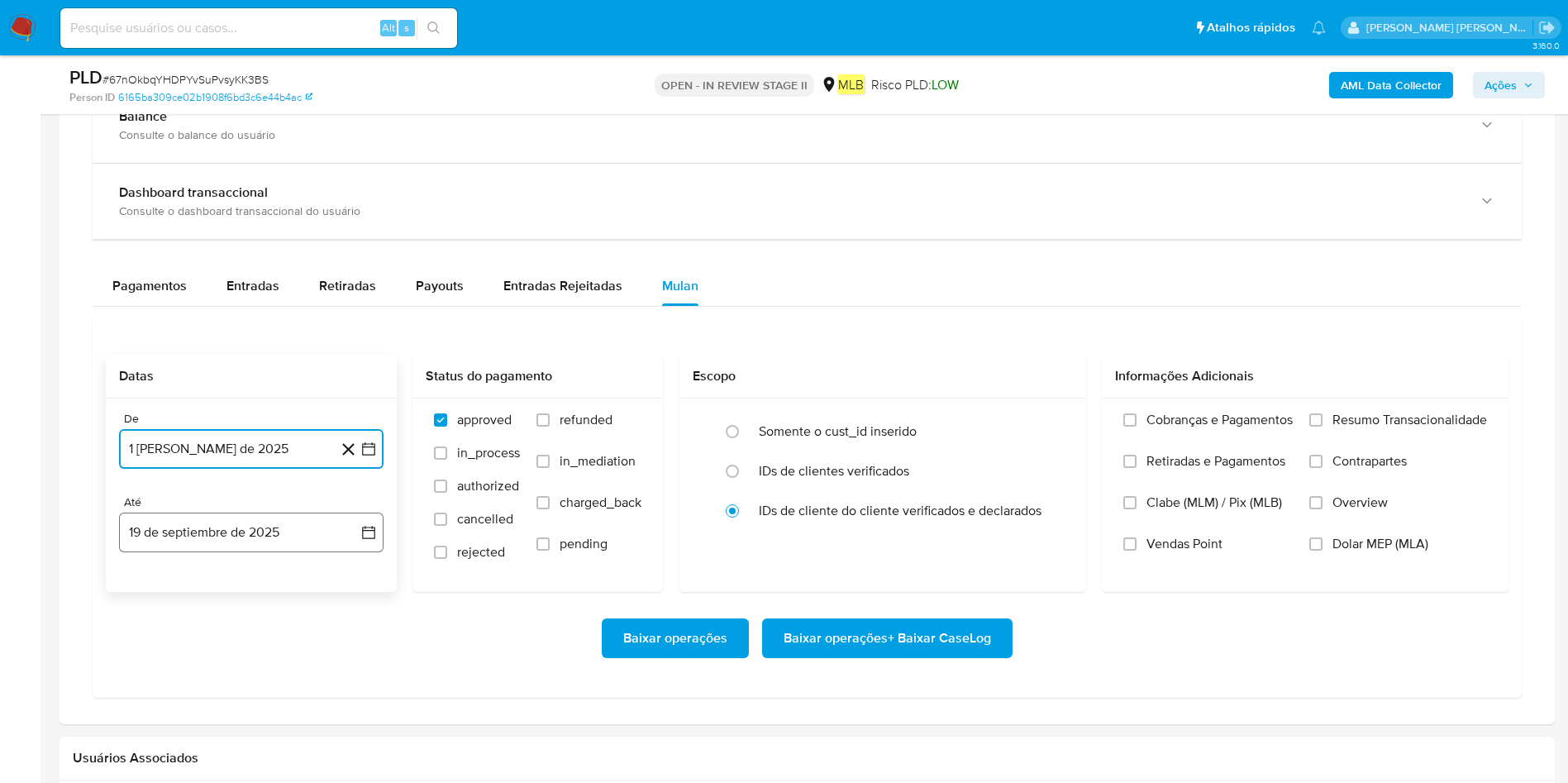
click at [275, 521] on button "19 de septiembre de 2025" at bounding box center [251, 532] width 265 height 39
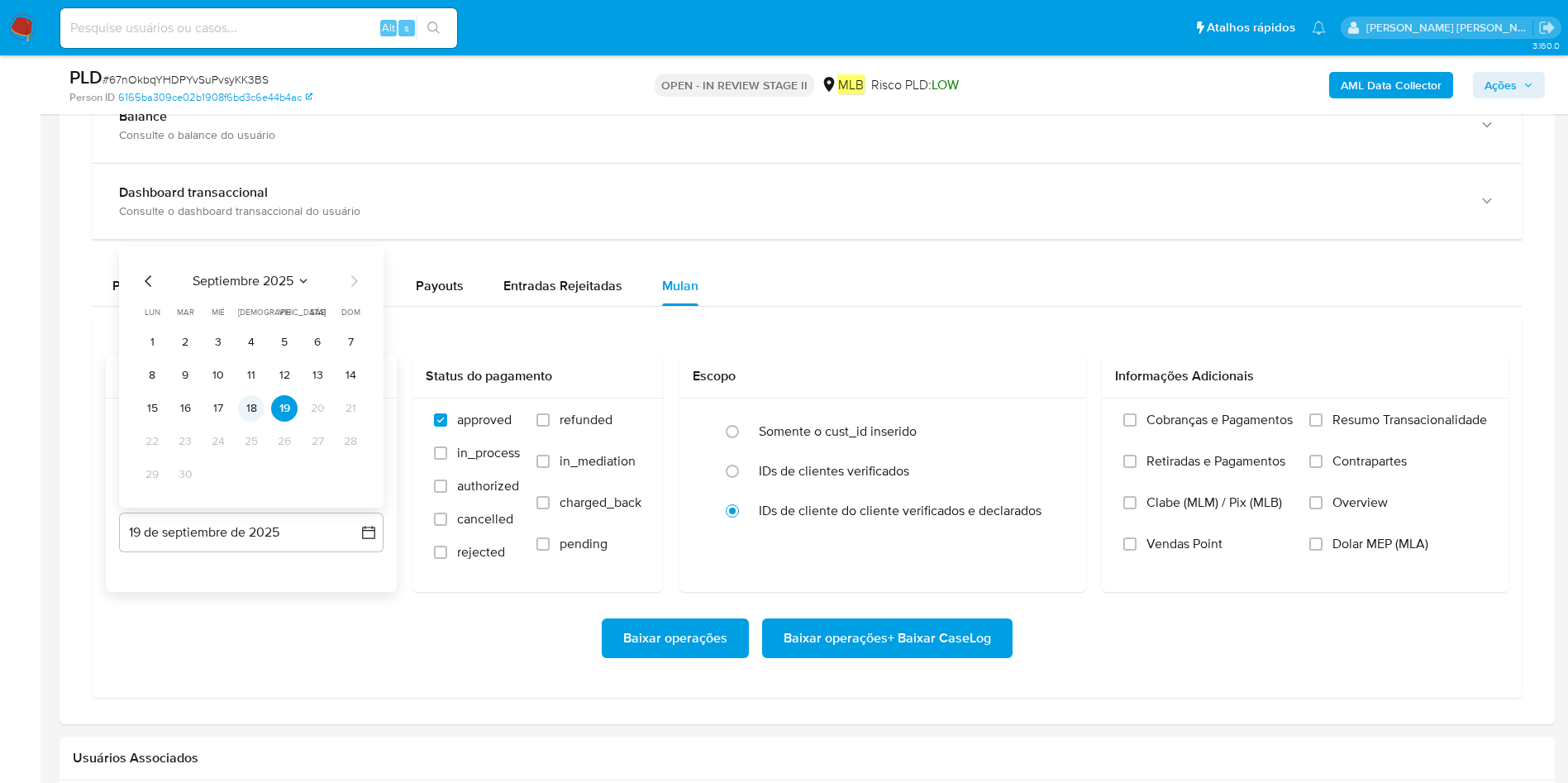
click at [259, 401] on button "18" at bounding box center [251, 408] width 27 height 27
click at [1045, 415] on span "Resumo Transacionalidade" at bounding box center [1409, 420] width 155 height 17
click at [1045, 415] on input "Resumo Transacionalidade" at bounding box center [1316, 420] width 13 height 13
click at [827, 521] on span "Baixar operações + Baixar CaseLog" at bounding box center [887, 638] width 207 height 37
